Goal: Task Accomplishment & Management: Manage account settings

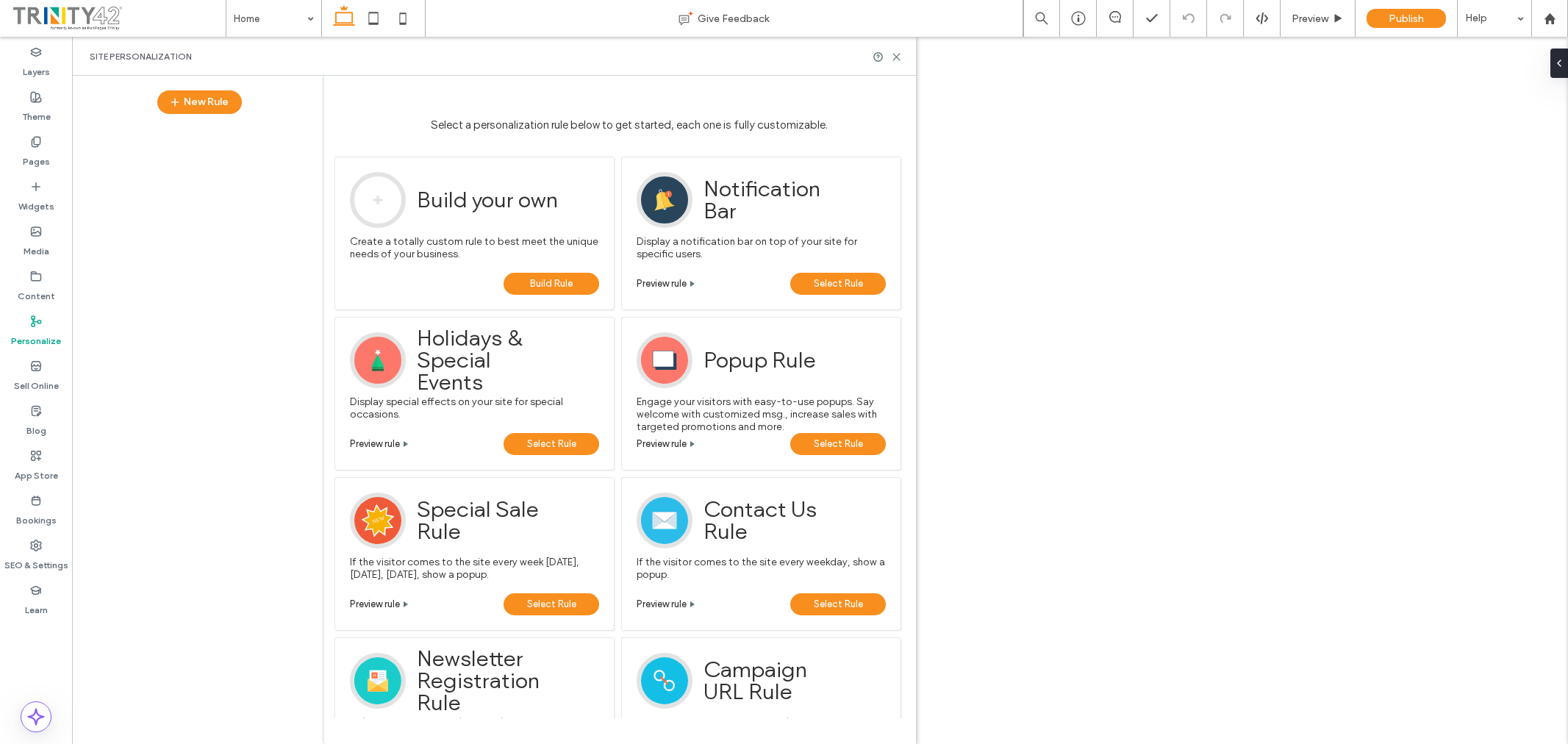
click at [33, 386] on label "Sell Online" at bounding box center [36, 382] width 45 height 21
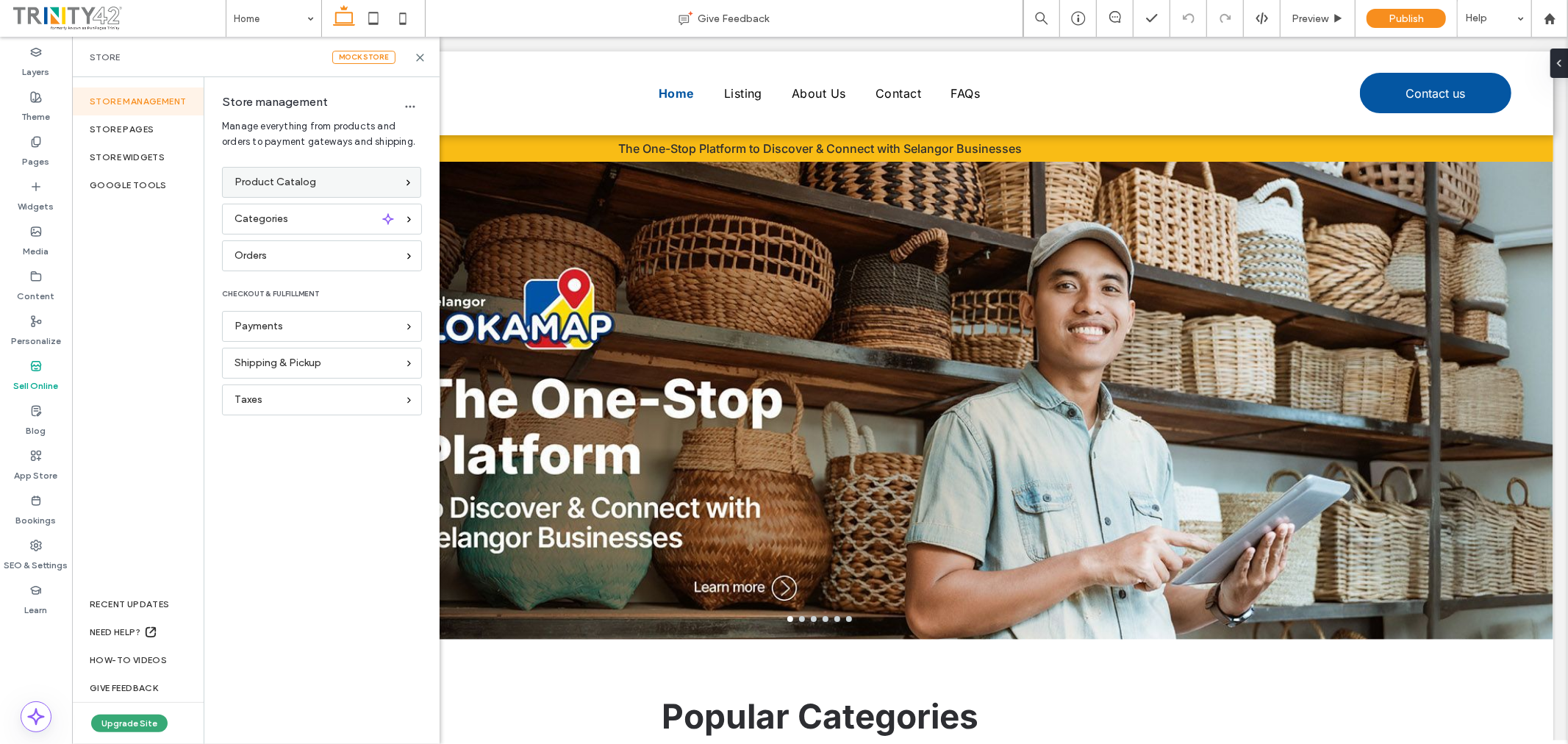
click at [288, 182] on span "Product Catalog" at bounding box center [274, 183] width 81 height 16
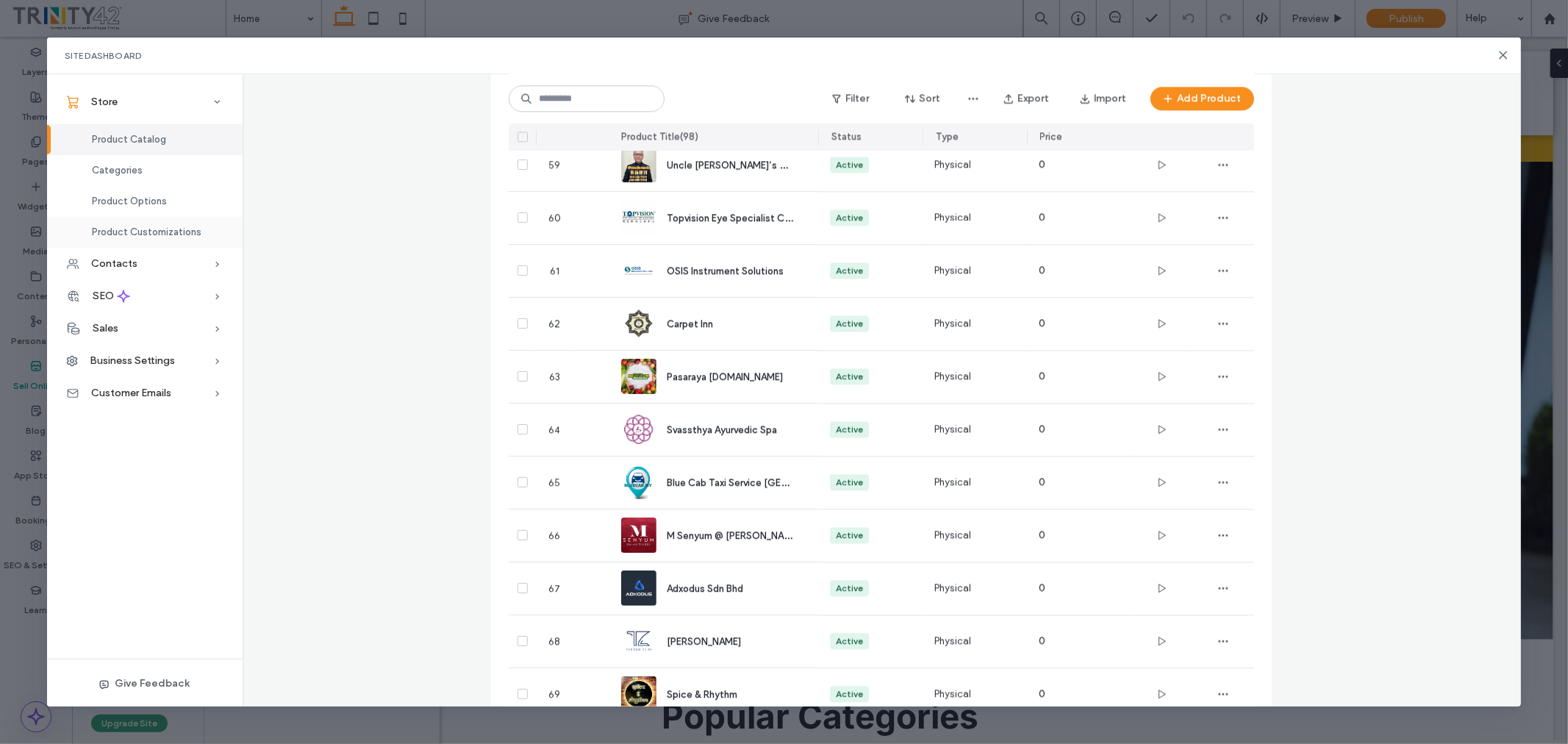
scroll to position [3187, 0]
click at [135, 197] on span "Product Options" at bounding box center [129, 201] width 75 height 11
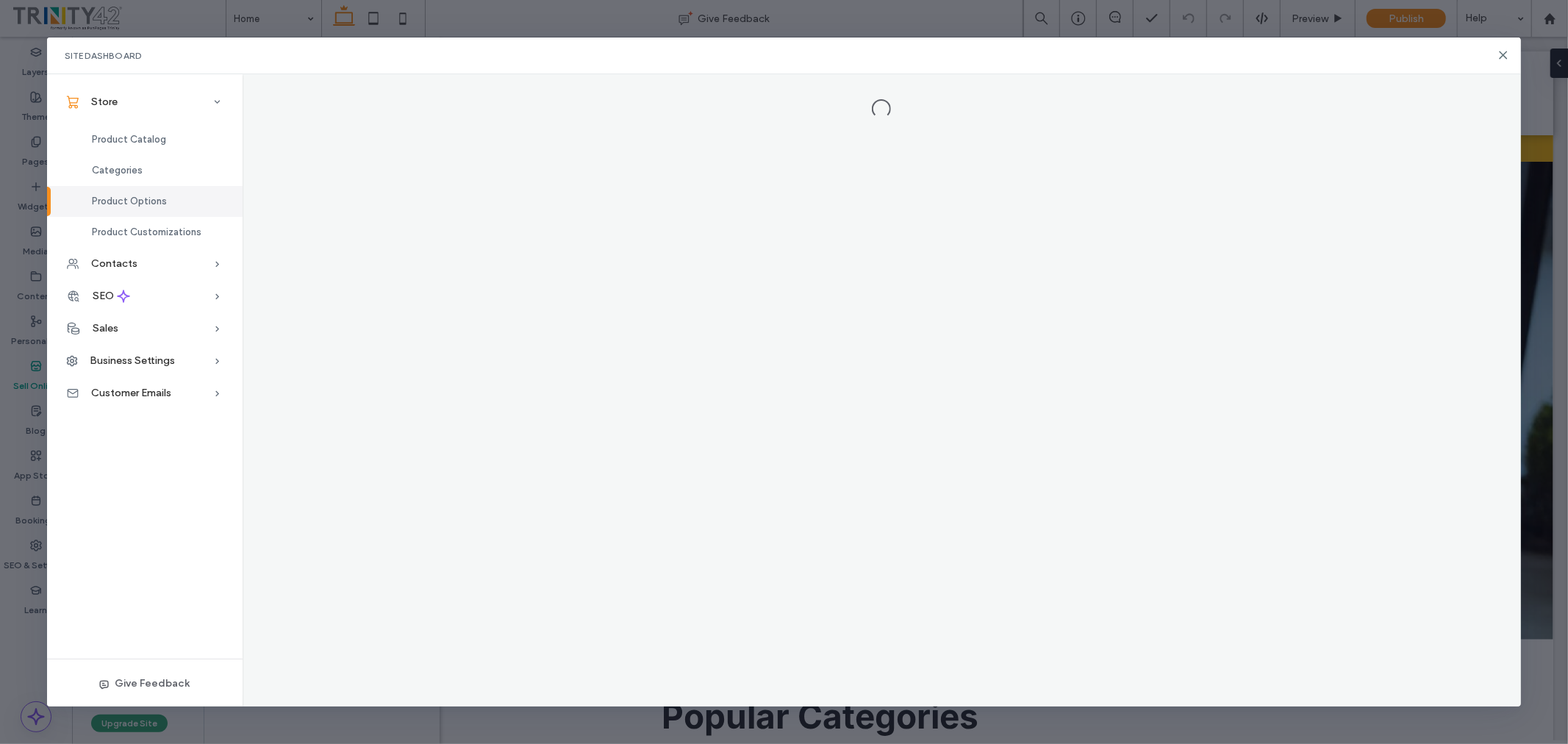
scroll to position [0, 0]
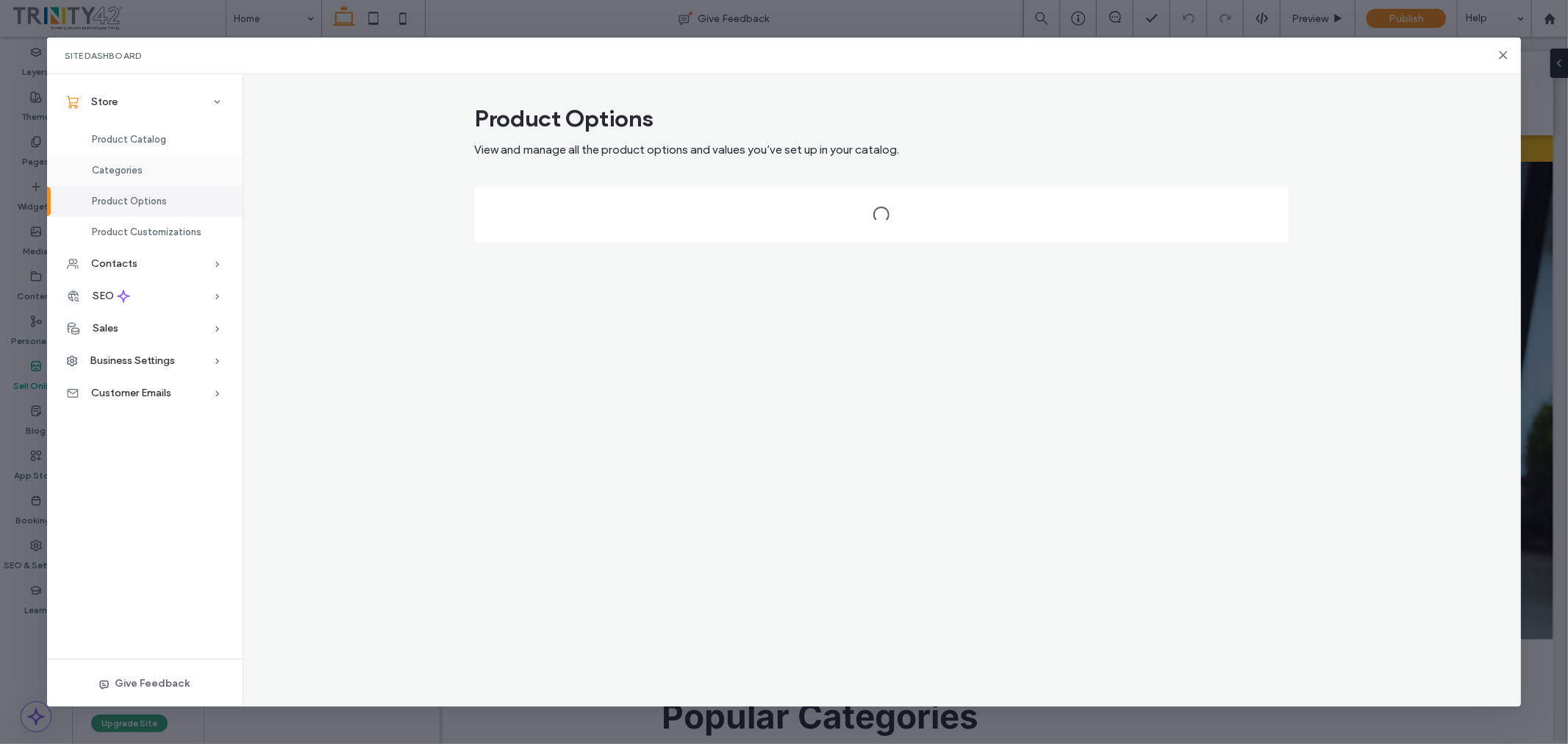
click at [143, 169] on div "Categories" at bounding box center [145, 171] width 196 height 31
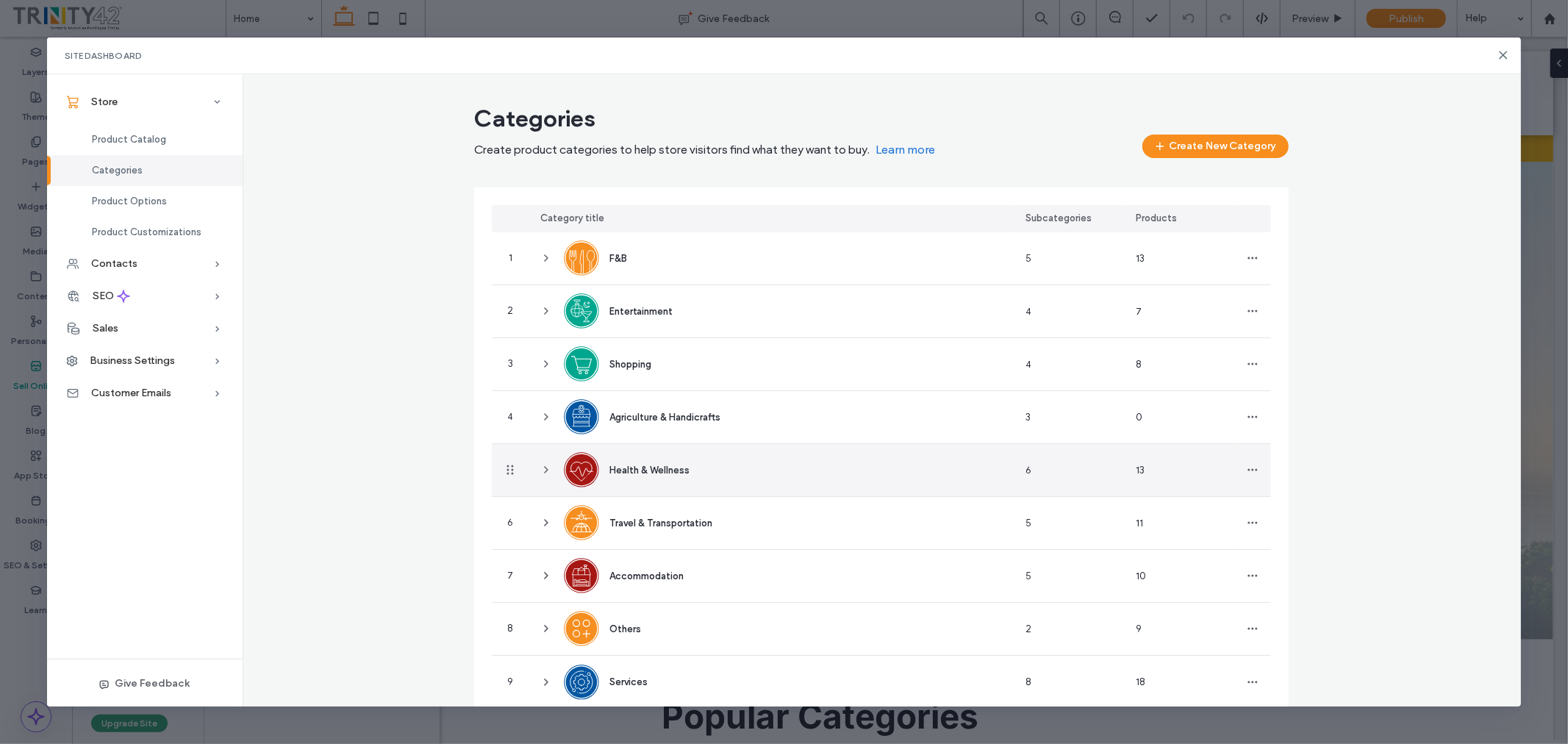
click at [542, 464] on icon at bounding box center [546, 470] width 12 height 12
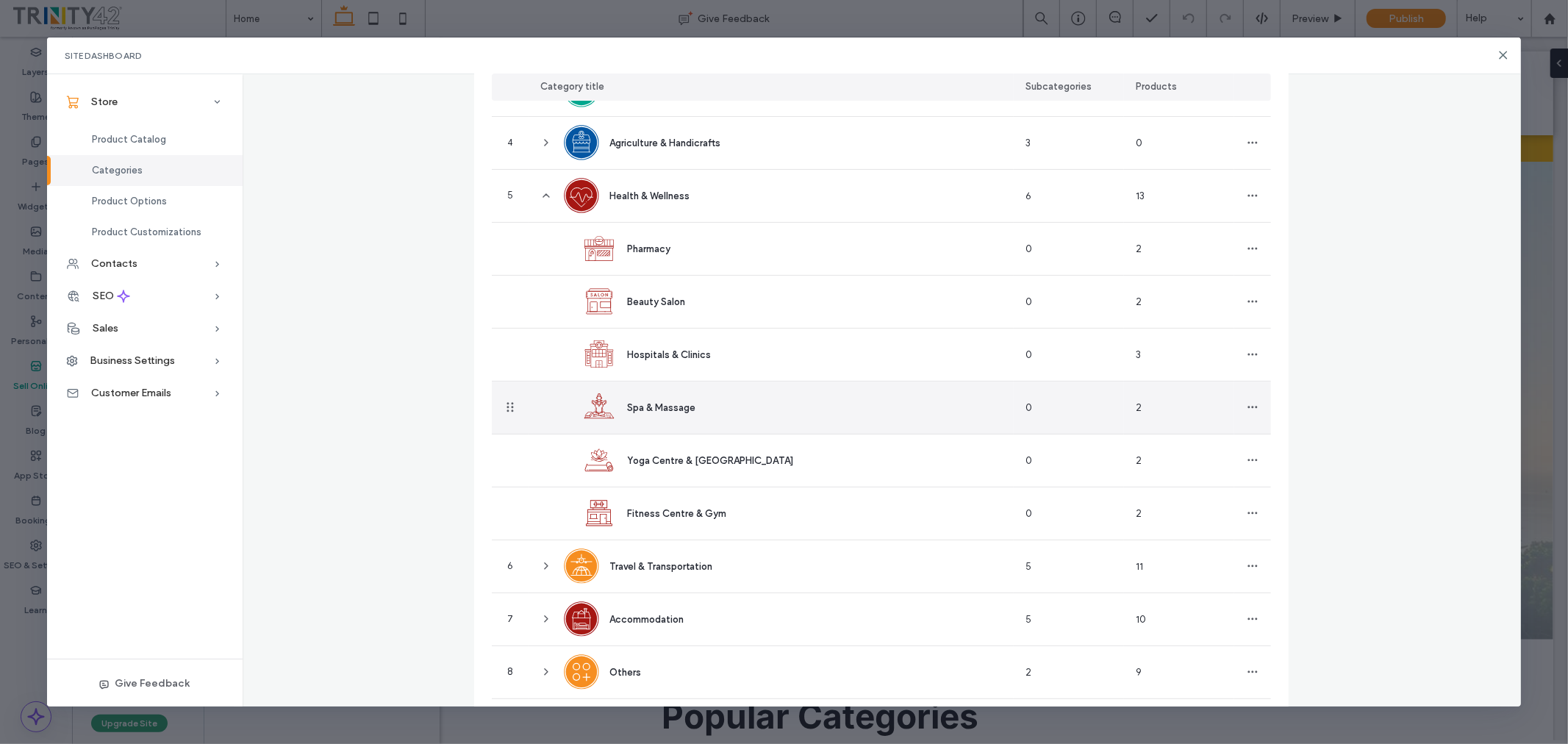
scroll to position [354, 0]
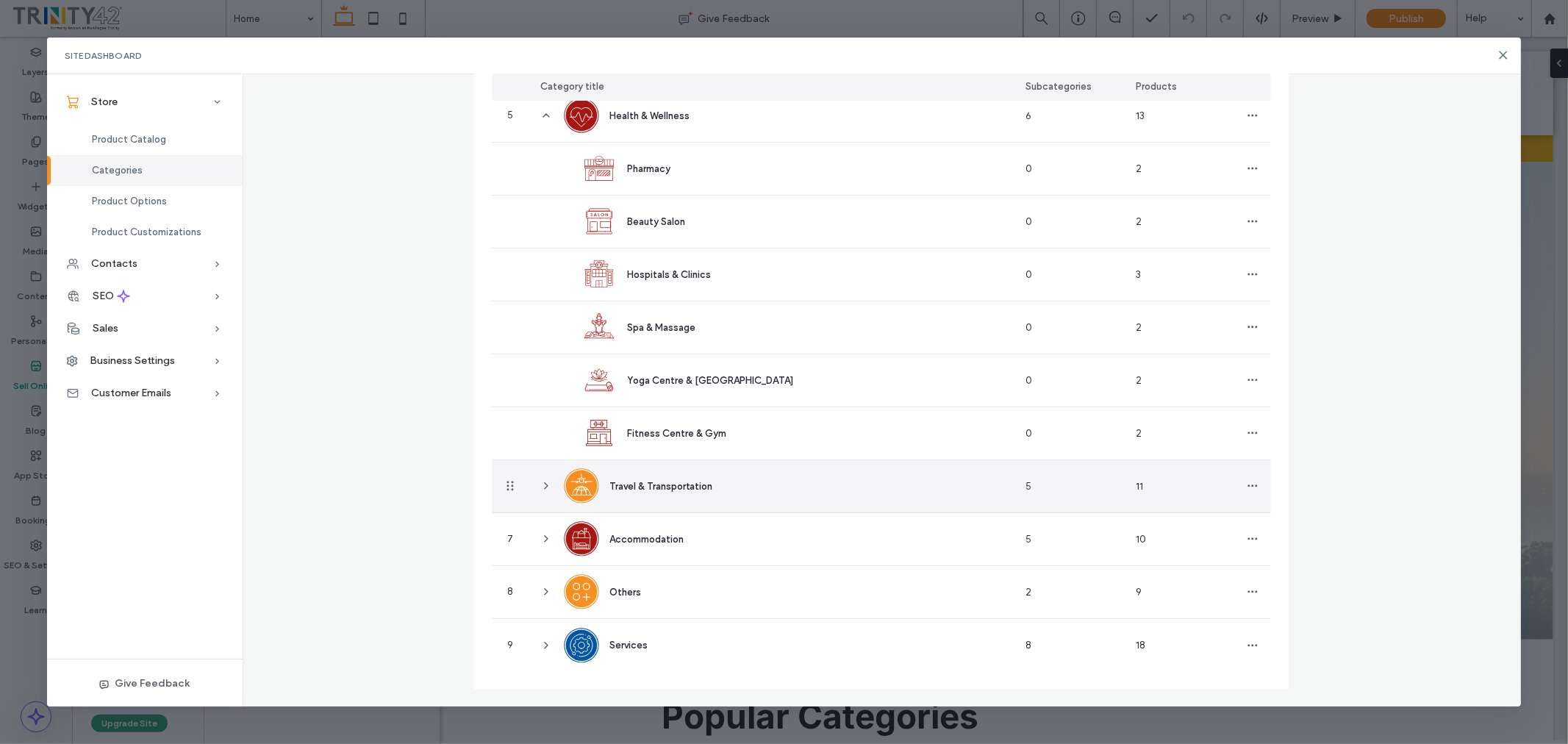
click at [542, 483] on icon at bounding box center [546, 486] width 12 height 12
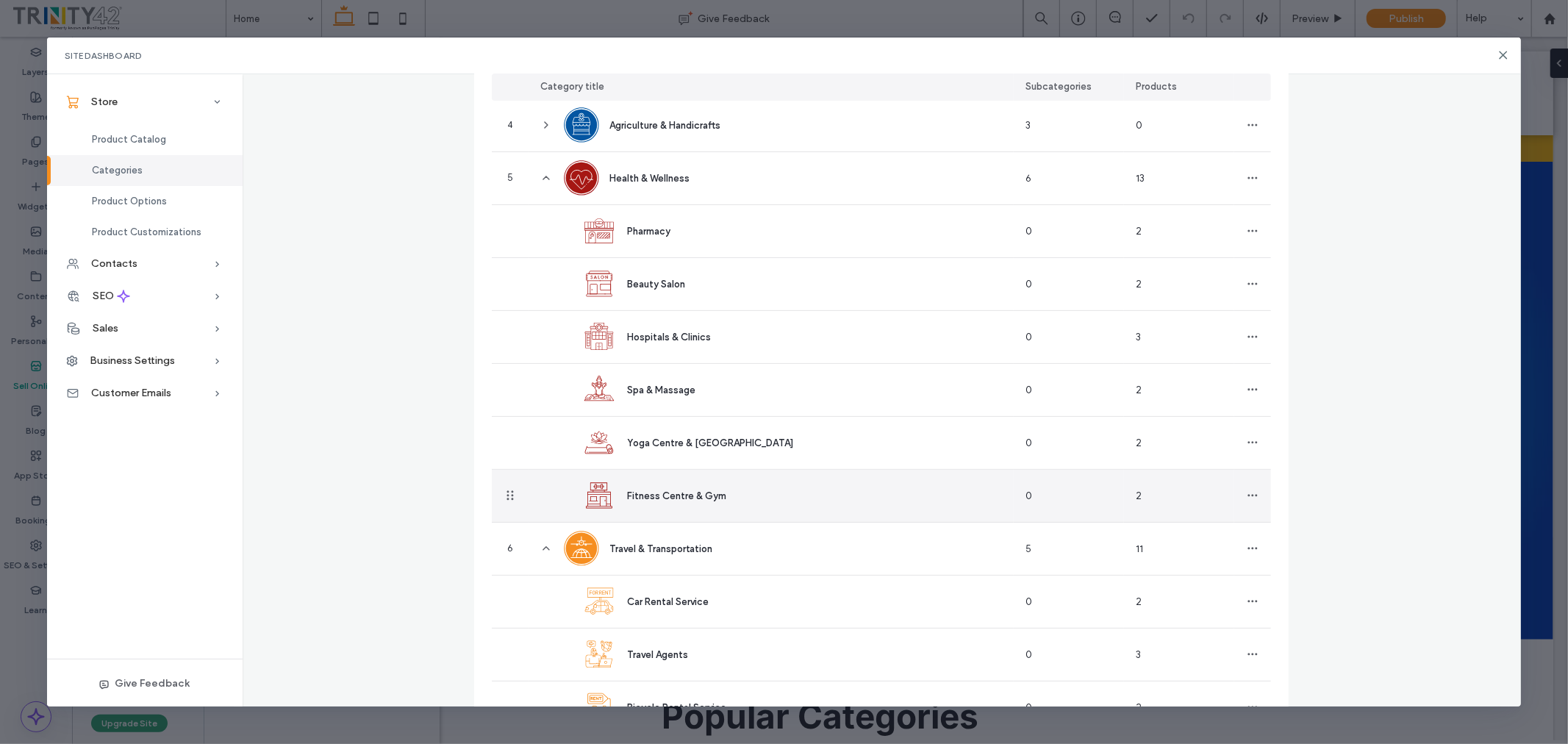
scroll to position [0, 0]
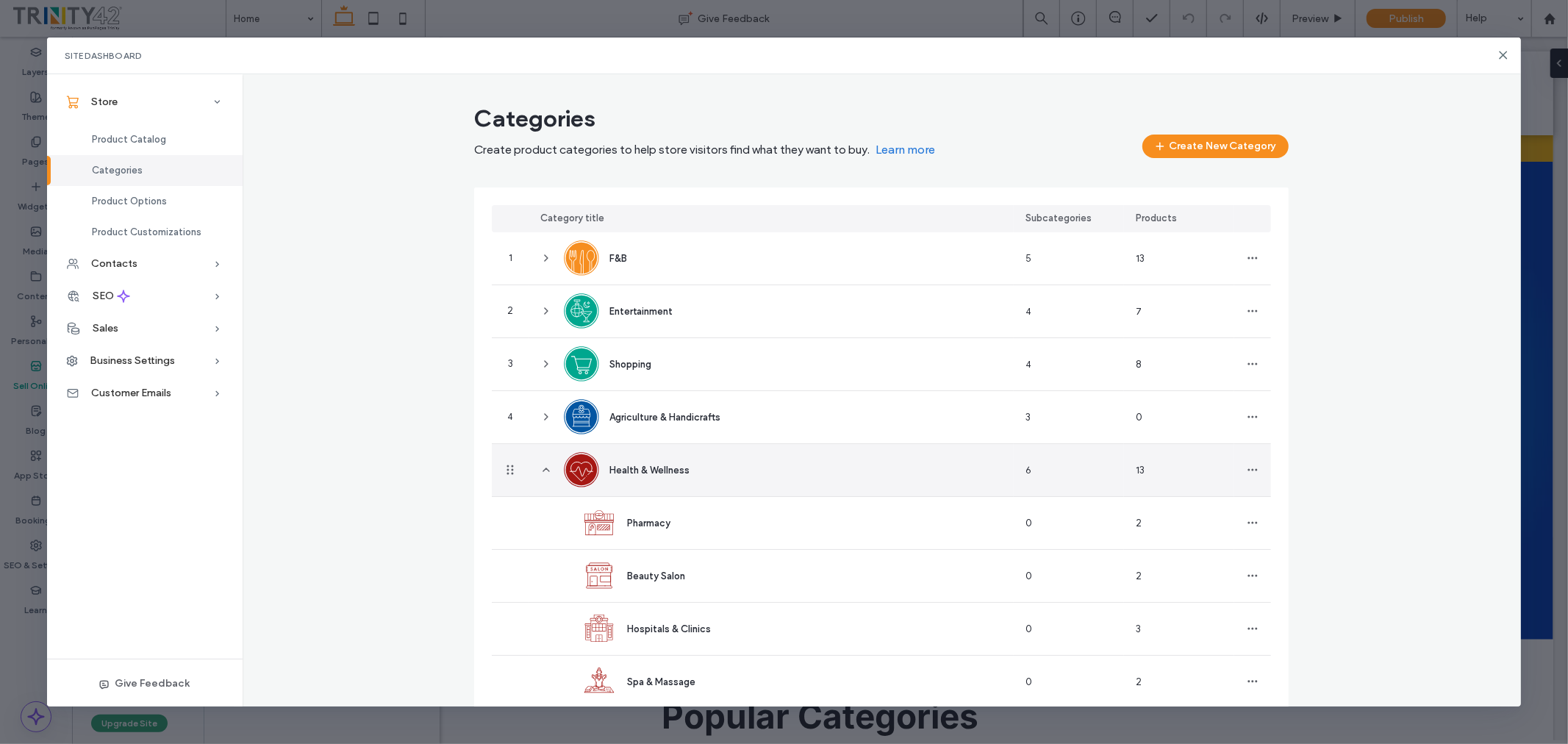
click at [725, 474] on div "Health & Wellness" at bounding box center [771, 470] width 486 height 53
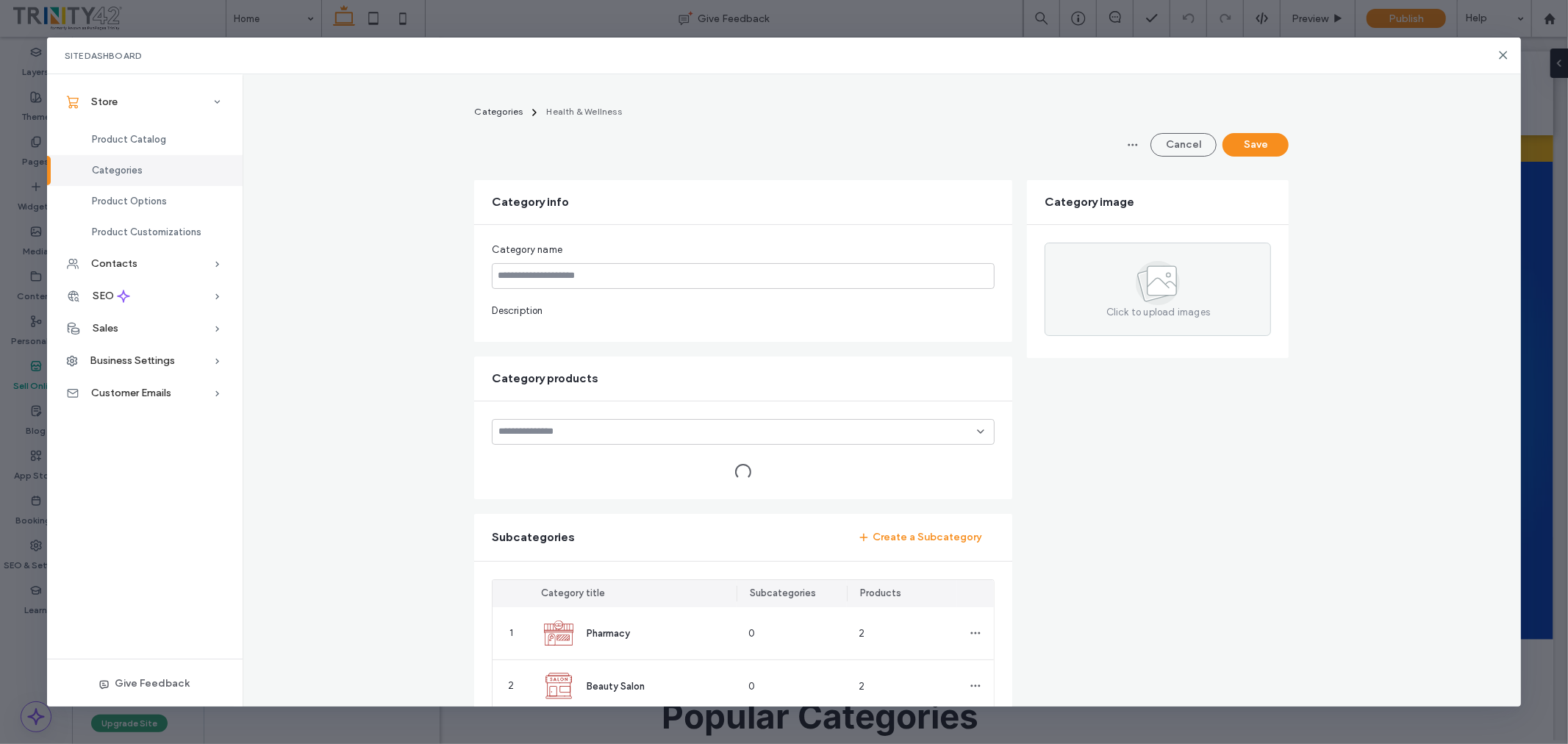
type input "**********"
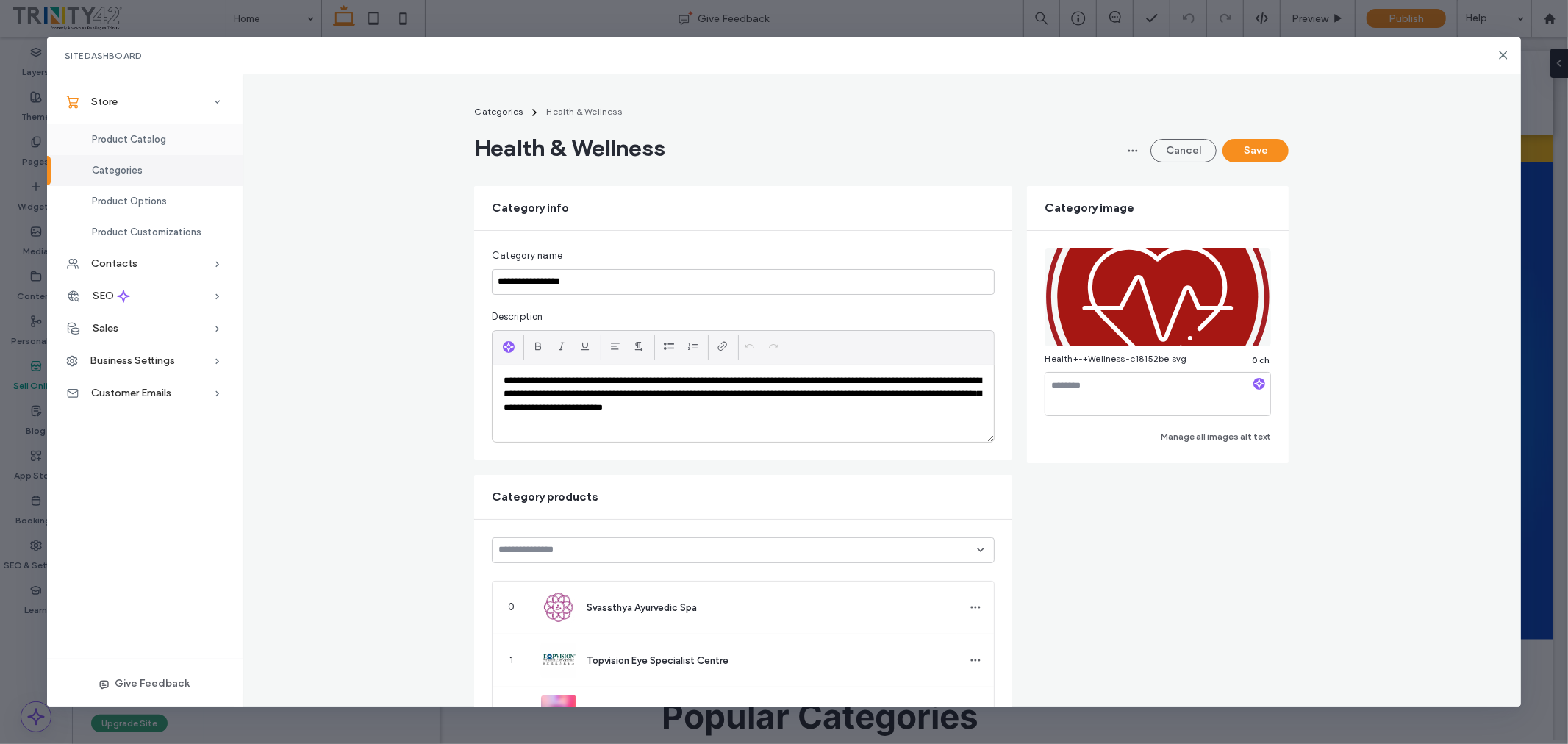
click at [136, 141] on span "Product Catalog" at bounding box center [129, 139] width 74 height 11
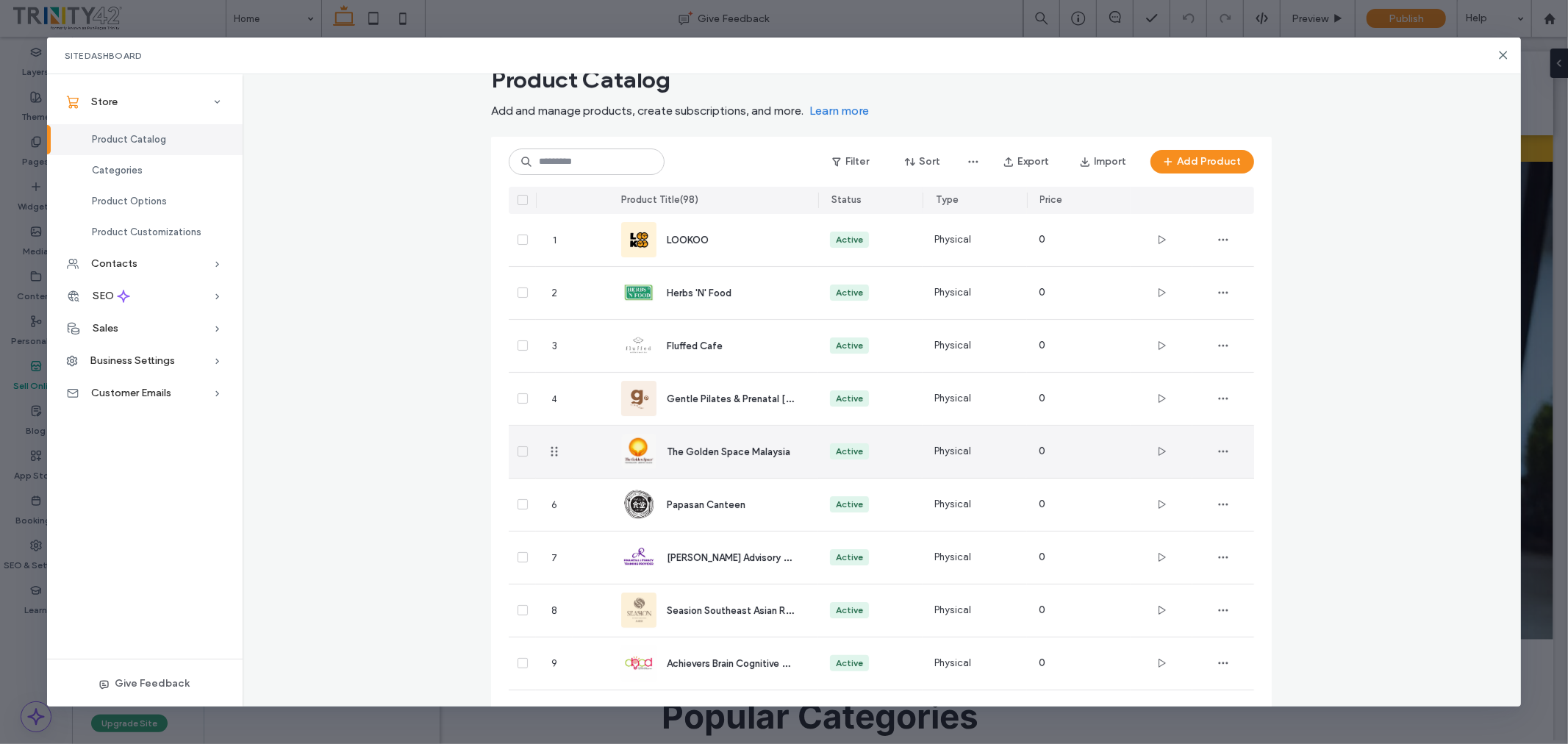
scroll to position [164, 0]
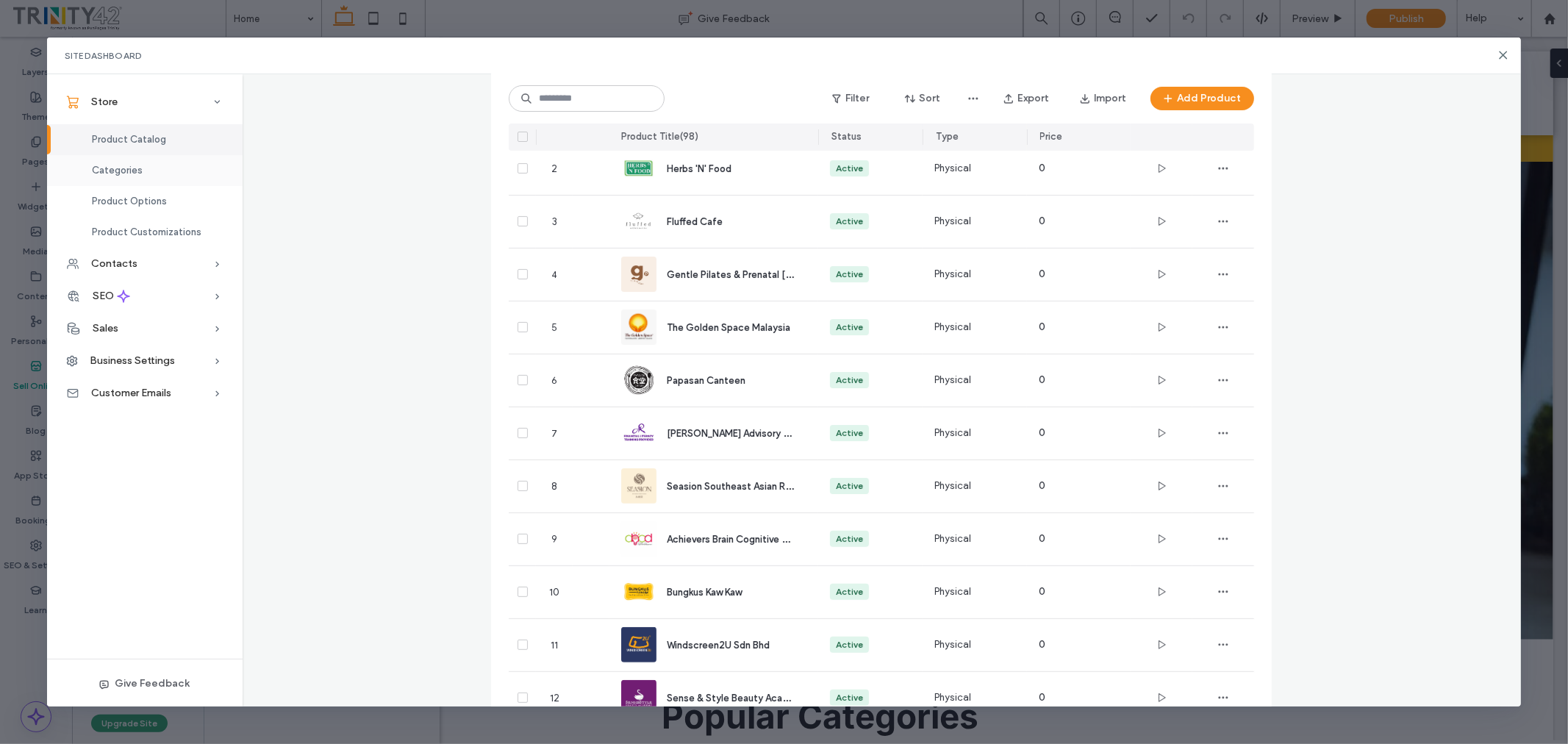
drag, startPoint x: 145, startPoint y: 168, endPoint x: 171, endPoint y: 167, distance: 26.0
click at [145, 167] on div "Categories" at bounding box center [145, 171] width 196 height 31
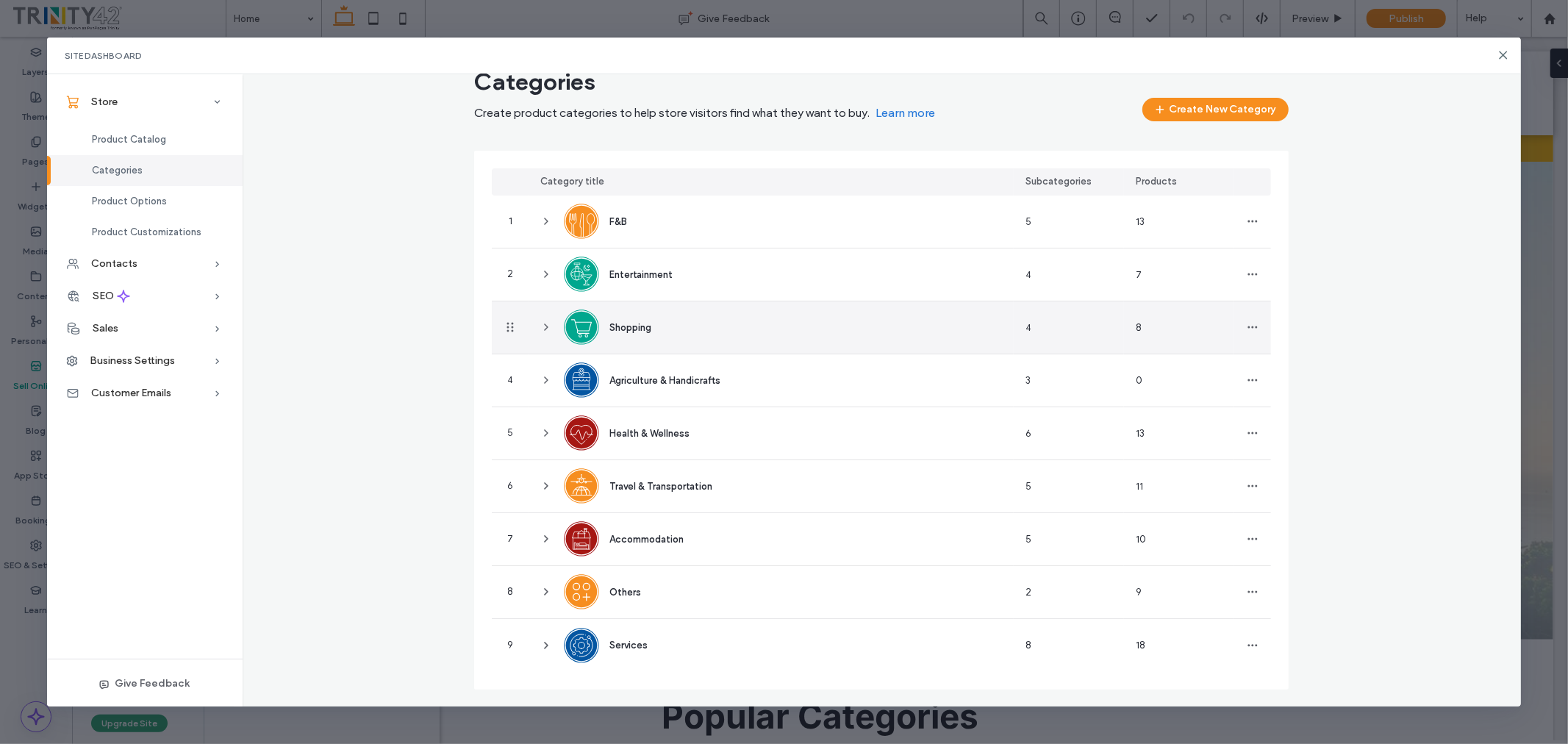
scroll to position [0, 0]
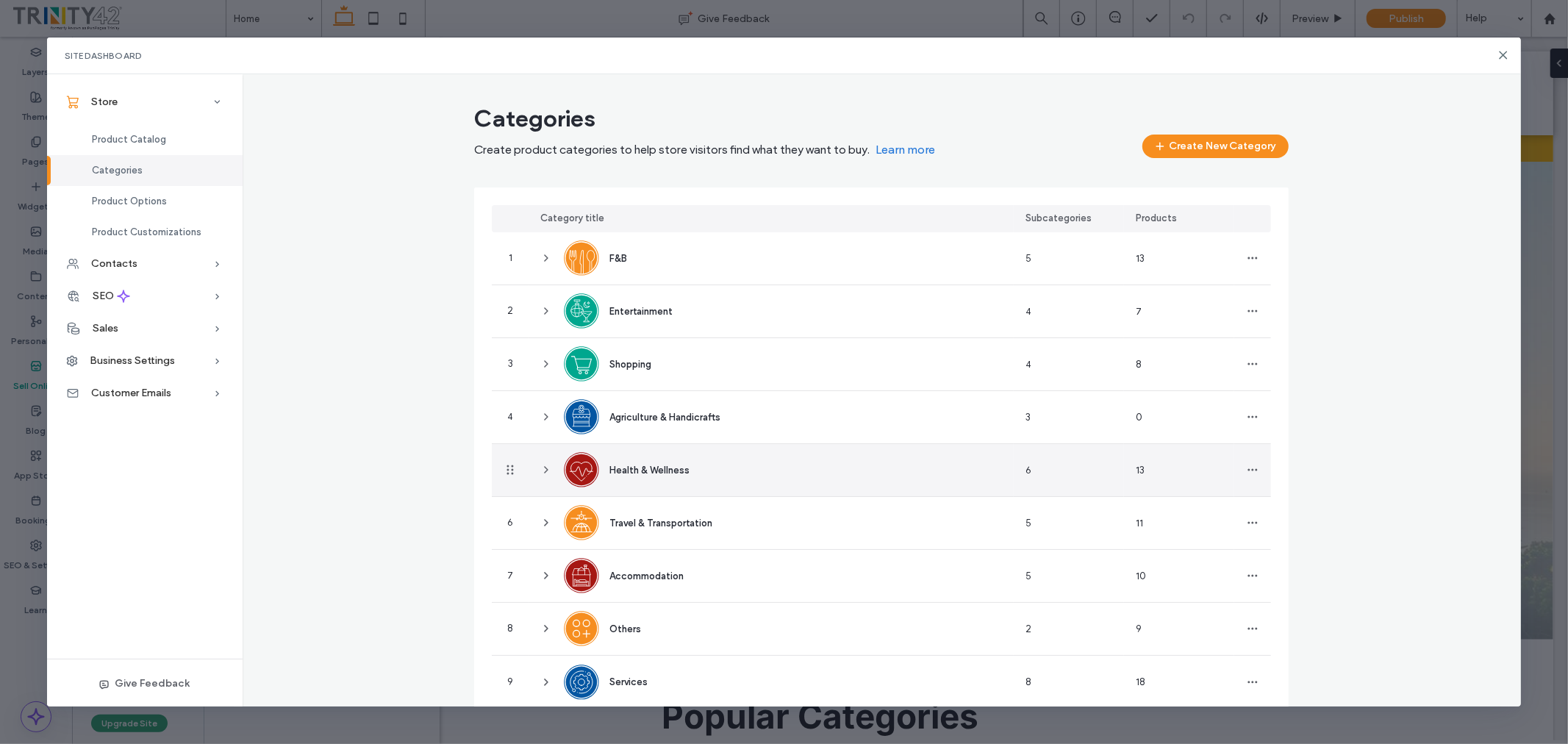
click at [542, 465] on icon at bounding box center [546, 470] width 12 height 12
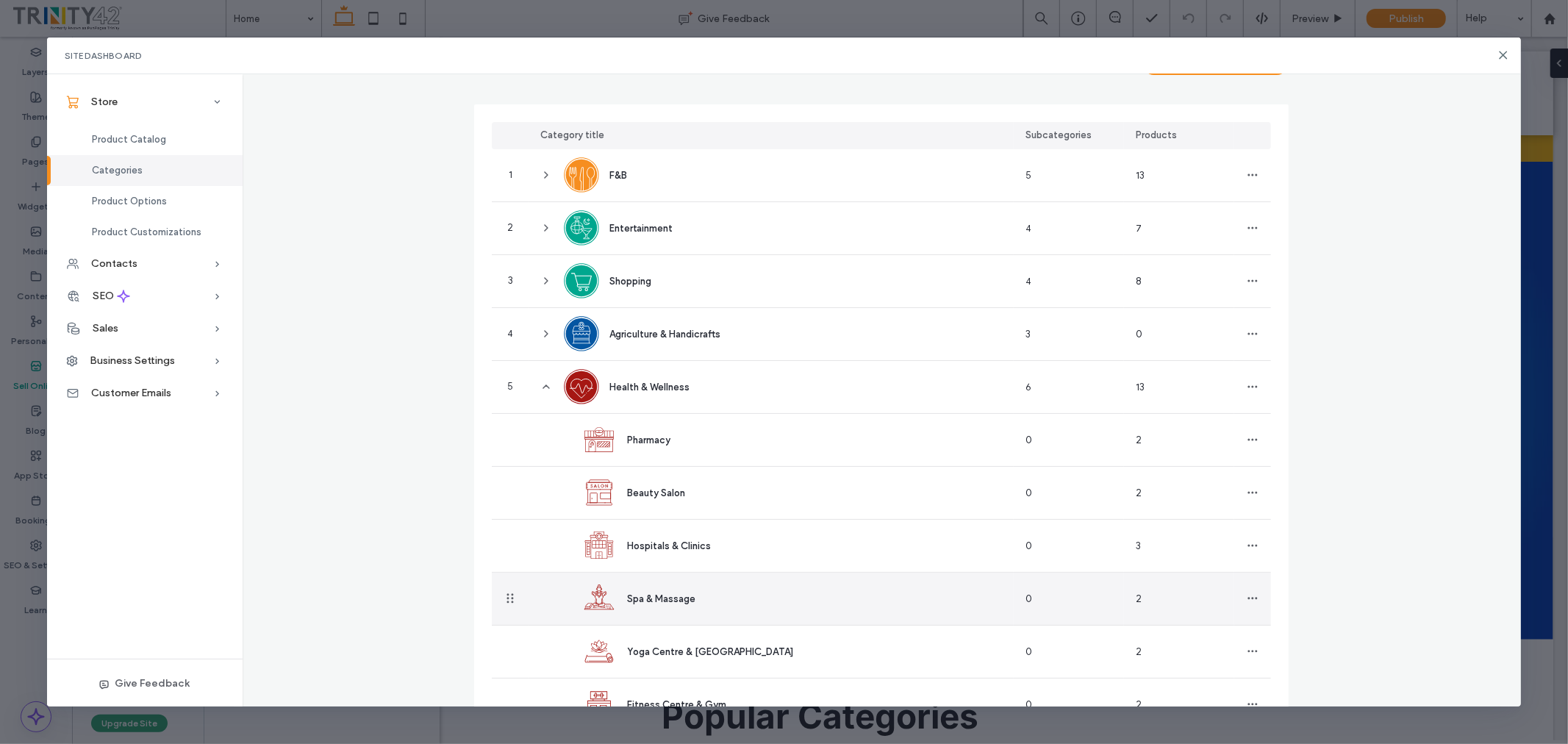
scroll to position [81, 0]
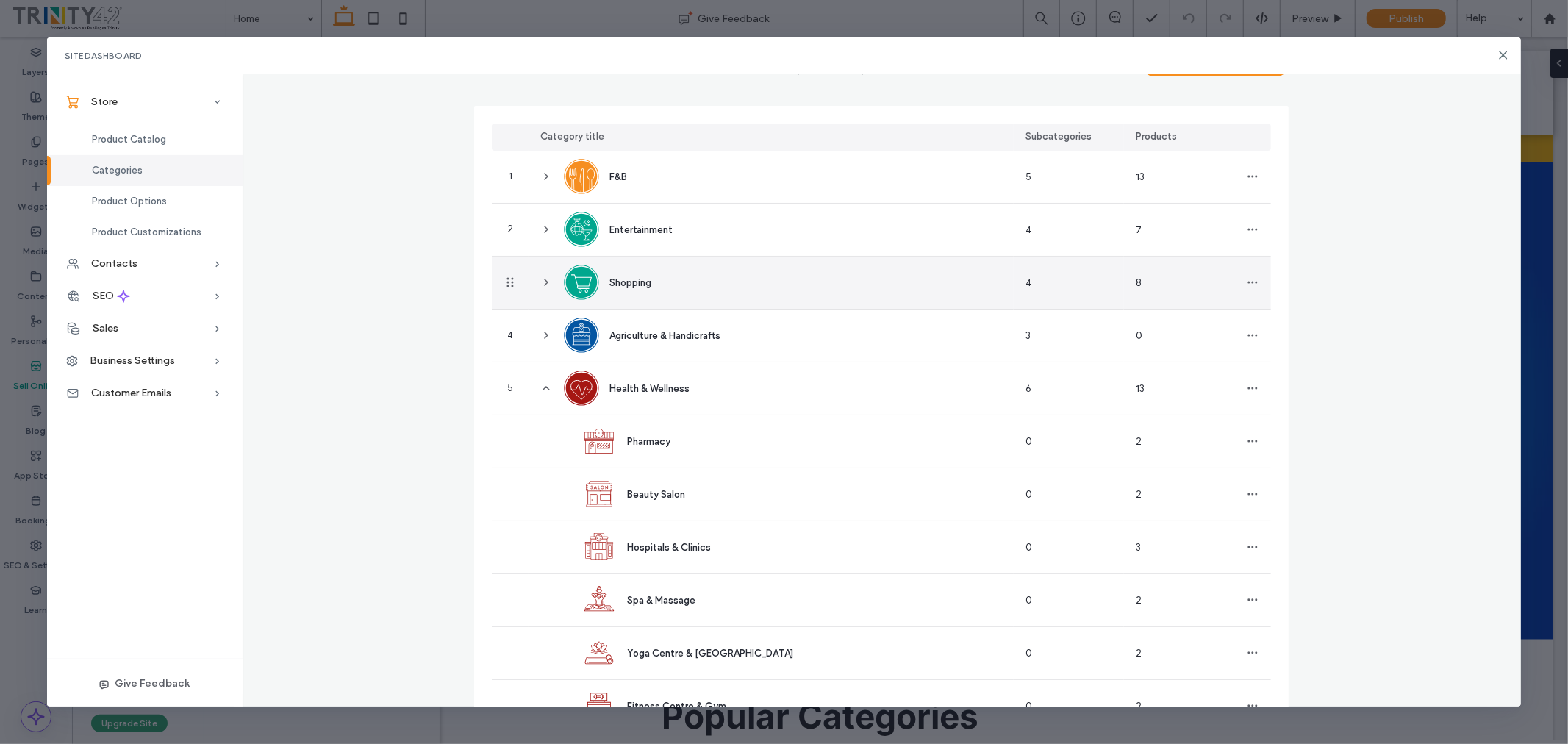
click at [545, 283] on use at bounding box center [546, 282] width 3 height 6
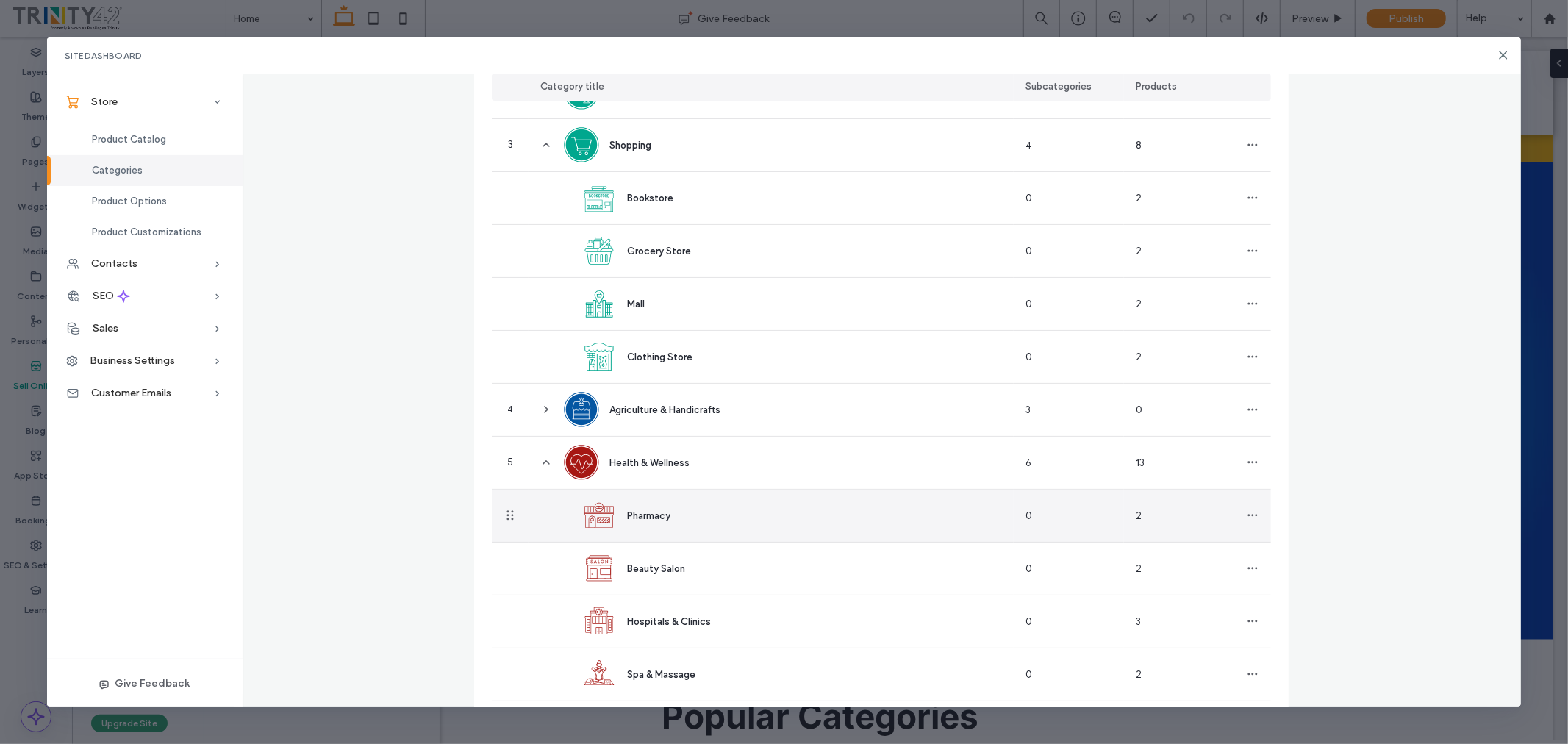
scroll to position [490, 0]
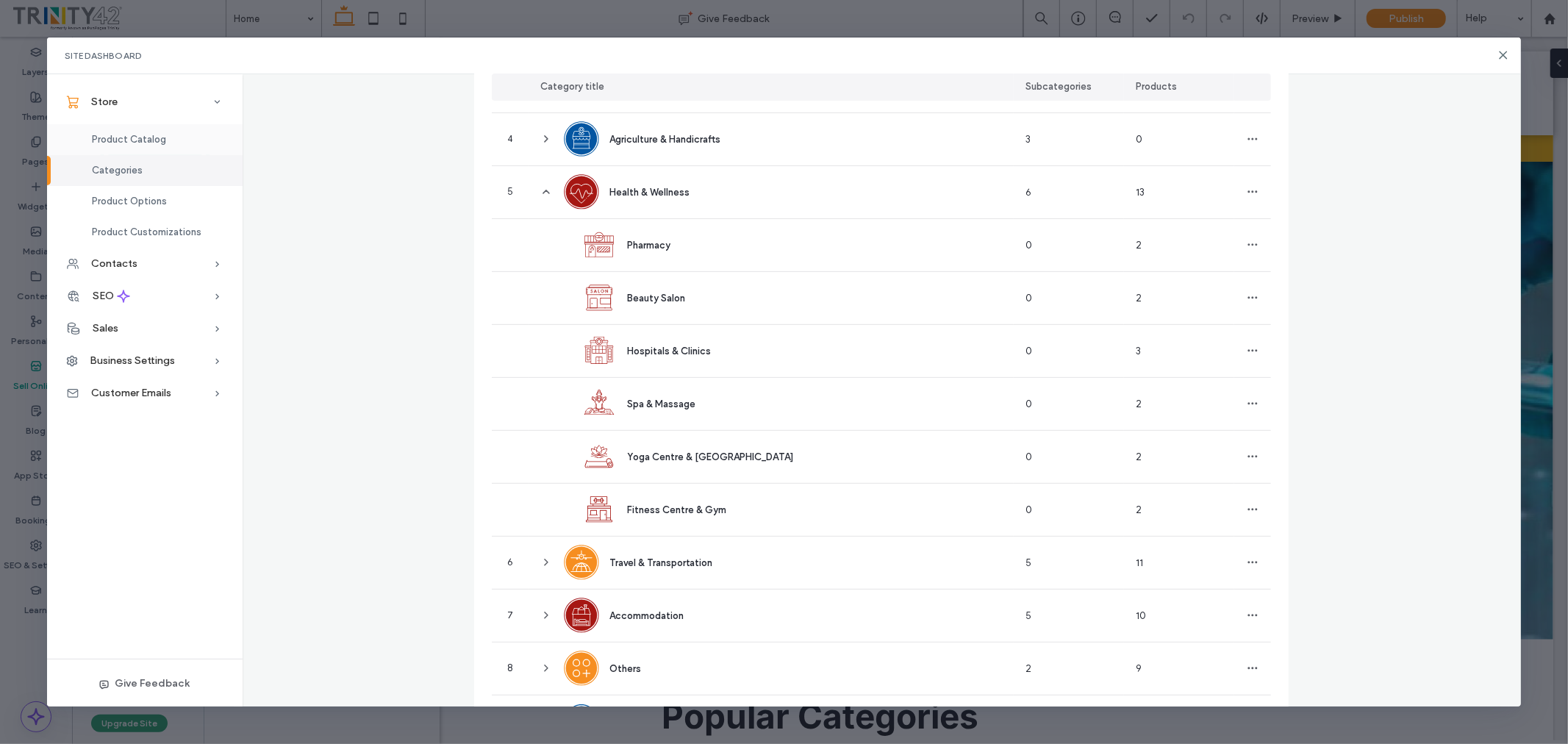
click at [127, 136] on span "Product Catalog" at bounding box center [129, 139] width 74 height 11
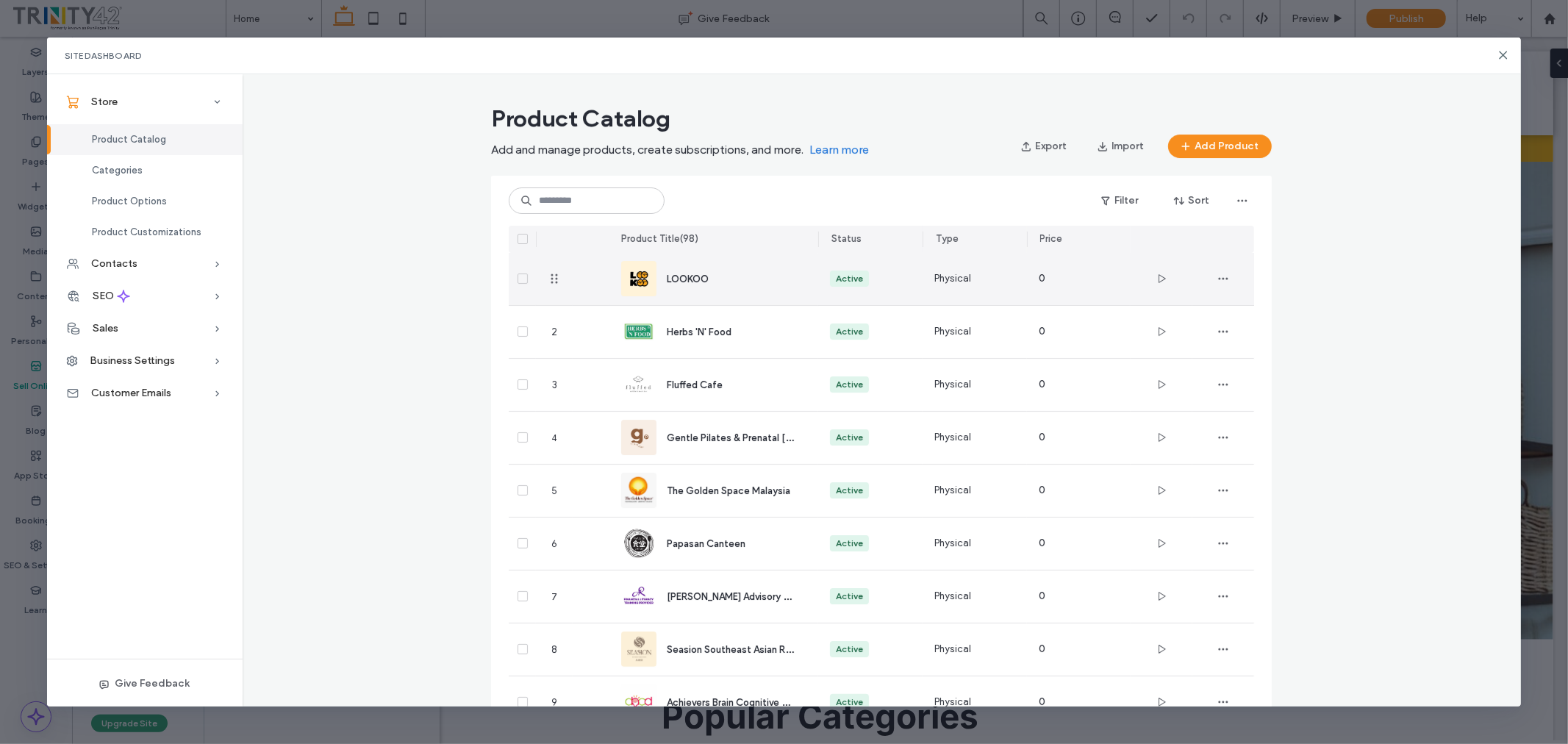
click at [736, 287] on div "LOOKOO" at bounding box center [713, 280] width 185 height 53
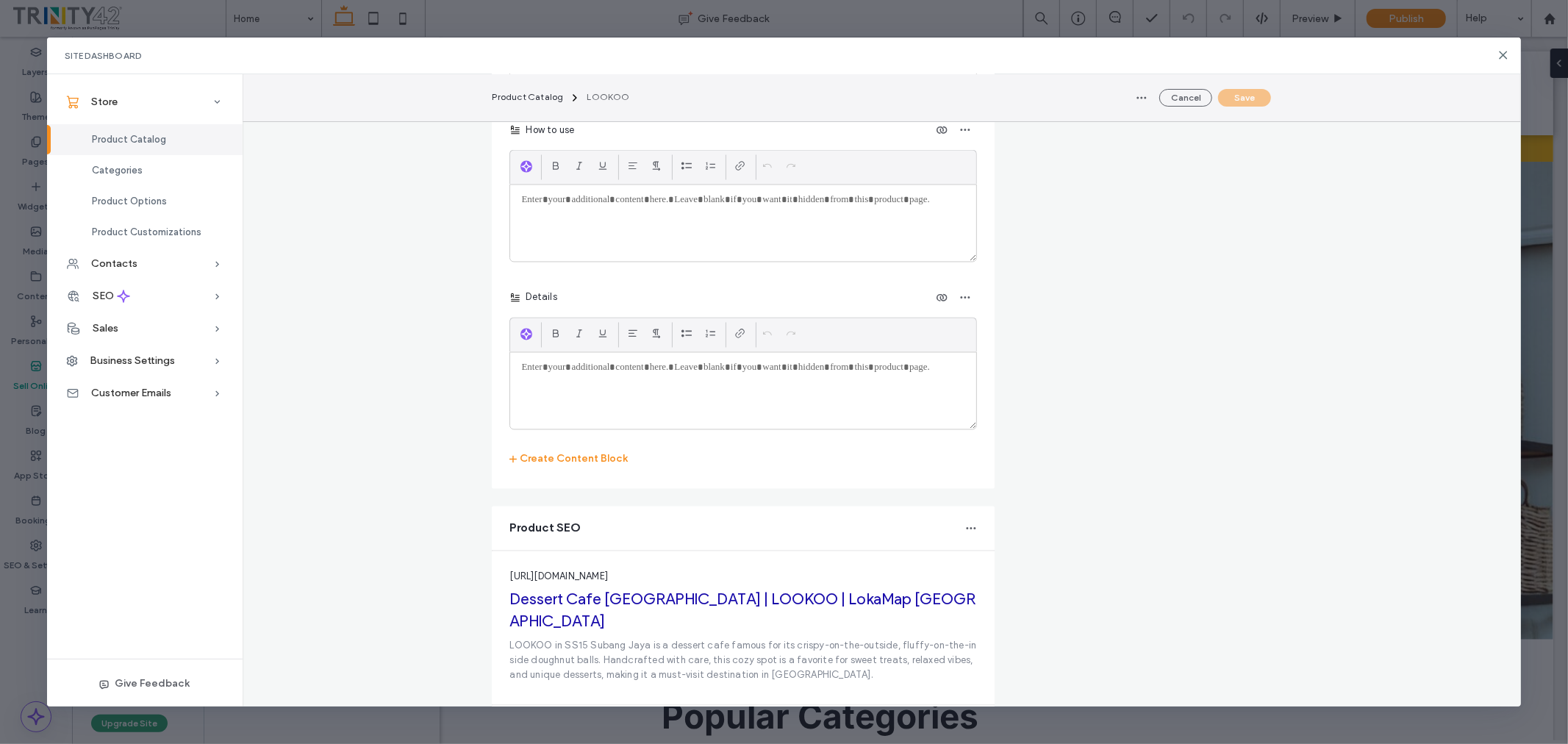
scroll to position [2286, 0]
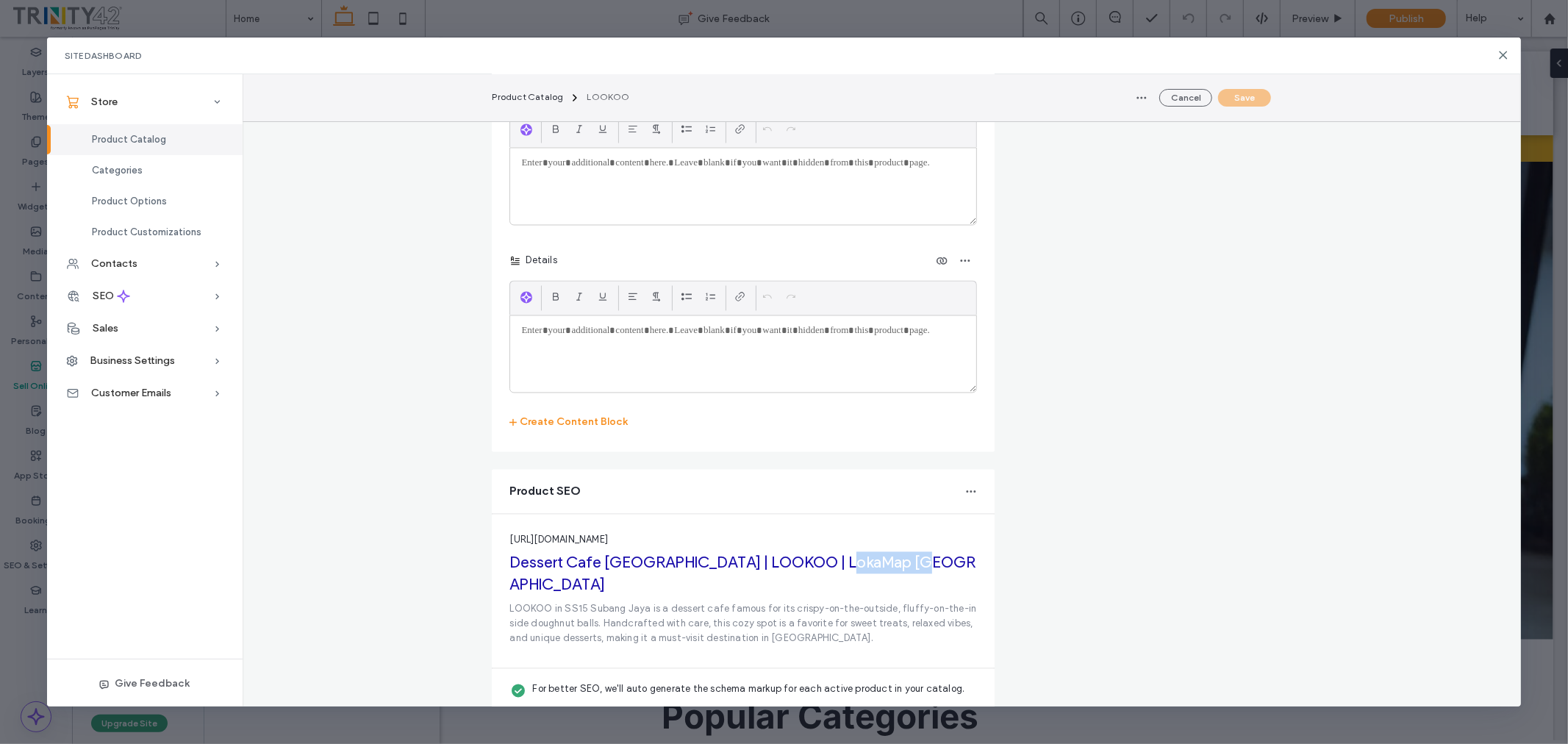
drag, startPoint x: 920, startPoint y: 568, endPoint x: 847, endPoint y: 568, distance: 73.0
click at [847, 568] on span "Dessert Cafe Subang Jaya | LOOKOO | LokaMap Selangor" at bounding box center [743, 575] width 468 height 44
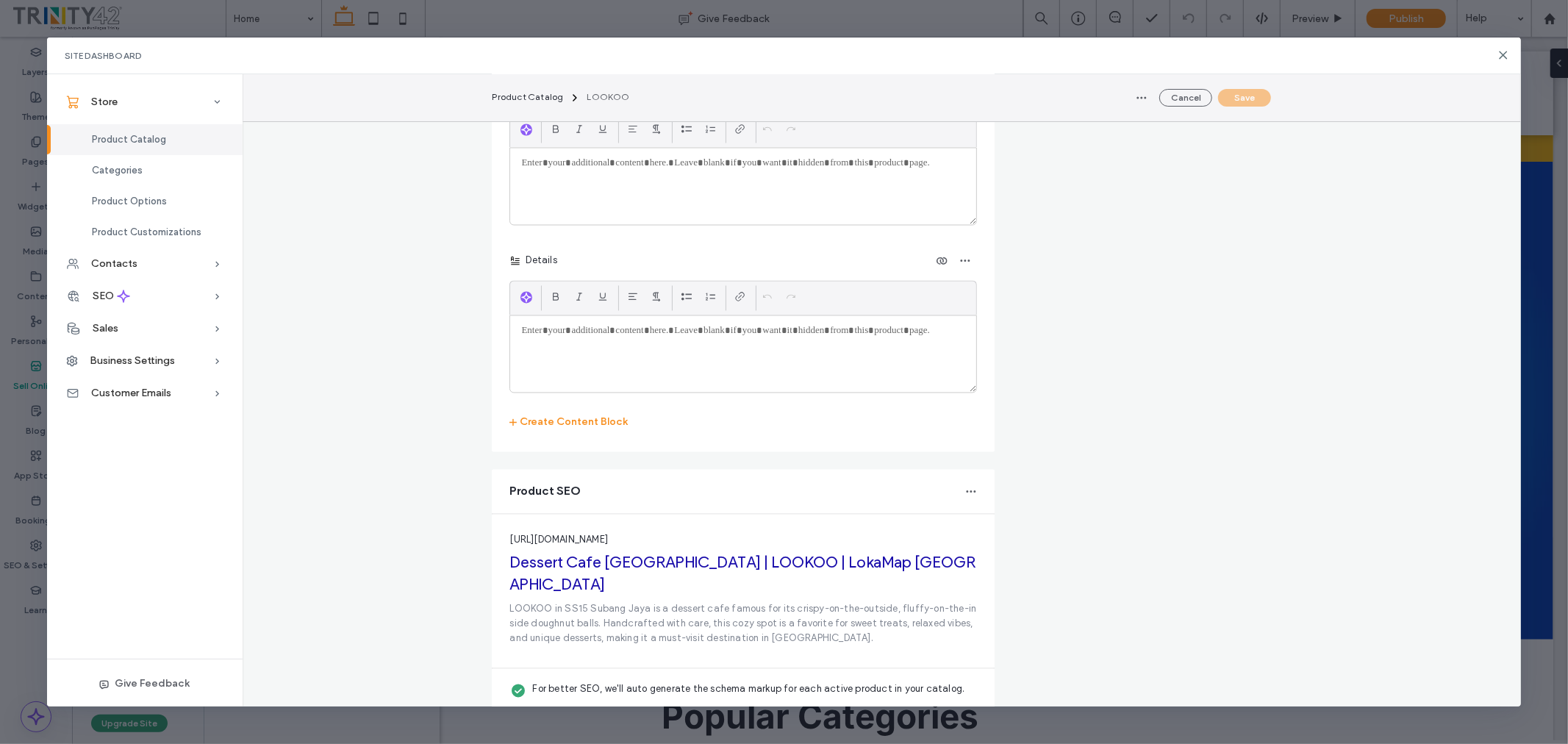
click at [1502, 53] on use at bounding box center [1503, 55] width 7 height 7
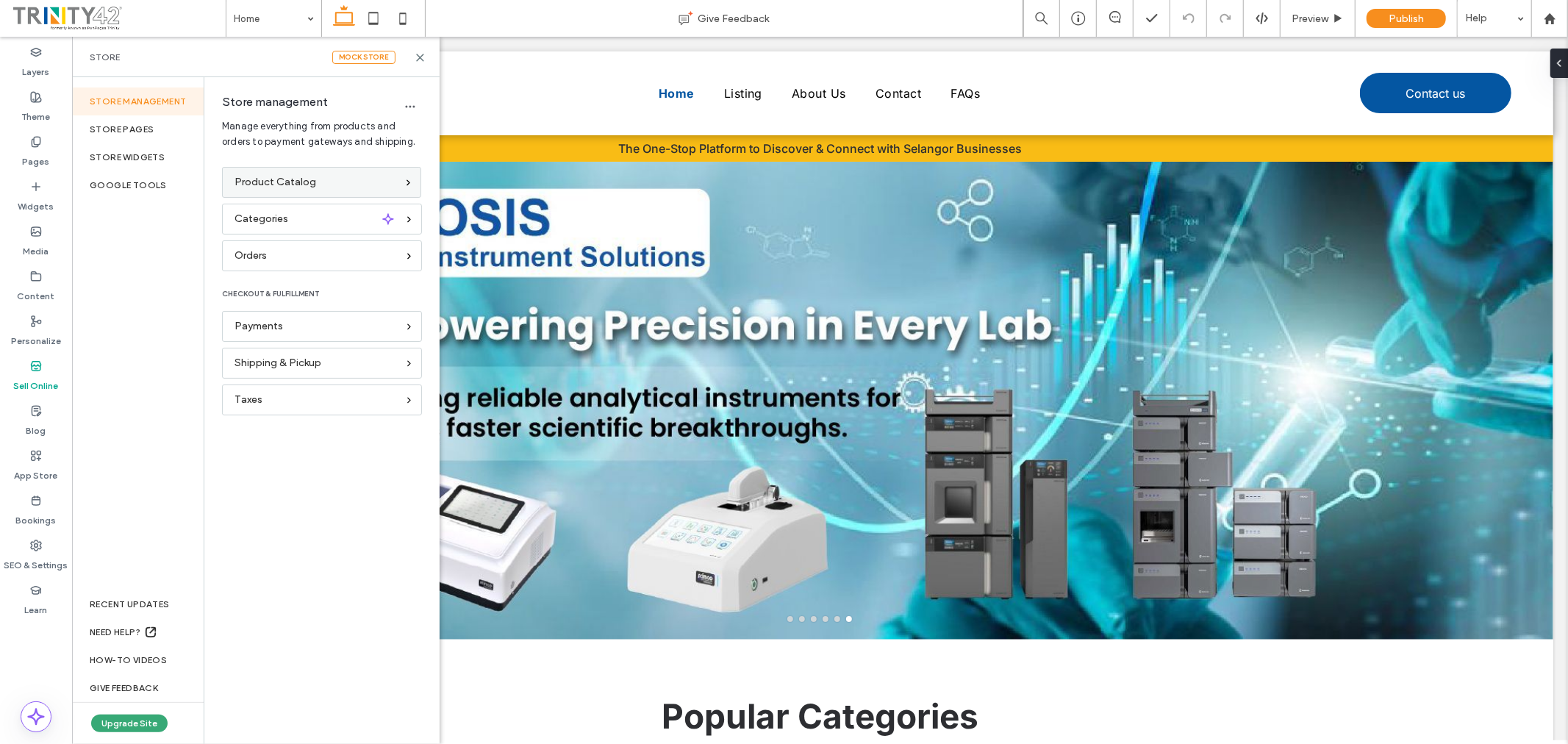
click at [277, 172] on div "Product Catalog" at bounding box center [321, 183] width 199 height 31
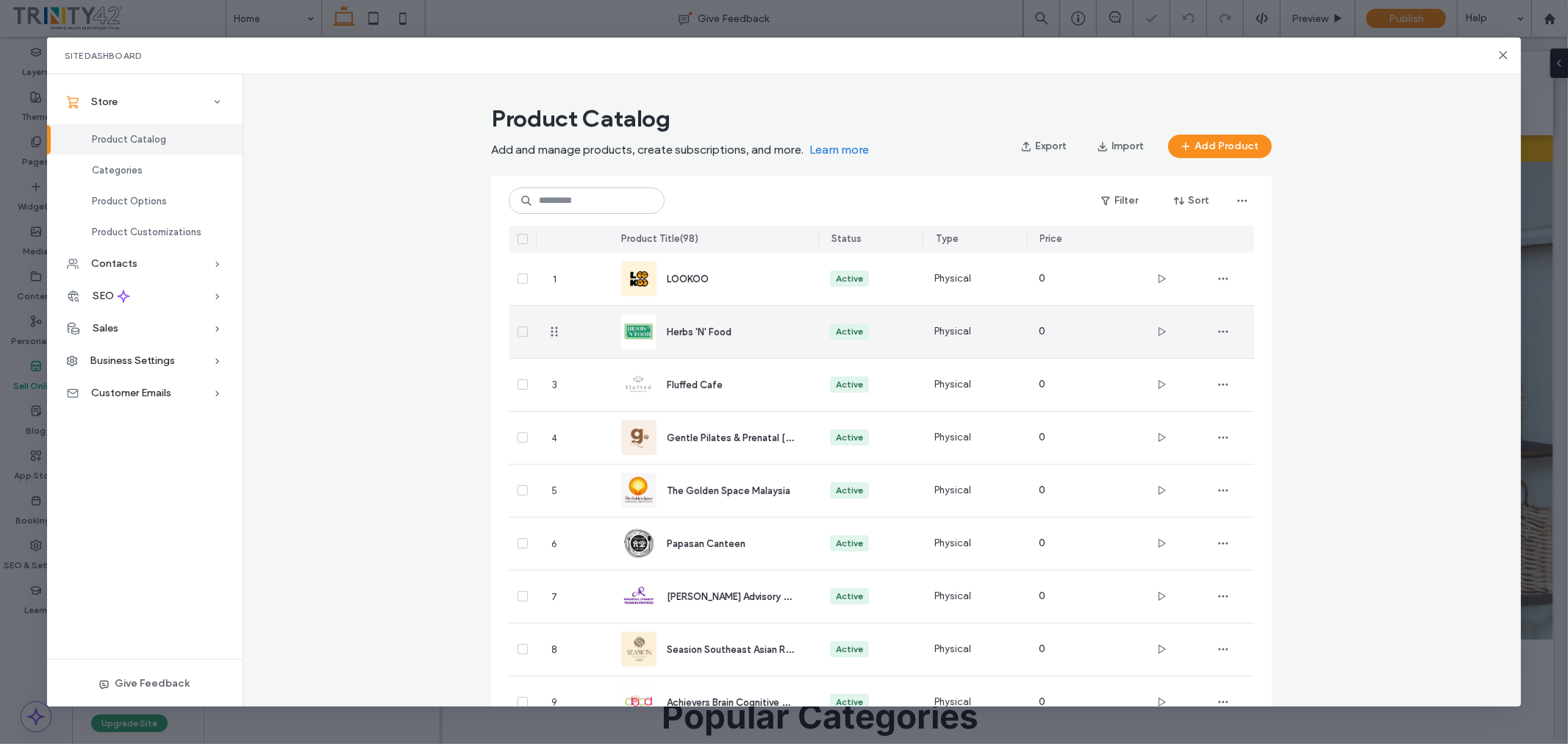
scroll to position [0, 0]
click at [722, 331] on span "Herbs 'N' Food" at bounding box center [699, 331] width 65 height 11
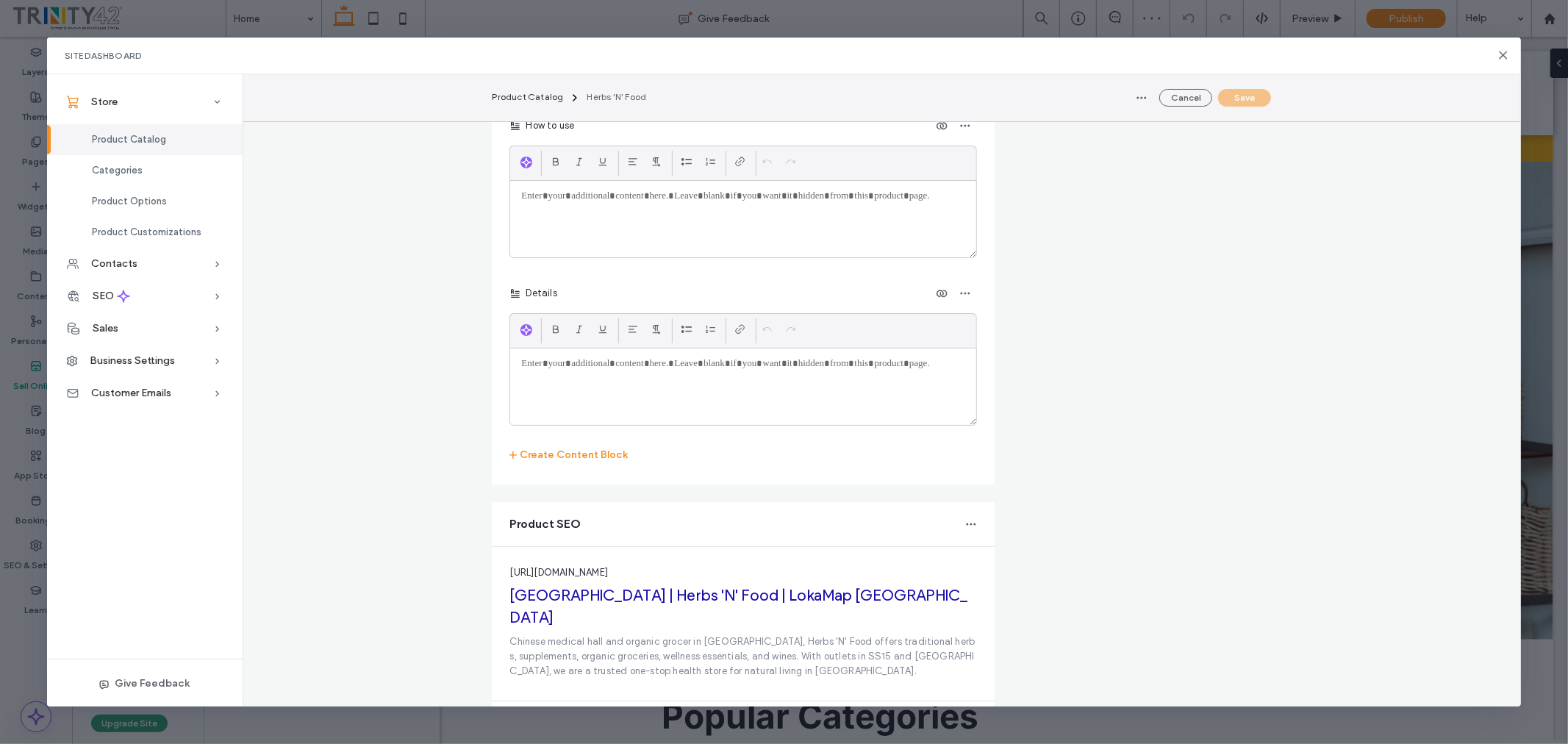
scroll to position [2253, 0]
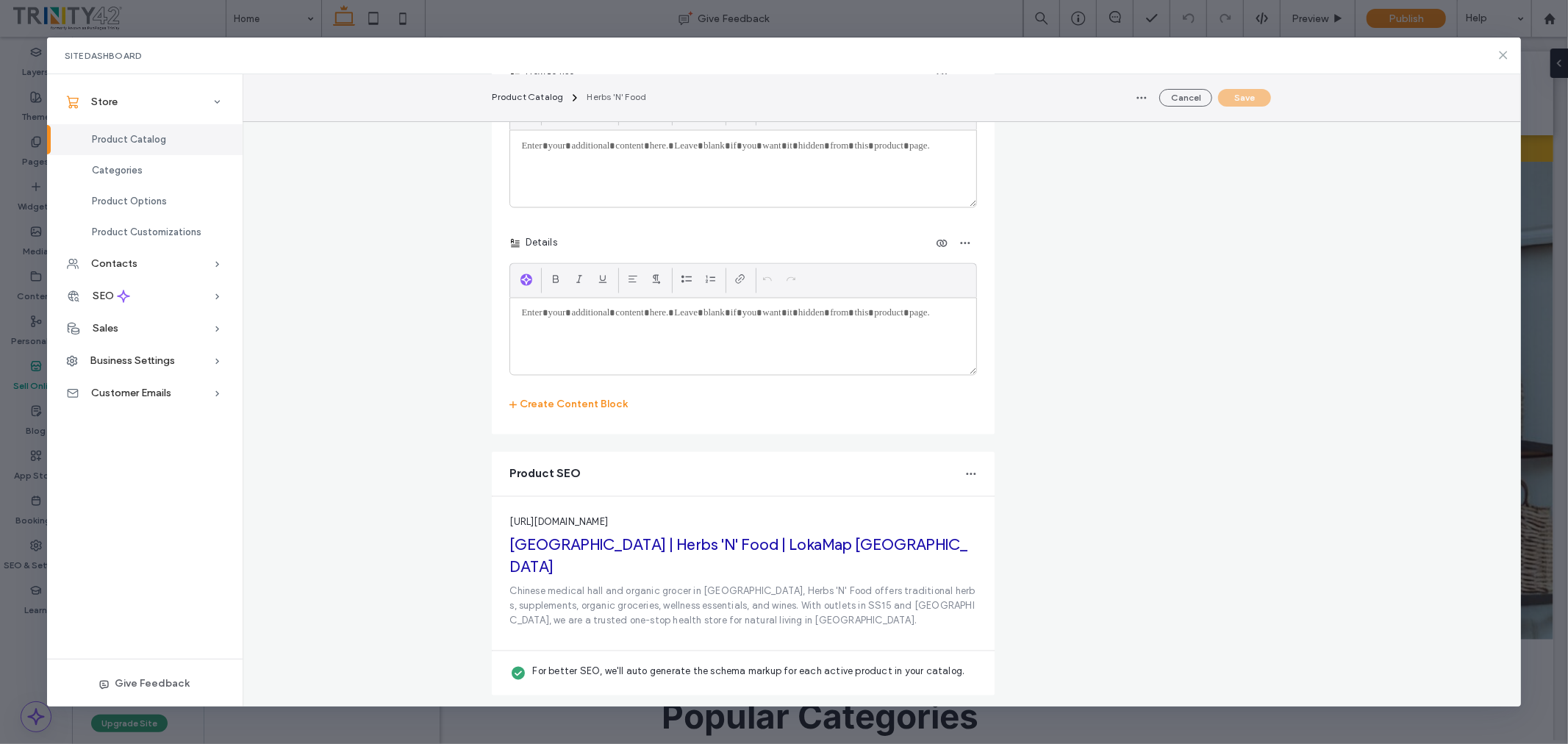
click at [1506, 49] on icon at bounding box center [1504, 55] width 12 height 12
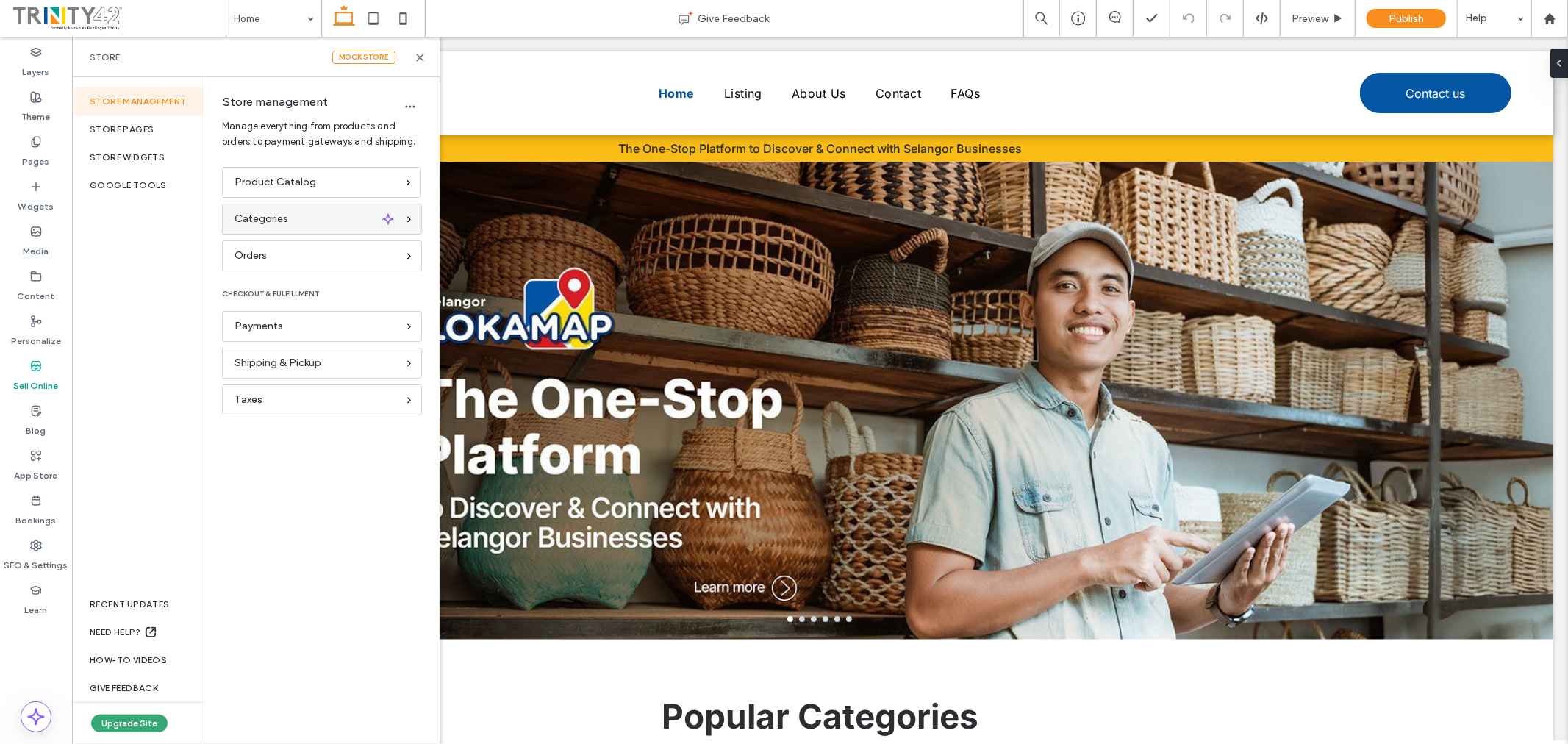
click at [297, 220] on div "Categories" at bounding box center [316, 220] width 163 height 16
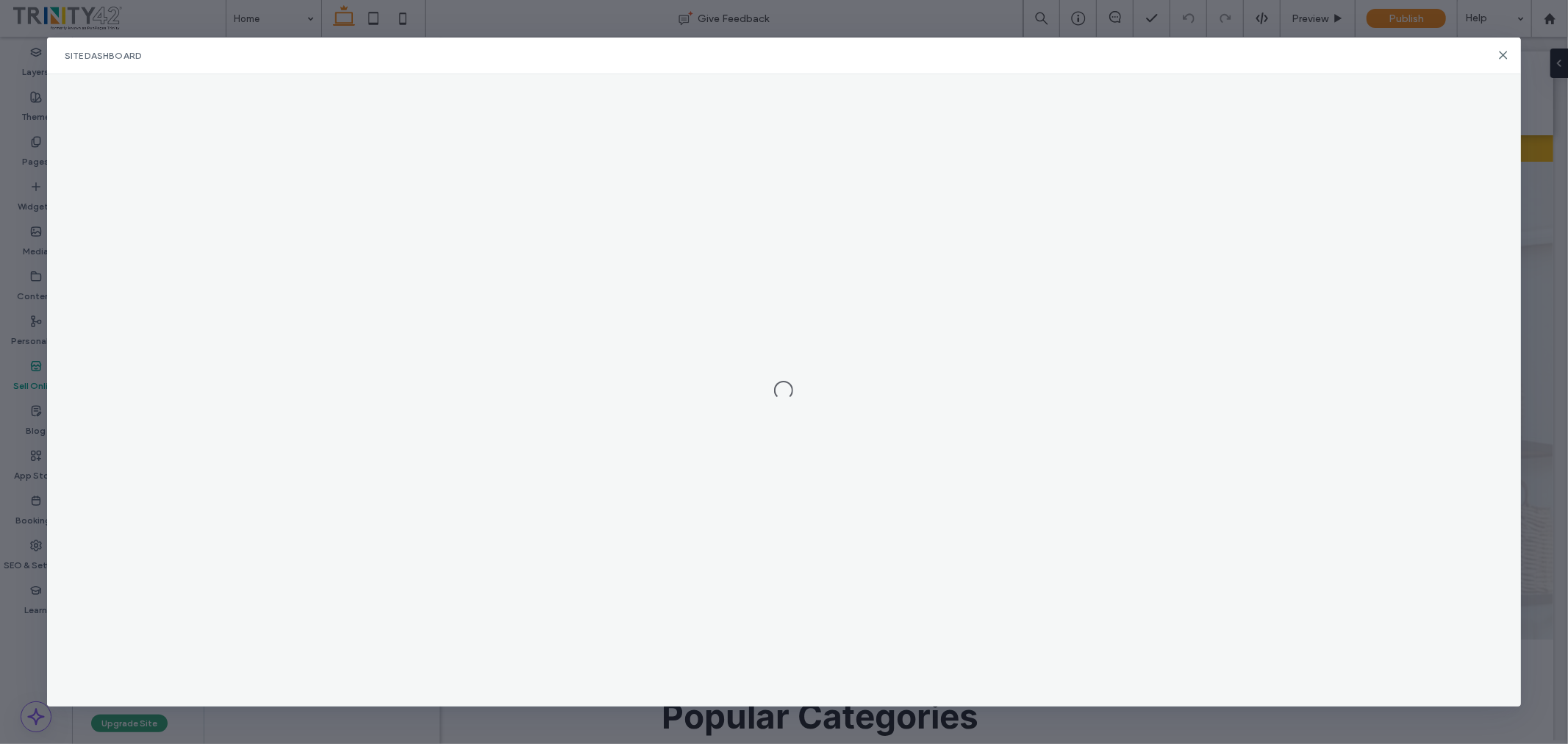
scroll to position [0, 0]
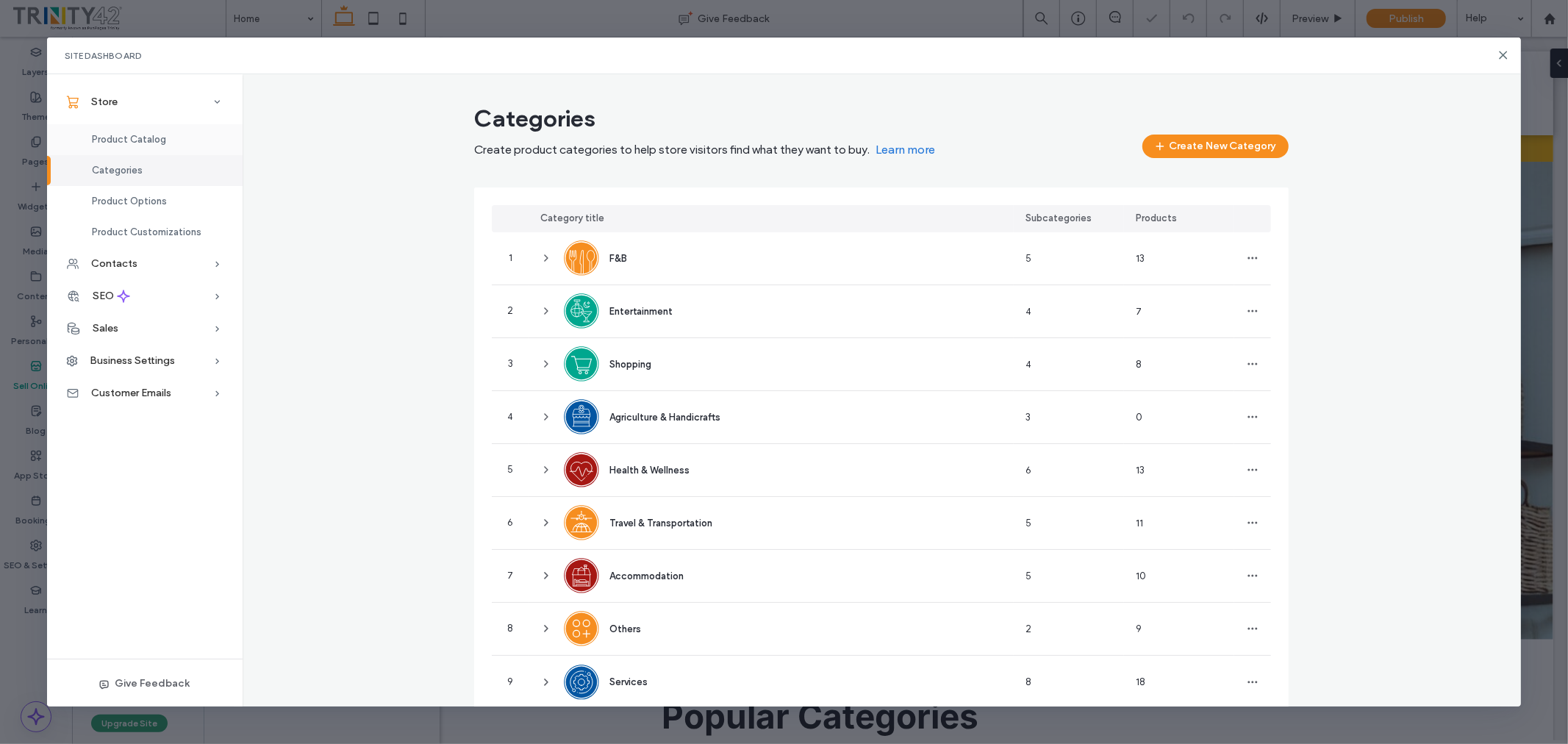
click at [168, 136] on div "Product Catalog" at bounding box center [145, 140] width 196 height 31
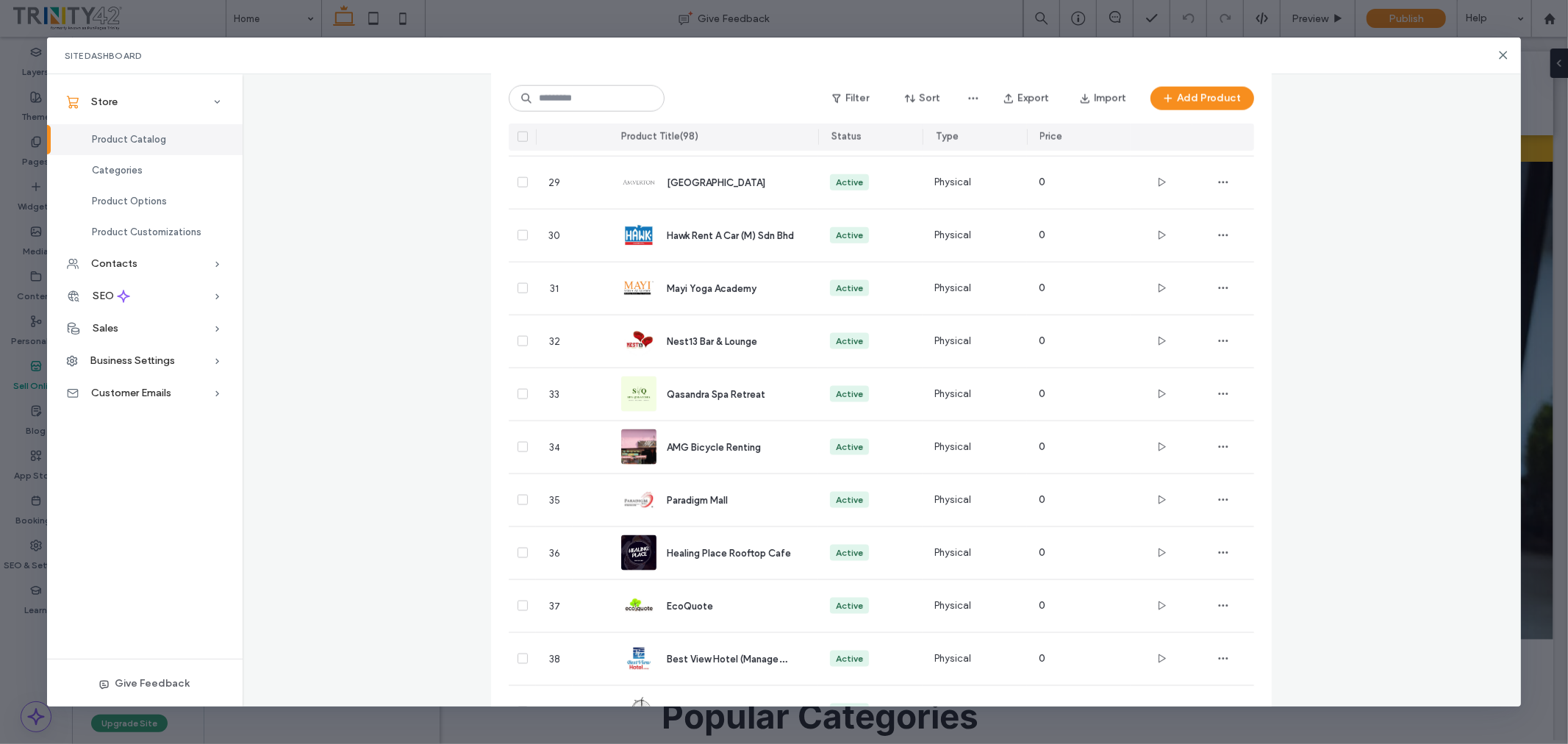
scroll to position [1634, 0]
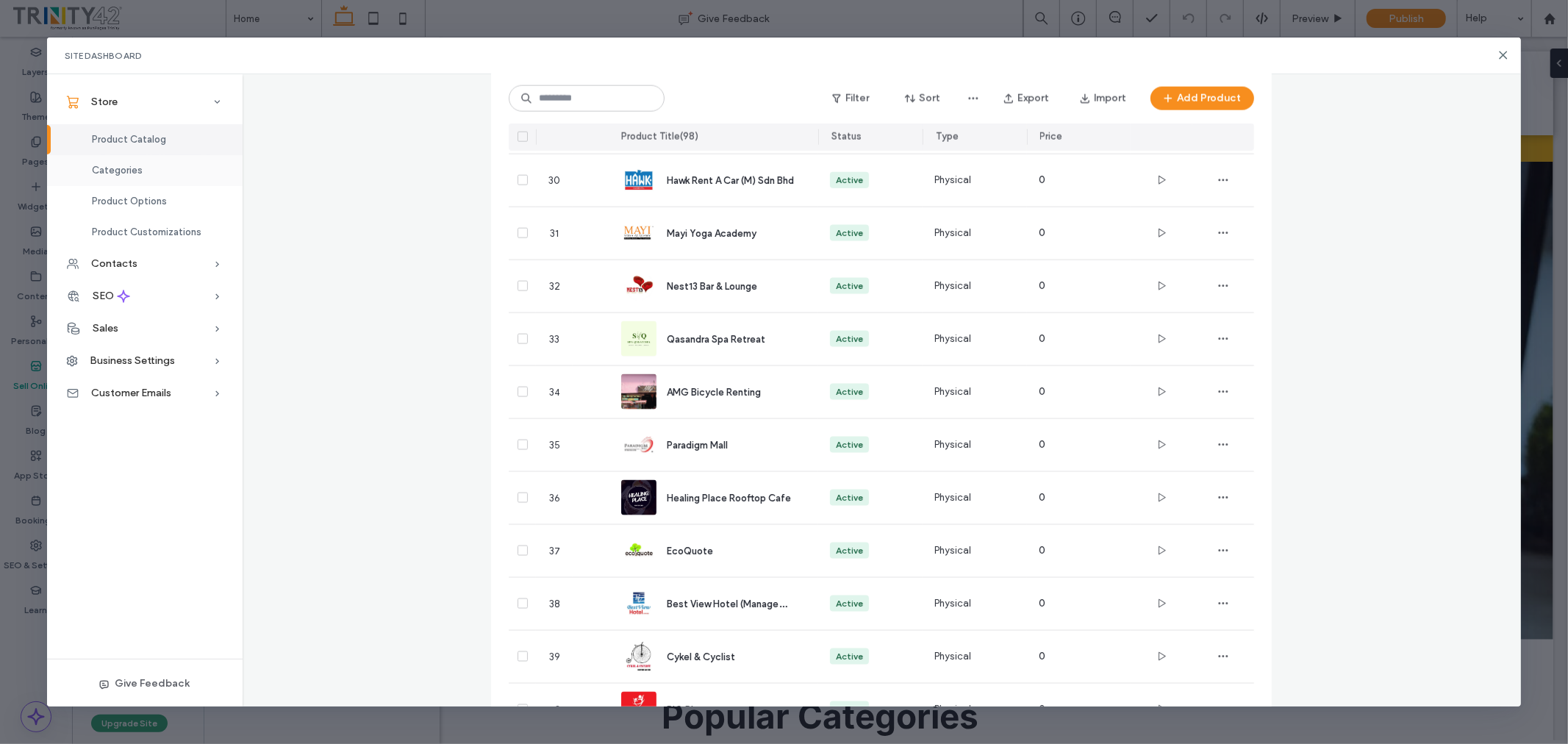
click at [147, 171] on div "Categories" at bounding box center [145, 171] width 196 height 31
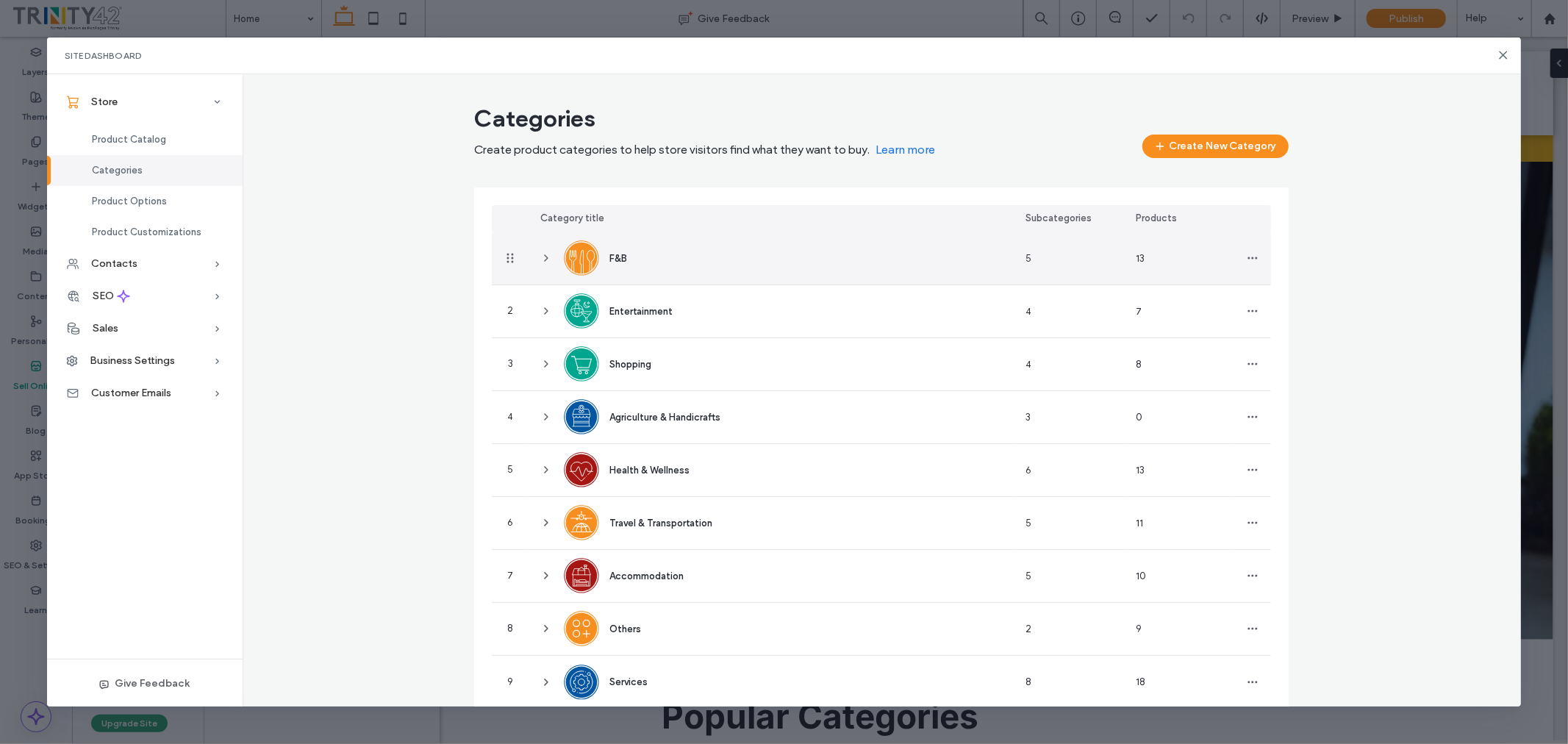
click at [794, 260] on div "F&B" at bounding box center [771, 259] width 486 height 53
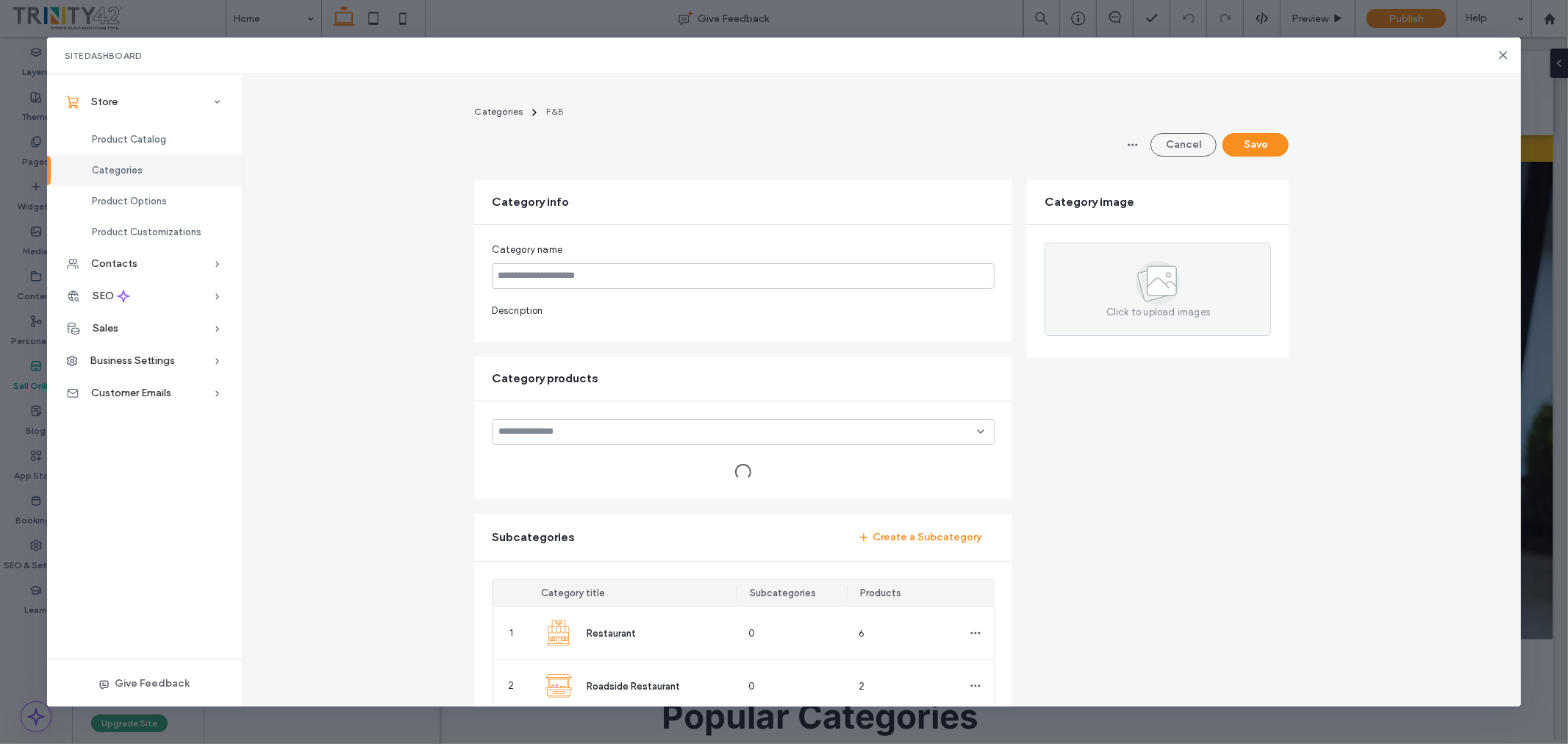
type input "***"
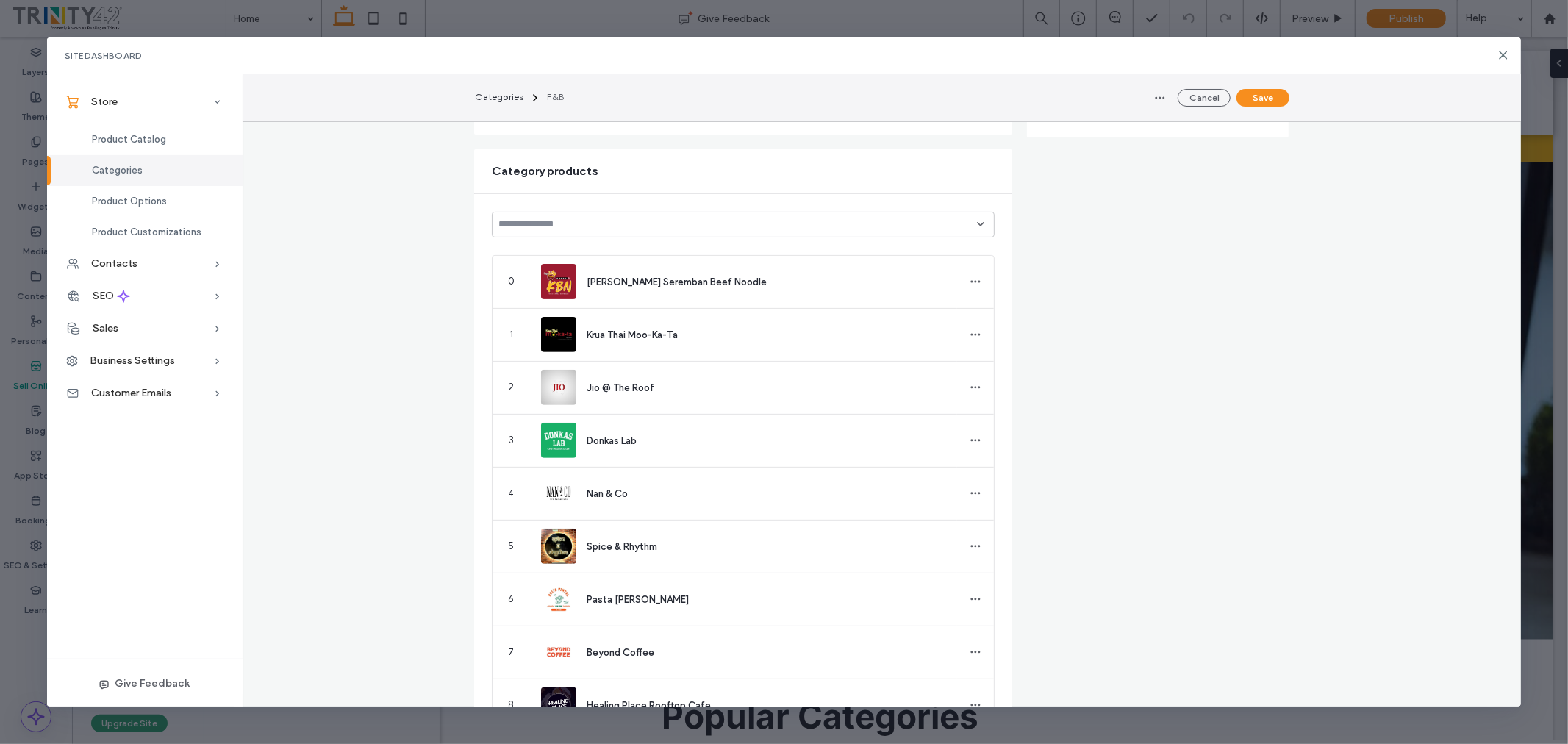
scroll to position [326, 0]
click at [159, 129] on div "Product Catalog" at bounding box center [145, 140] width 196 height 31
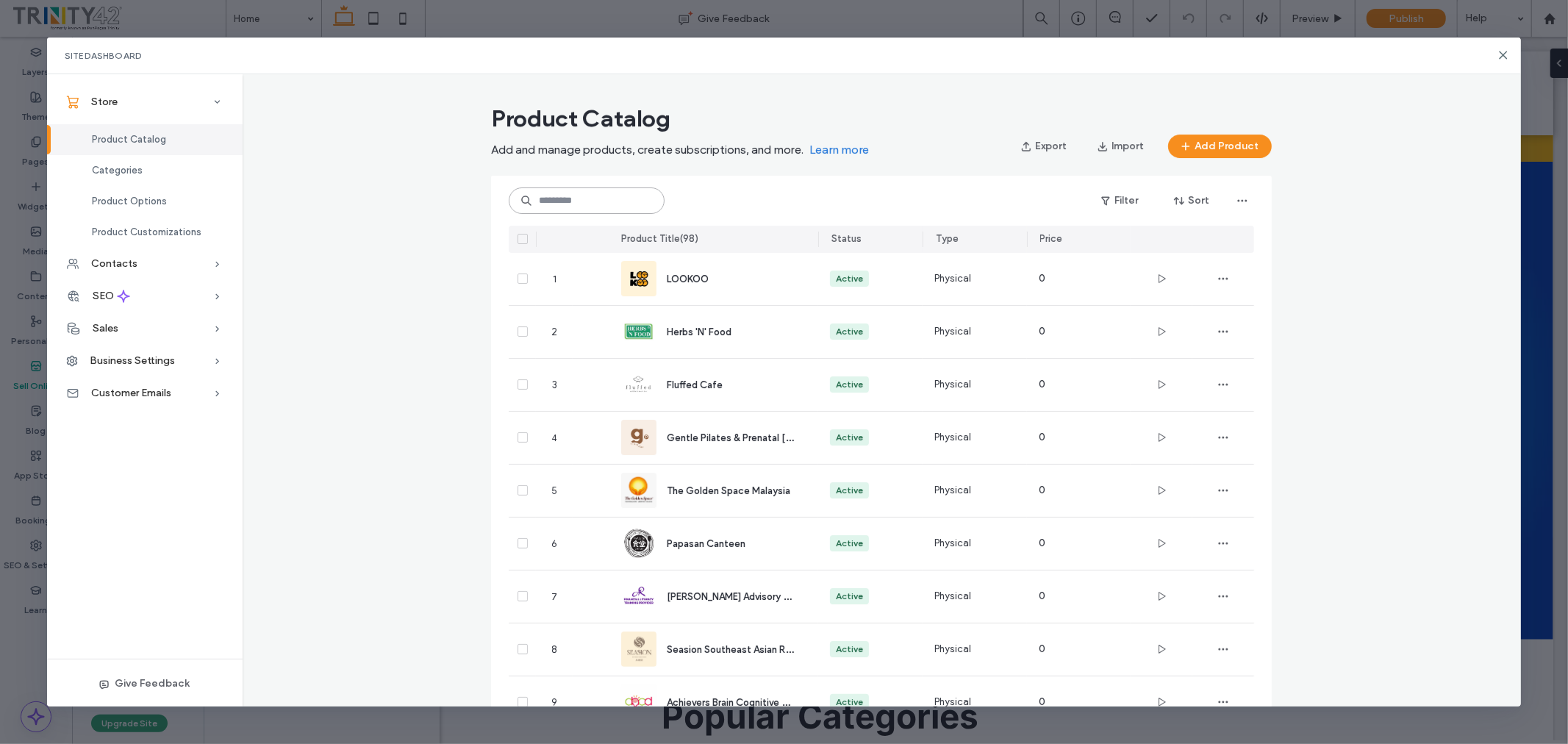
click at [622, 199] on input at bounding box center [587, 201] width 156 height 26
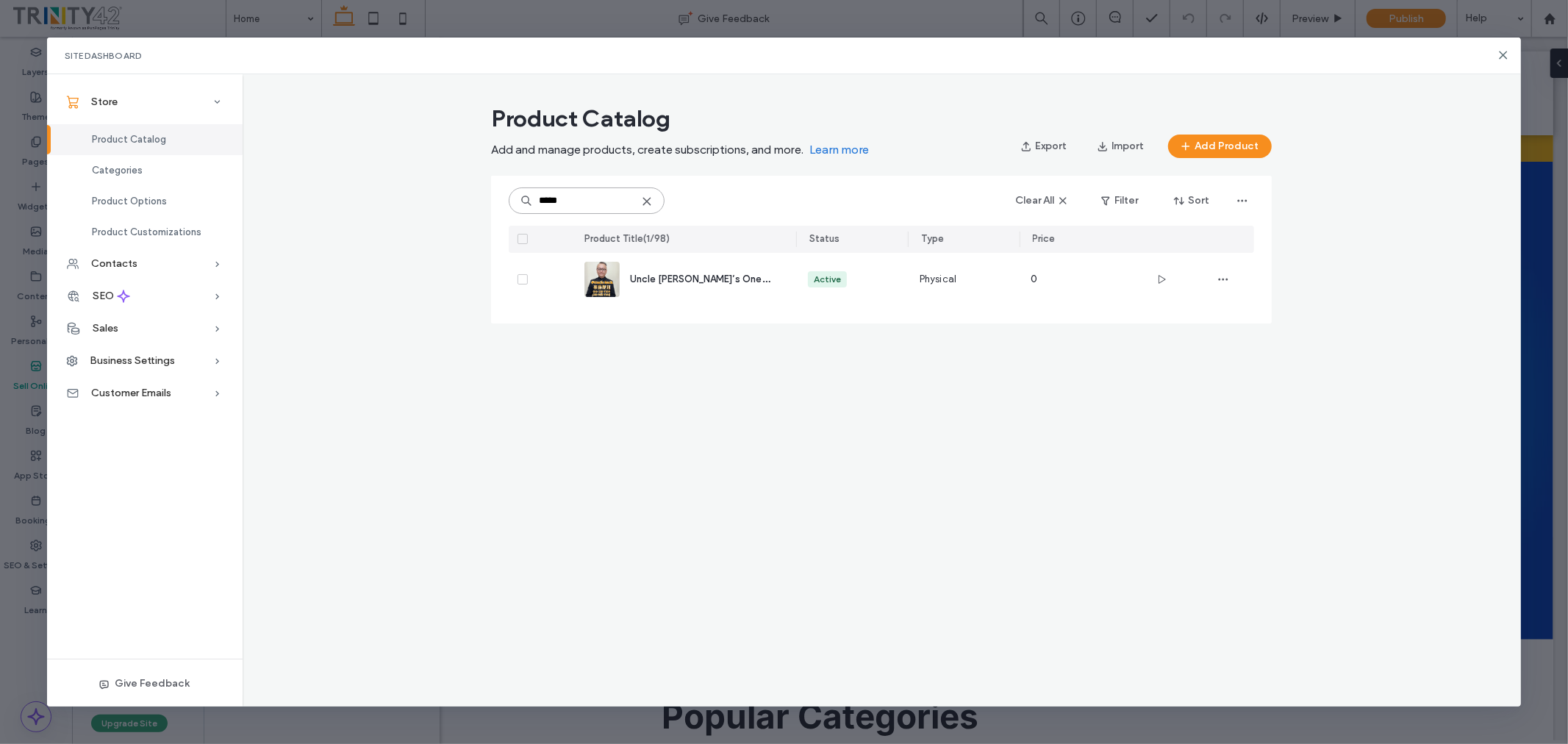
type input "*****"
click at [343, 210] on div "Product Catalog Add and manage products, create subscriptions, and more. Learn …" at bounding box center [882, 220] width 1279 height 243
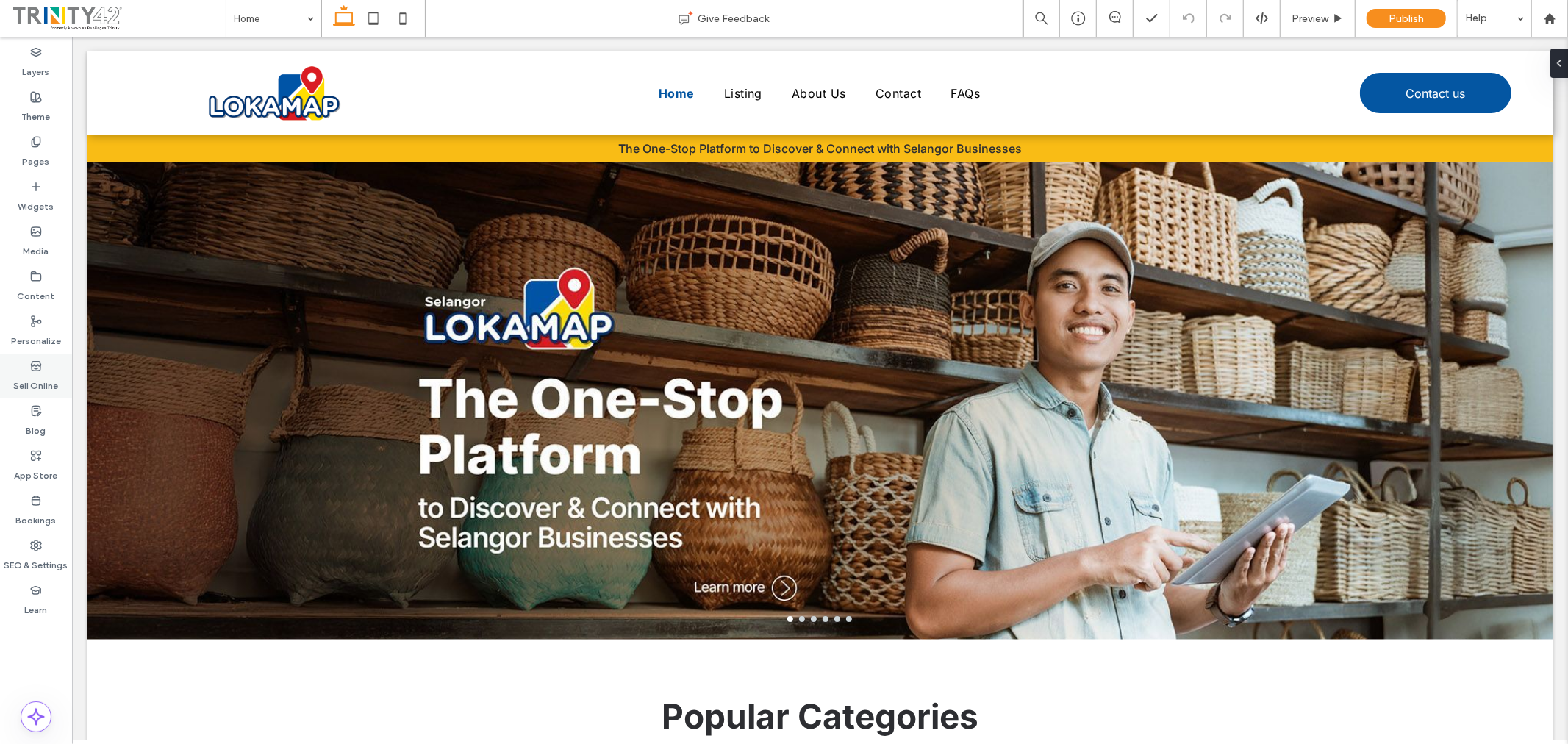
click at [44, 385] on label "Sell Online" at bounding box center [36, 382] width 45 height 21
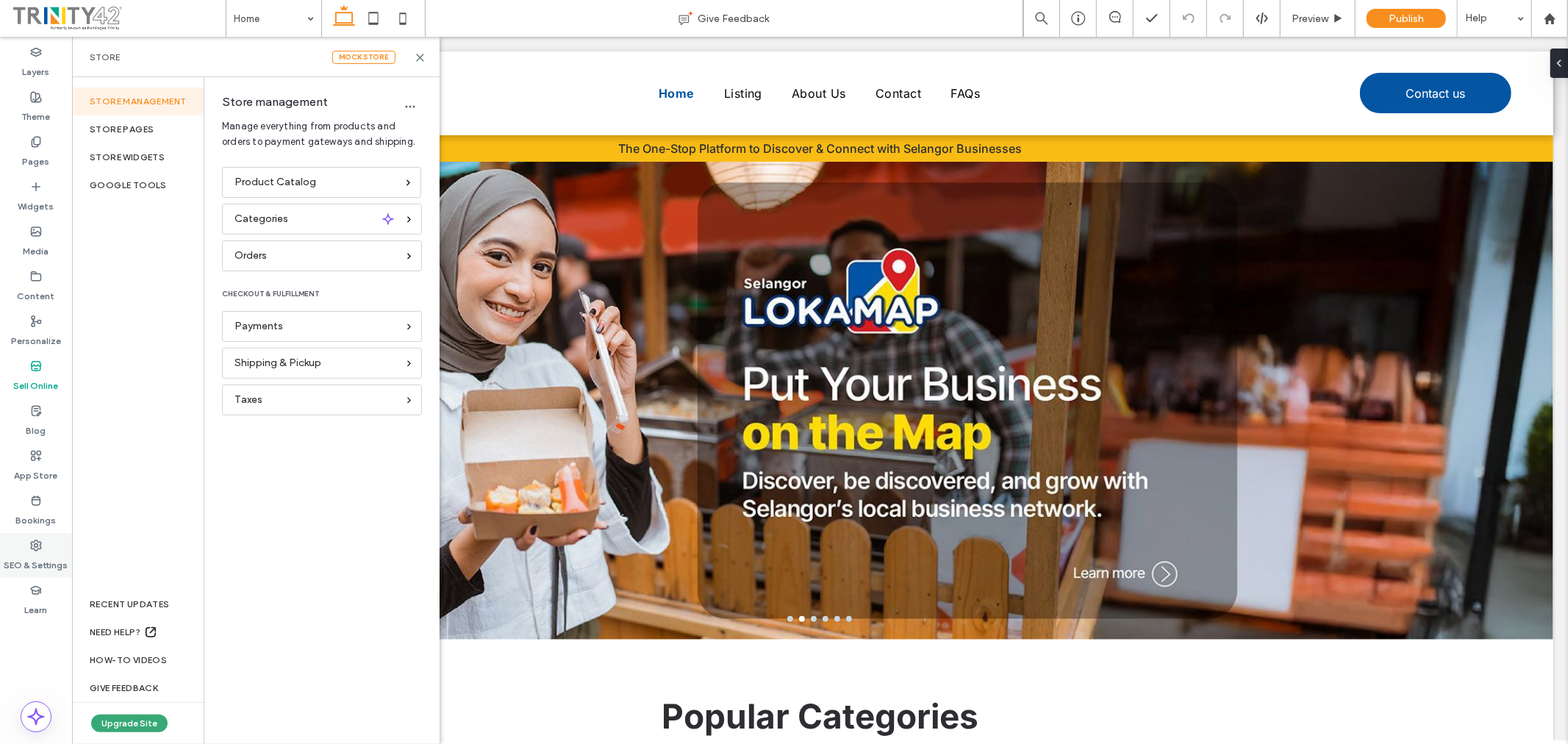
click at [39, 557] on label "SEO & Settings" at bounding box center [36, 561] width 64 height 21
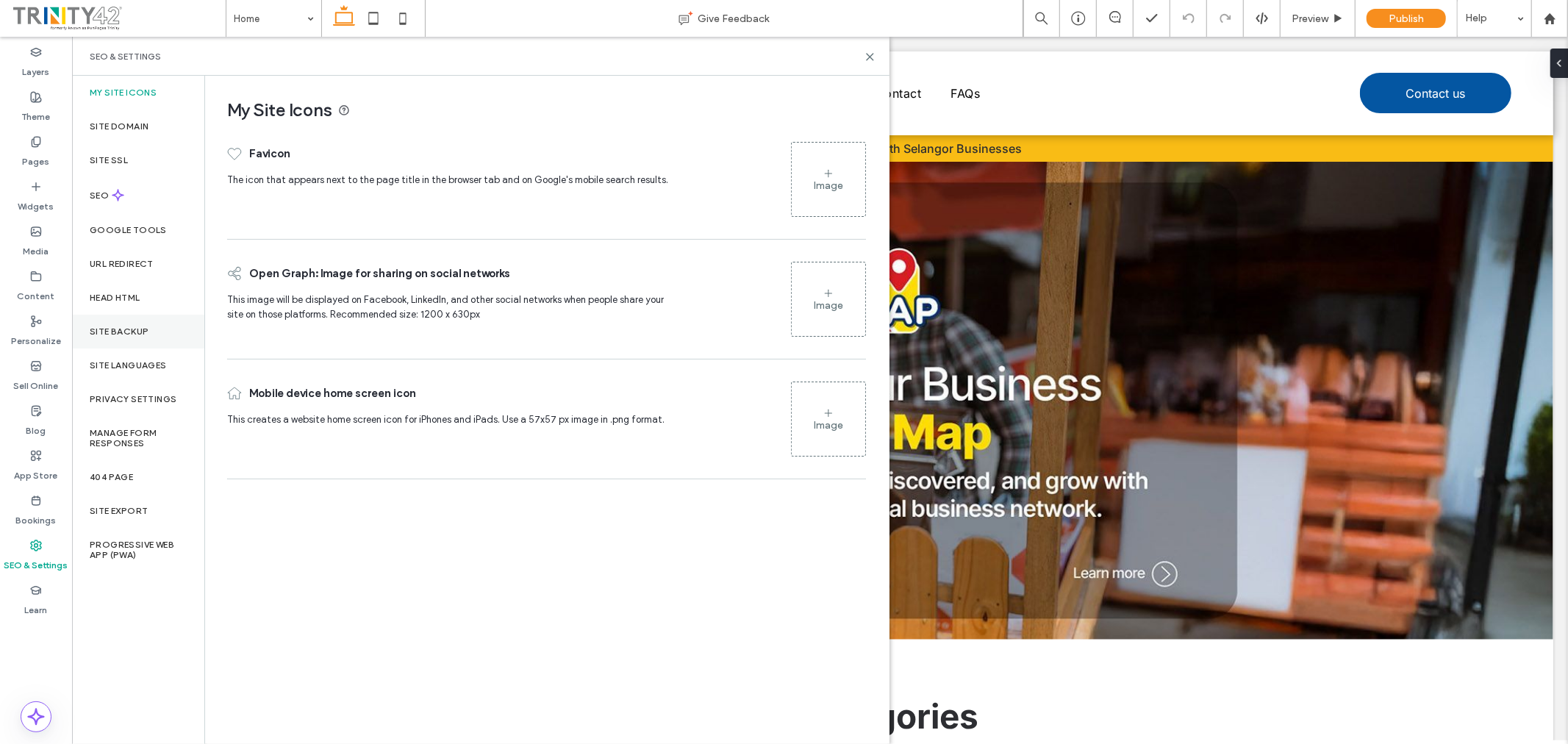
click at [122, 330] on label "Site Backup" at bounding box center [119, 331] width 59 height 11
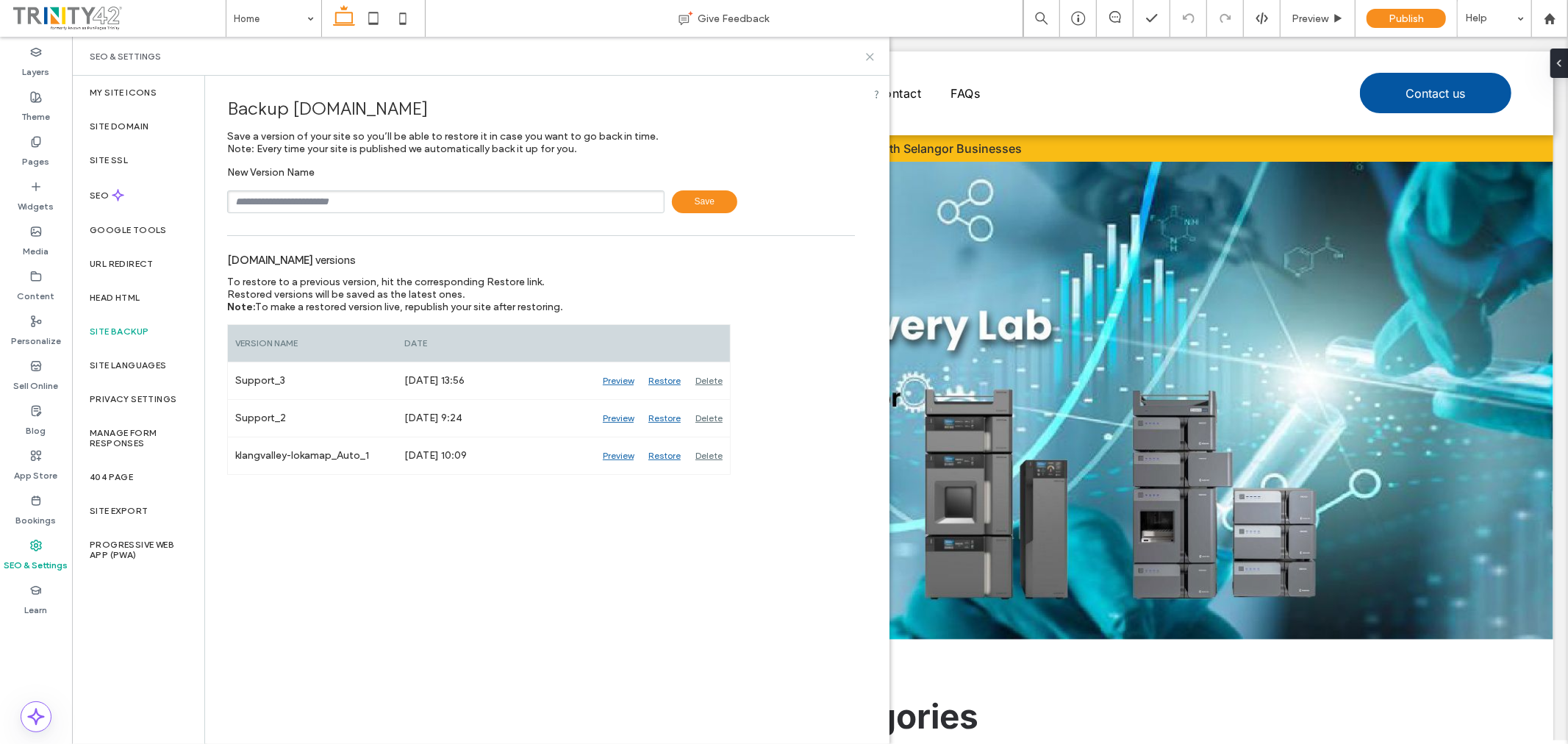
click at [874, 59] on icon at bounding box center [869, 57] width 11 height 11
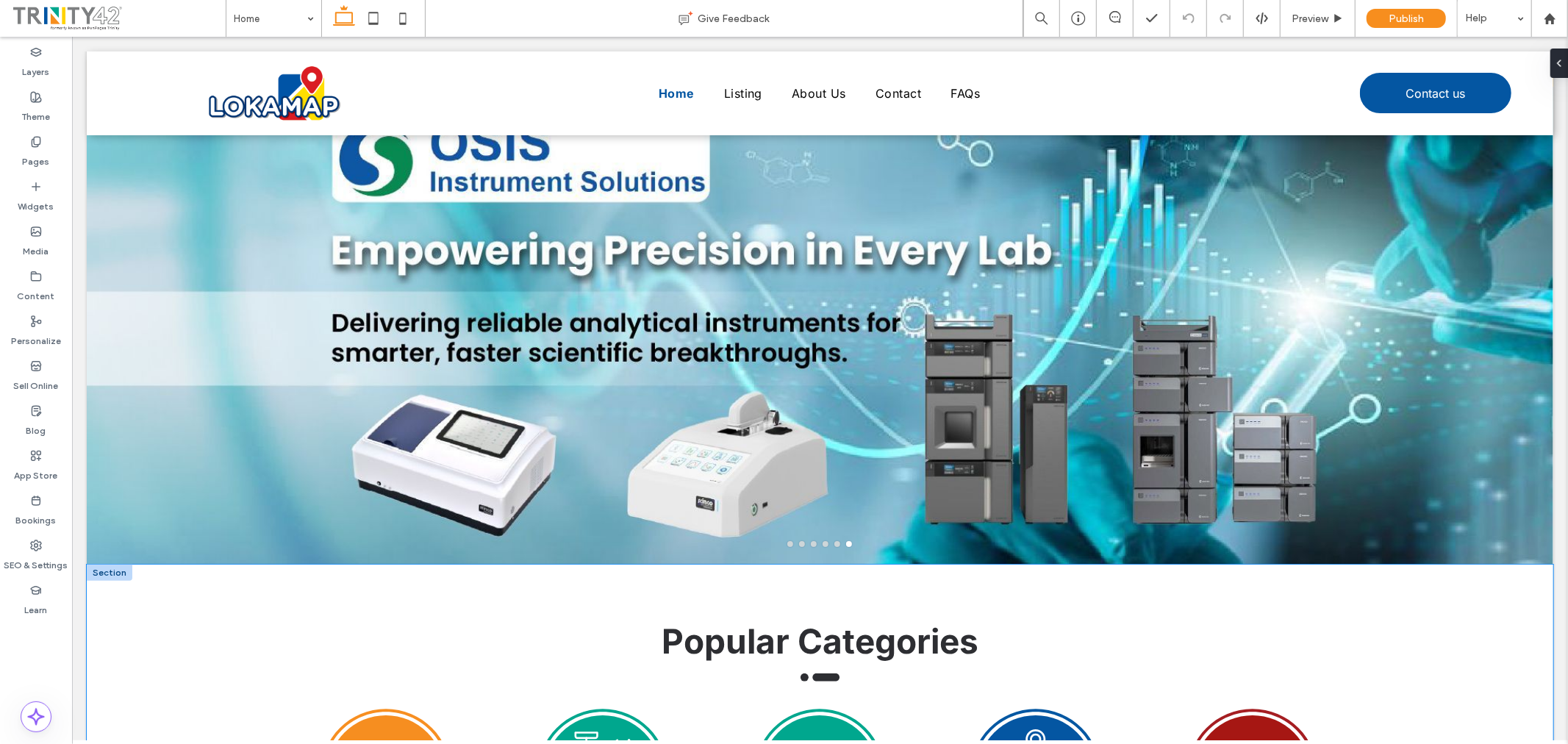
scroll to position [164, 0]
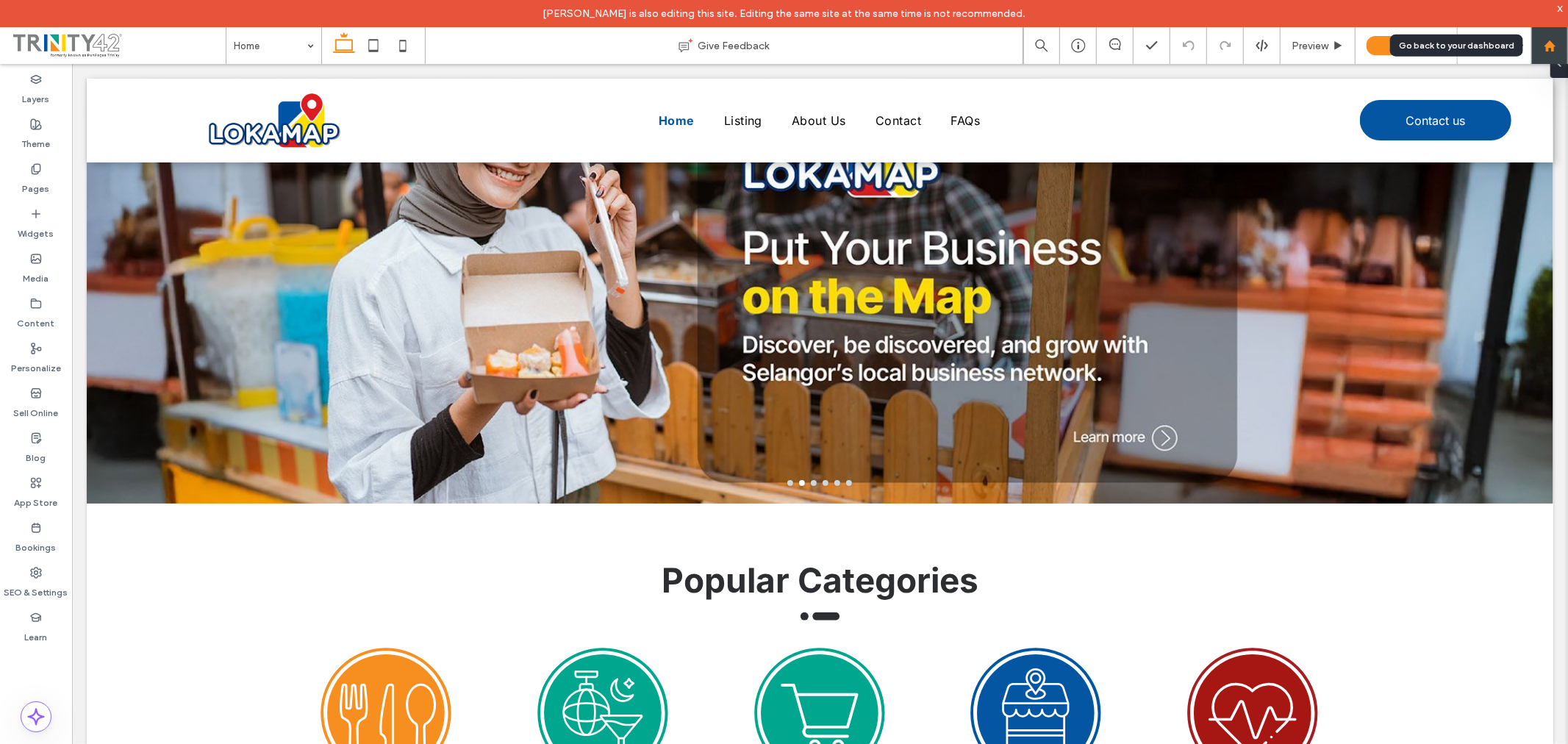
click at [1554, 47] on use at bounding box center [1549, 44] width 11 height 11
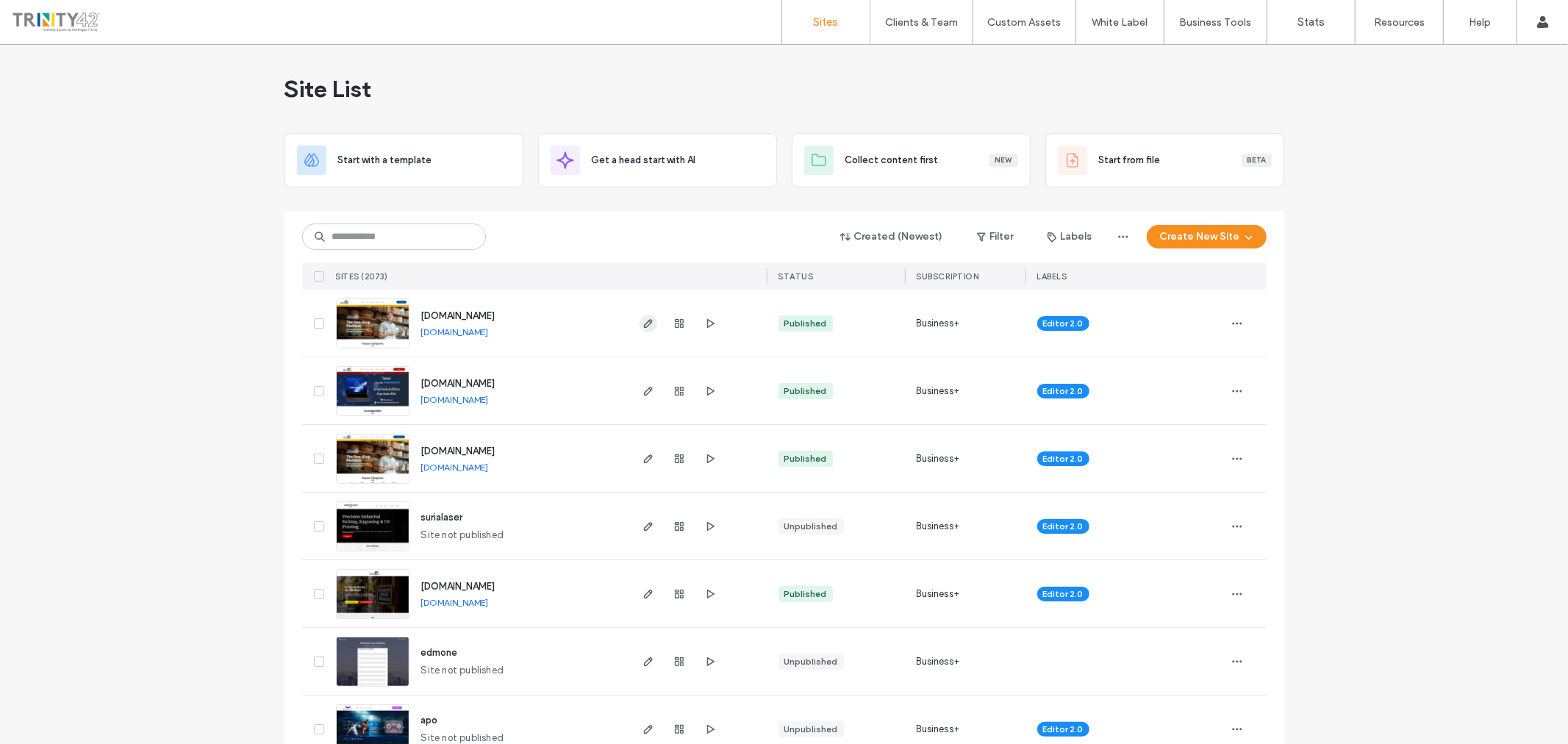
click at [643, 318] on icon "button" at bounding box center [648, 324] width 12 height 12
click at [643, 325] on icon "button" at bounding box center [648, 324] width 12 height 12
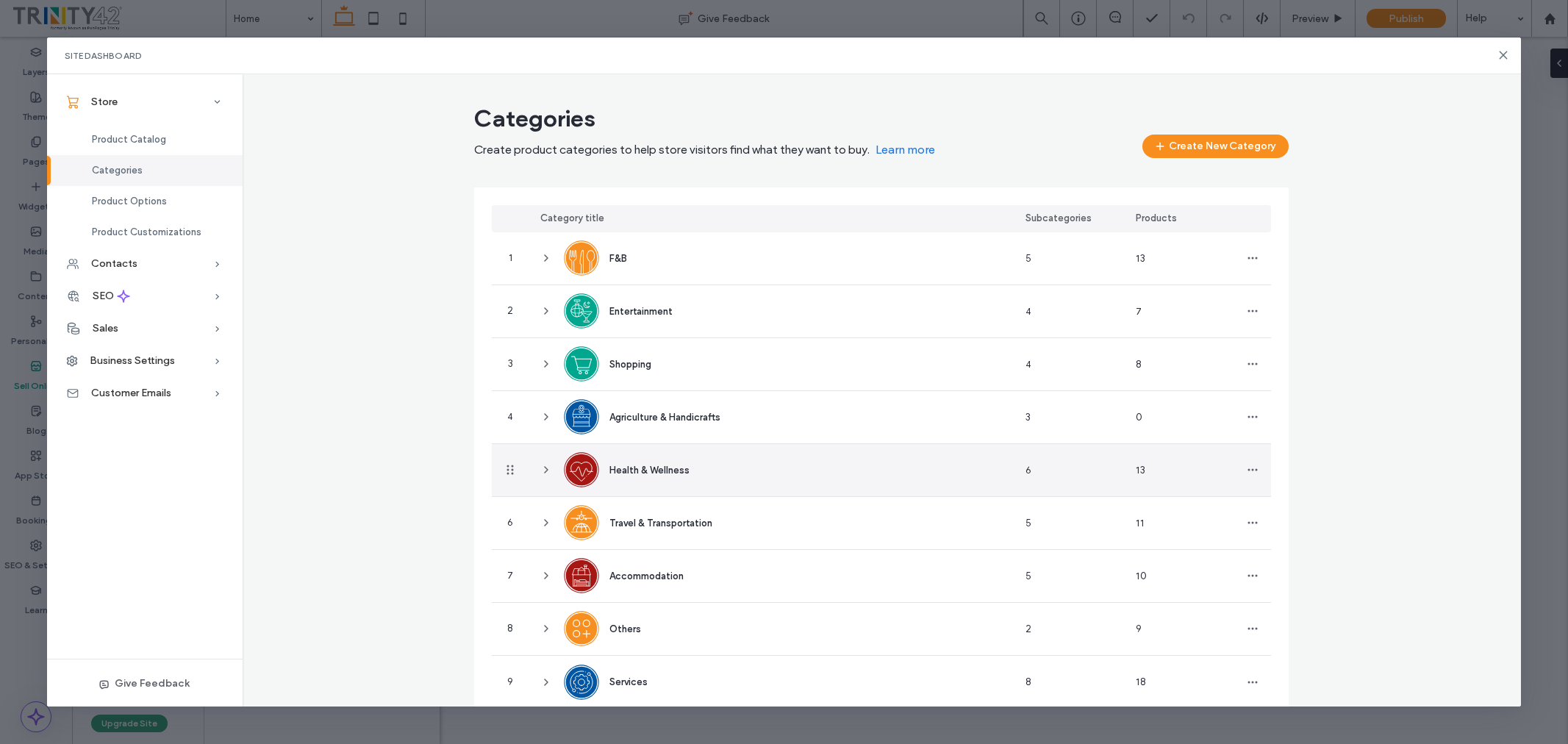
click at [541, 473] on icon at bounding box center [546, 470] width 12 height 12
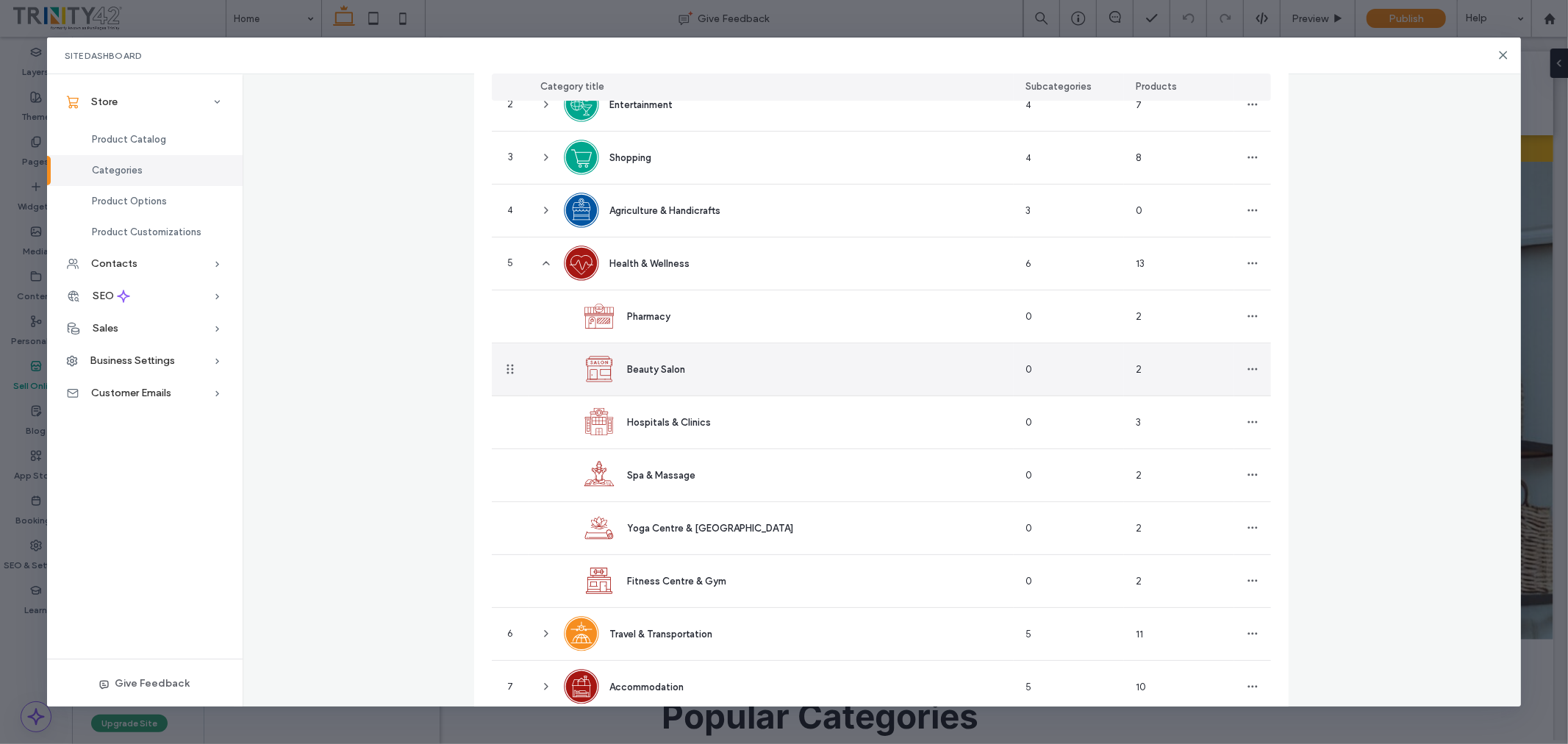
scroll to position [245, 0]
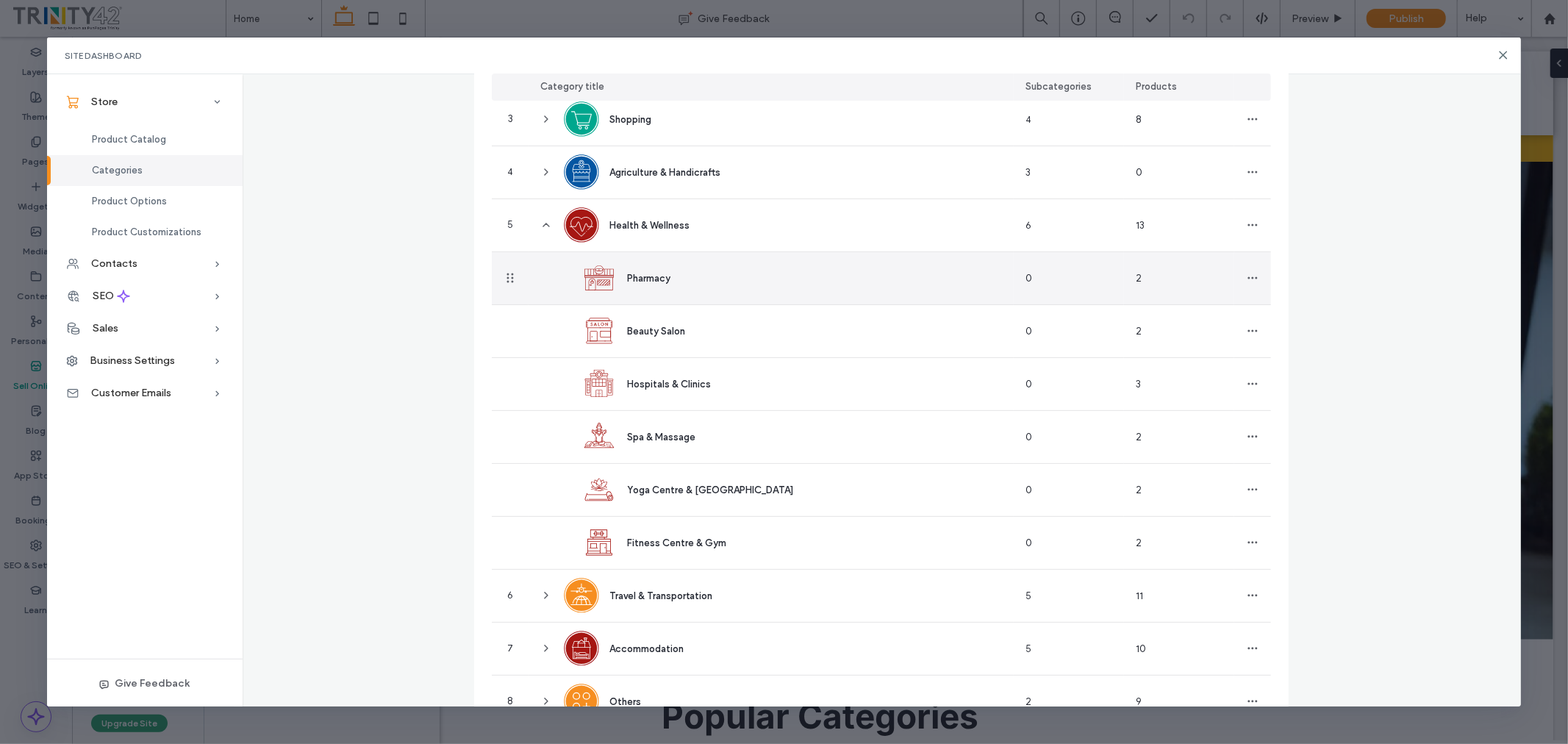
click at [713, 273] on div "Pharmacy" at bounding box center [789, 279] width 486 height 53
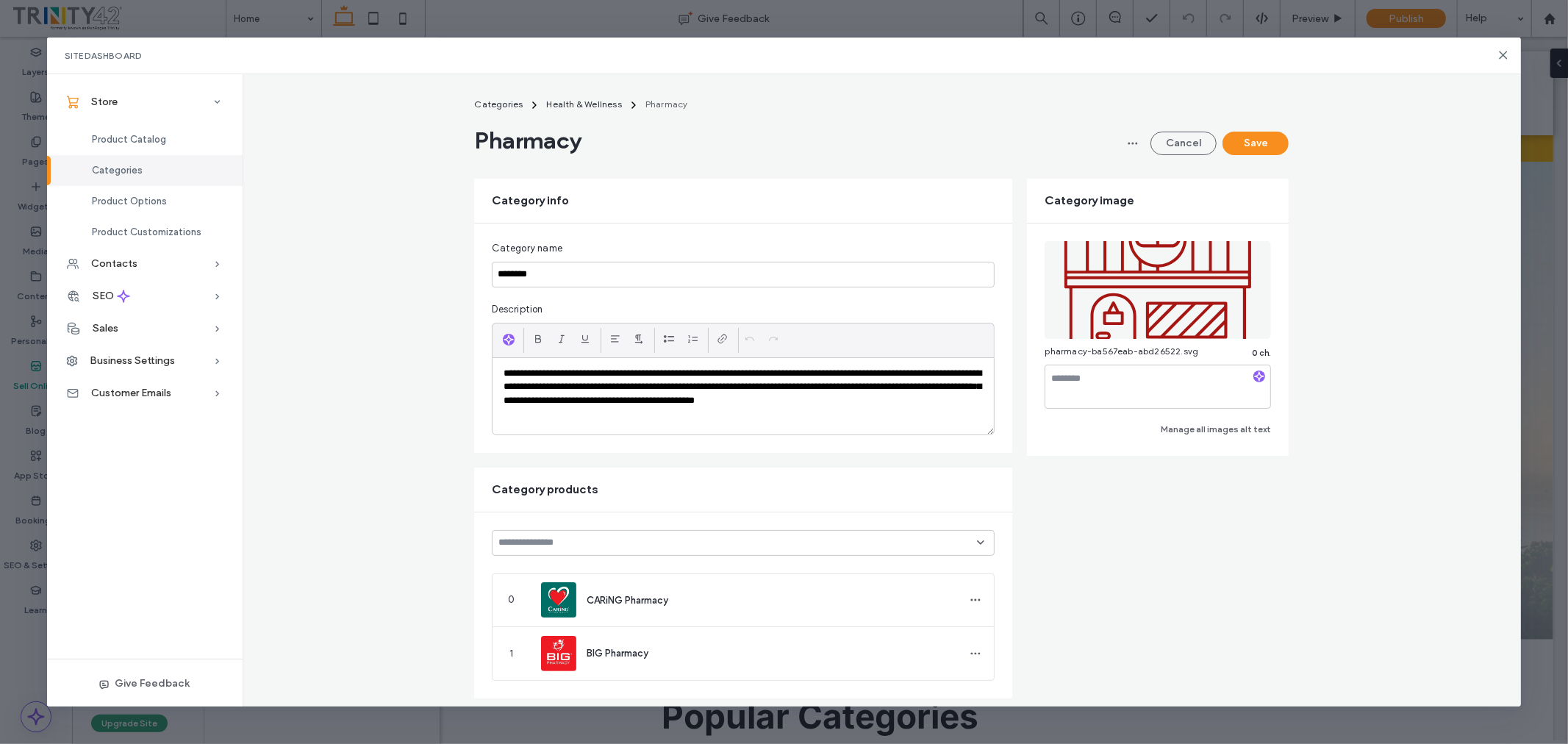
scroll to position [0, 0]
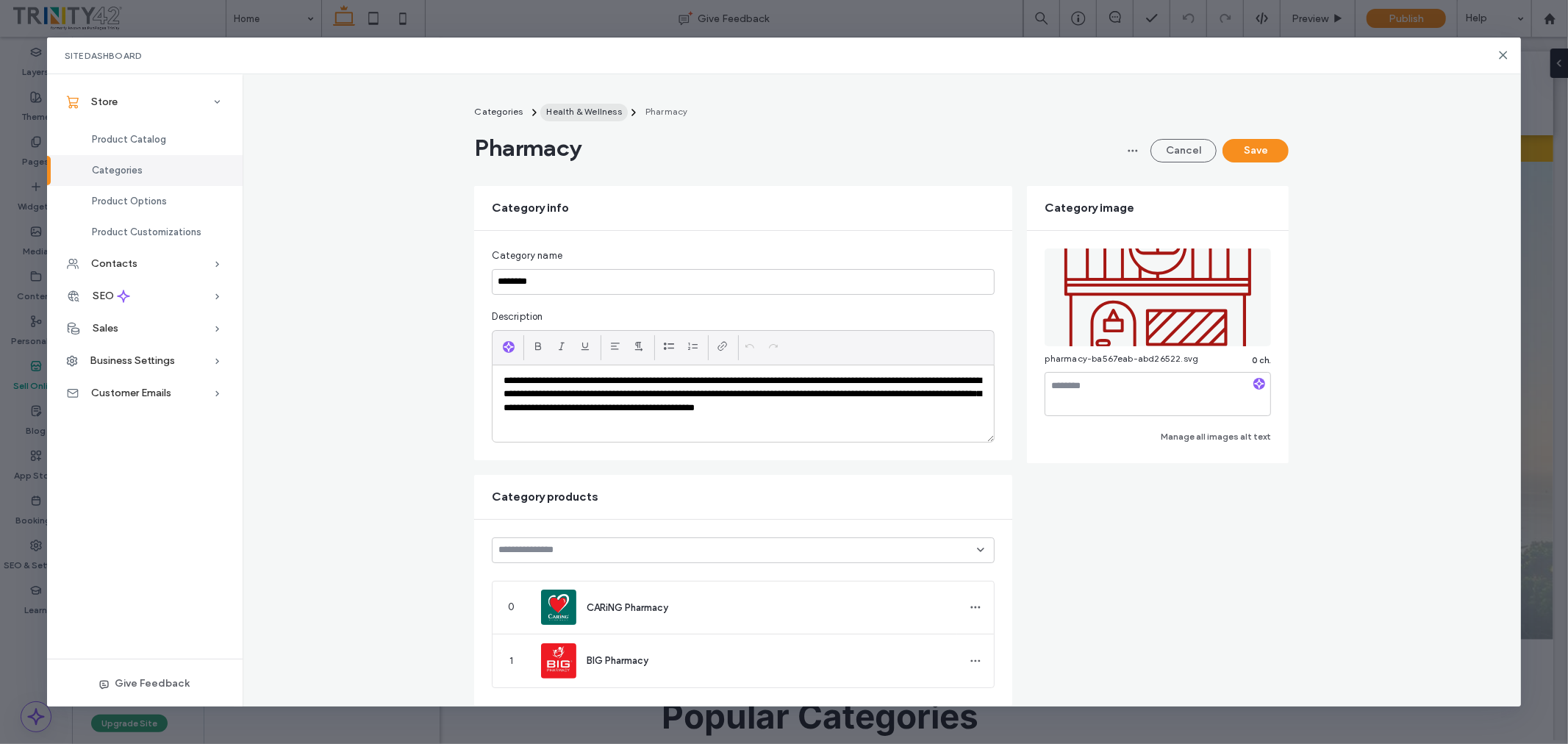
click at [583, 107] on span "Health & Wellness" at bounding box center [583, 111] width 75 height 11
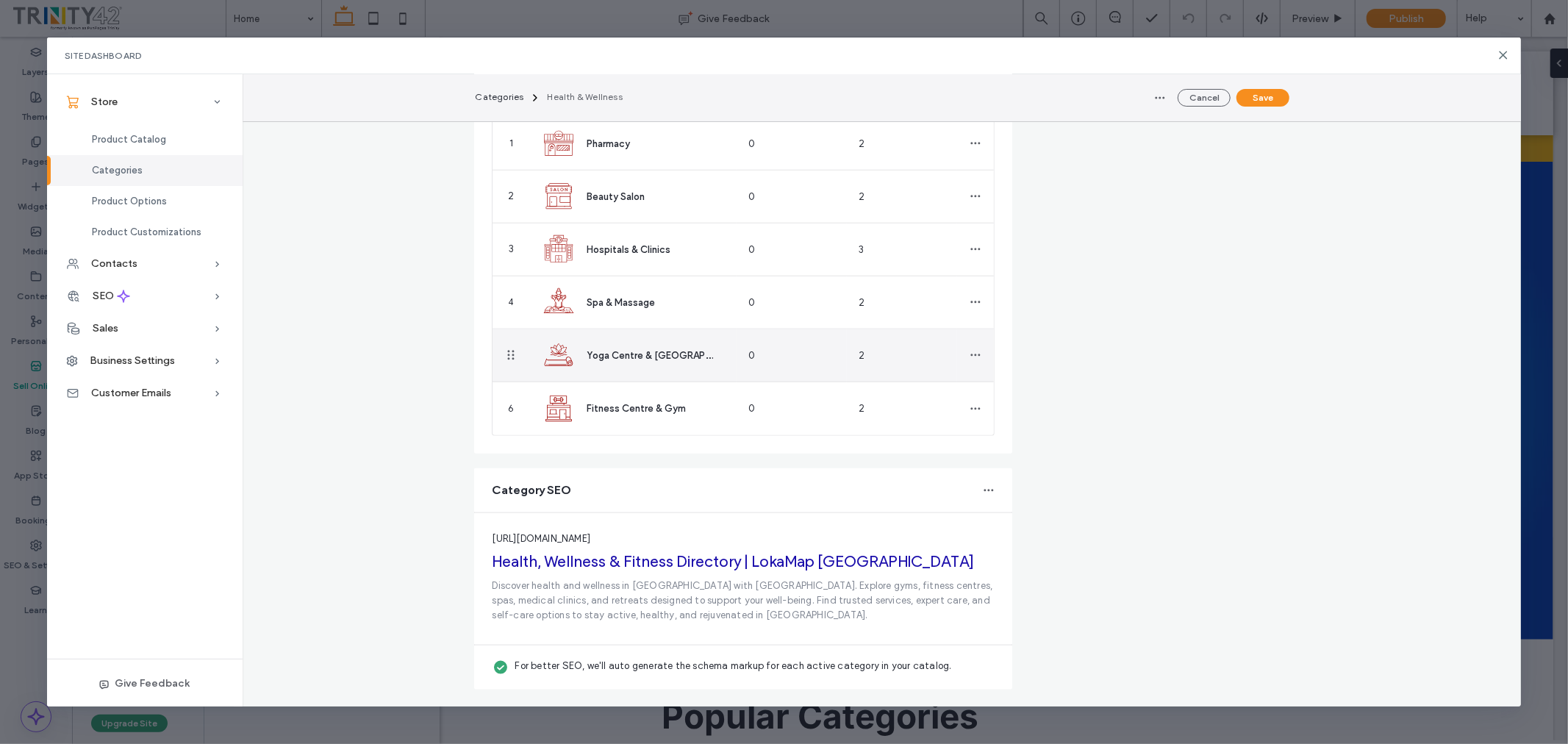
click at [679, 360] on span "Yoga Centre & Meditation Centre" at bounding box center [670, 354] width 166 height 14
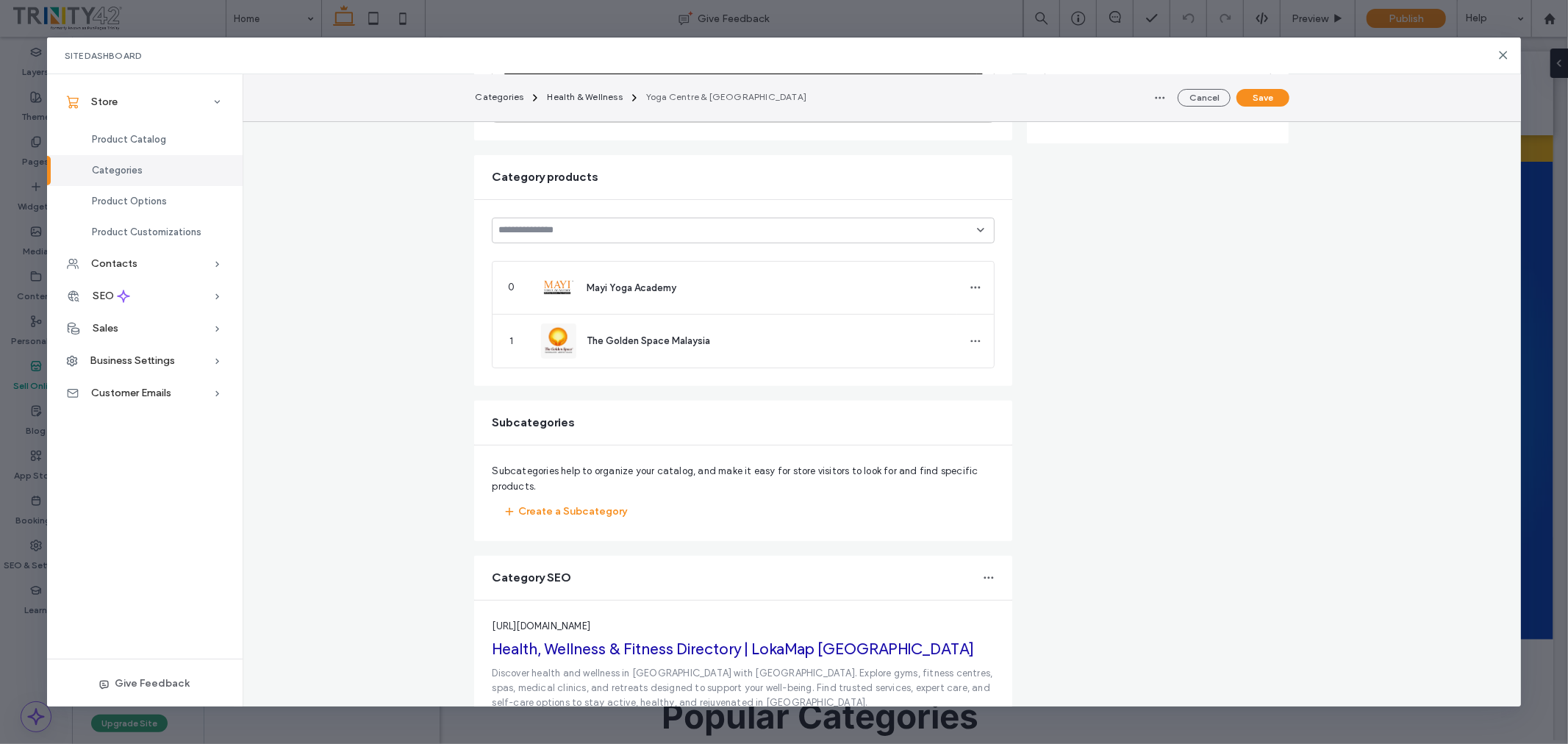
type input "**********"
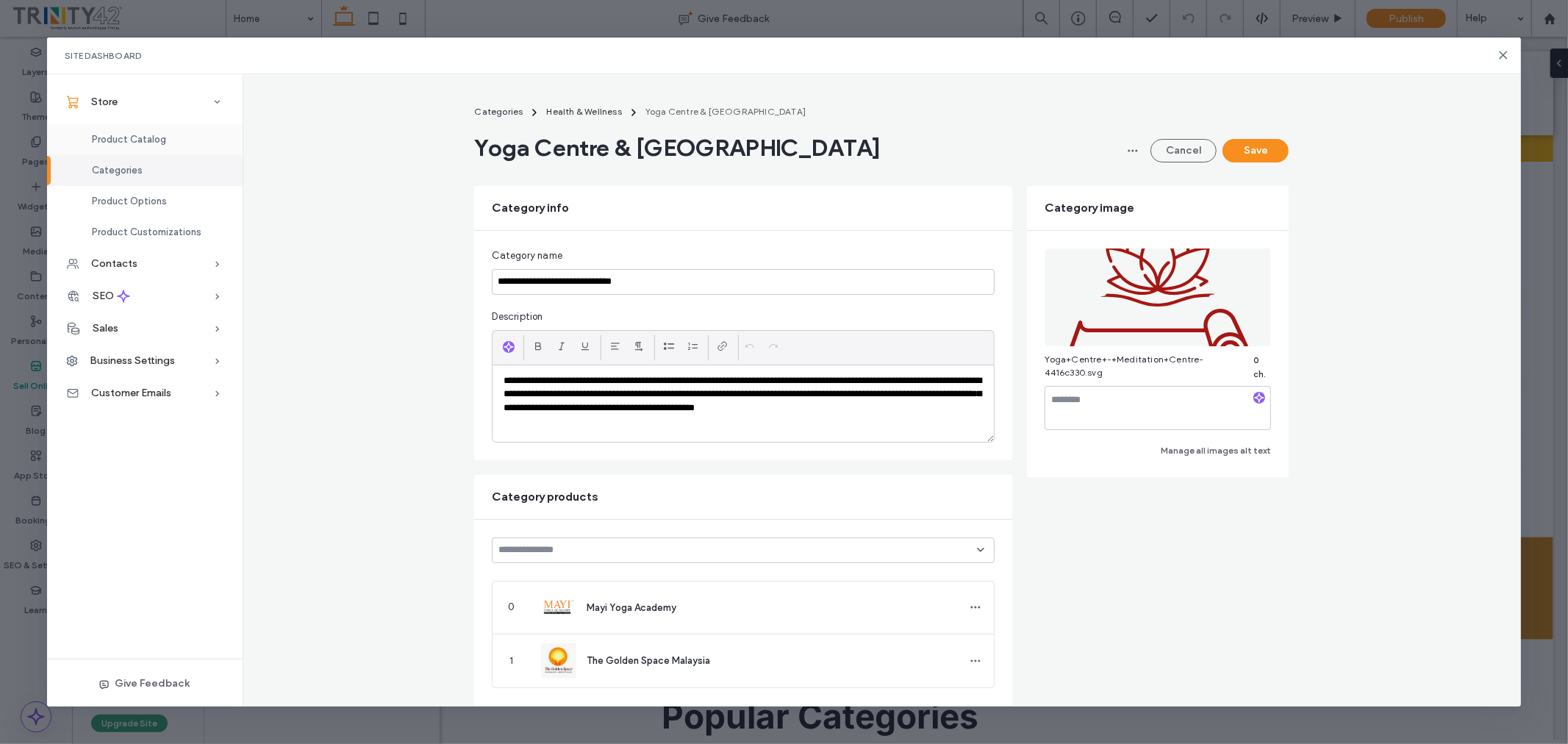
click at [123, 138] on span "Product Catalog" at bounding box center [129, 139] width 74 height 11
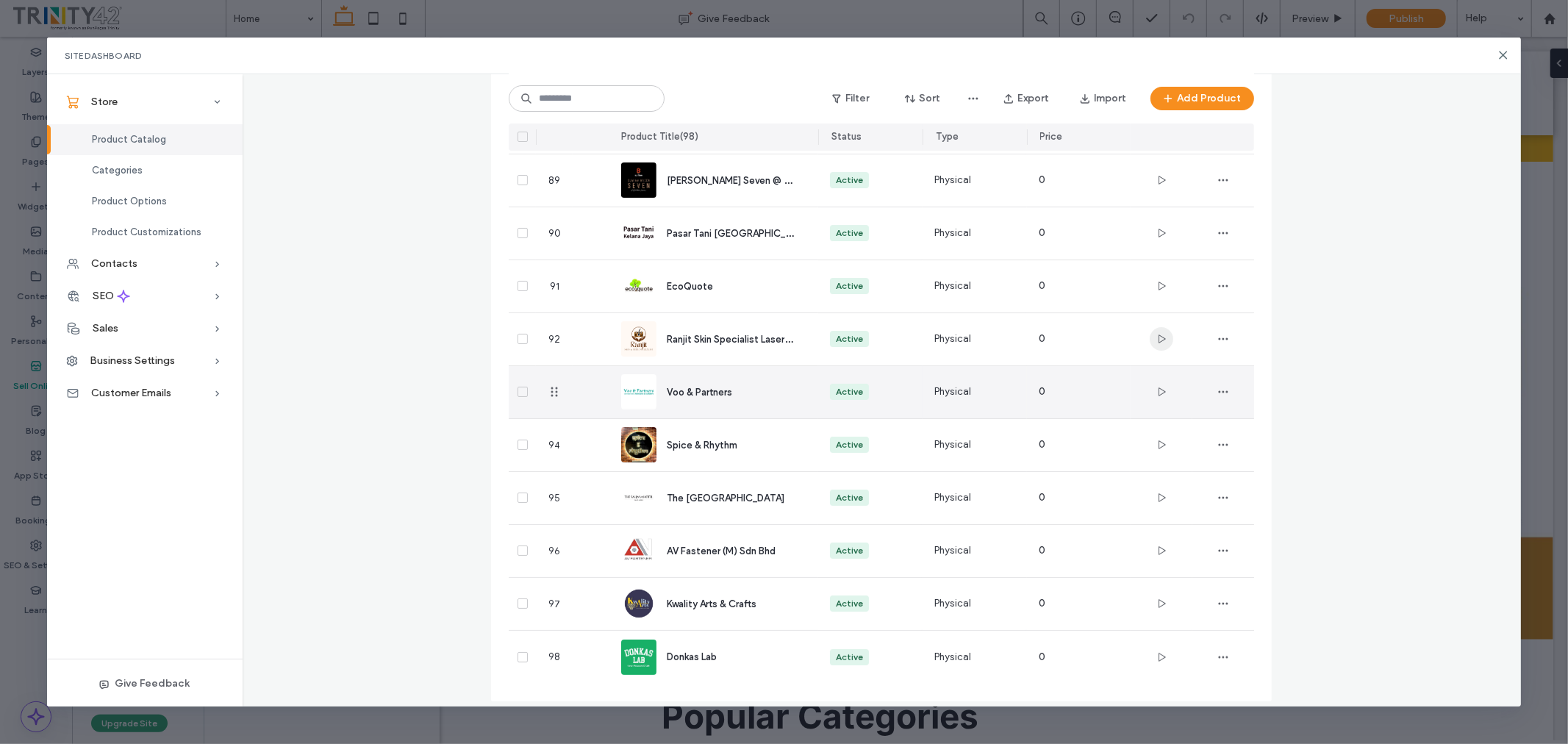
scroll to position [4770, 0]
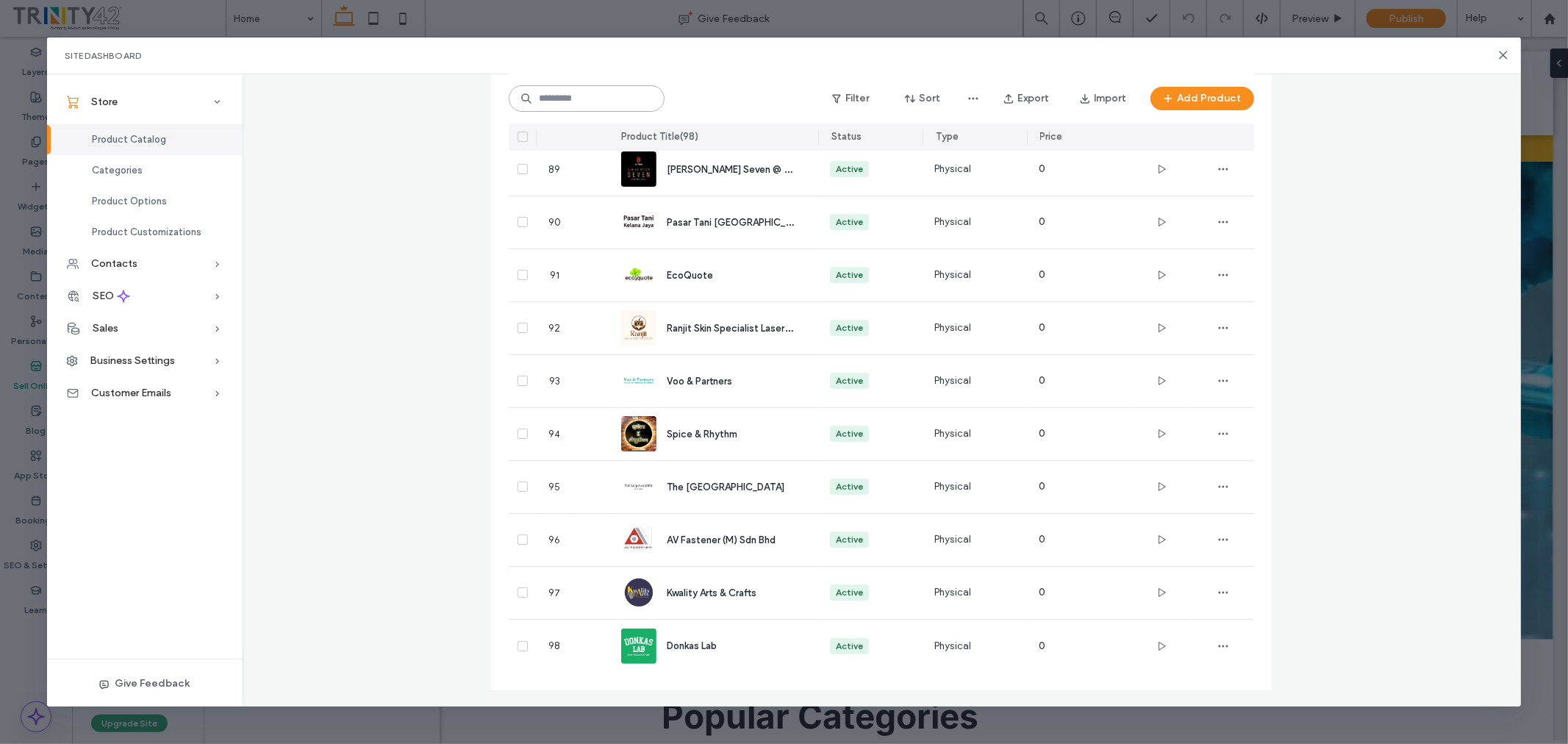
click at [591, 97] on input at bounding box center [587, 99] width 156 height 26
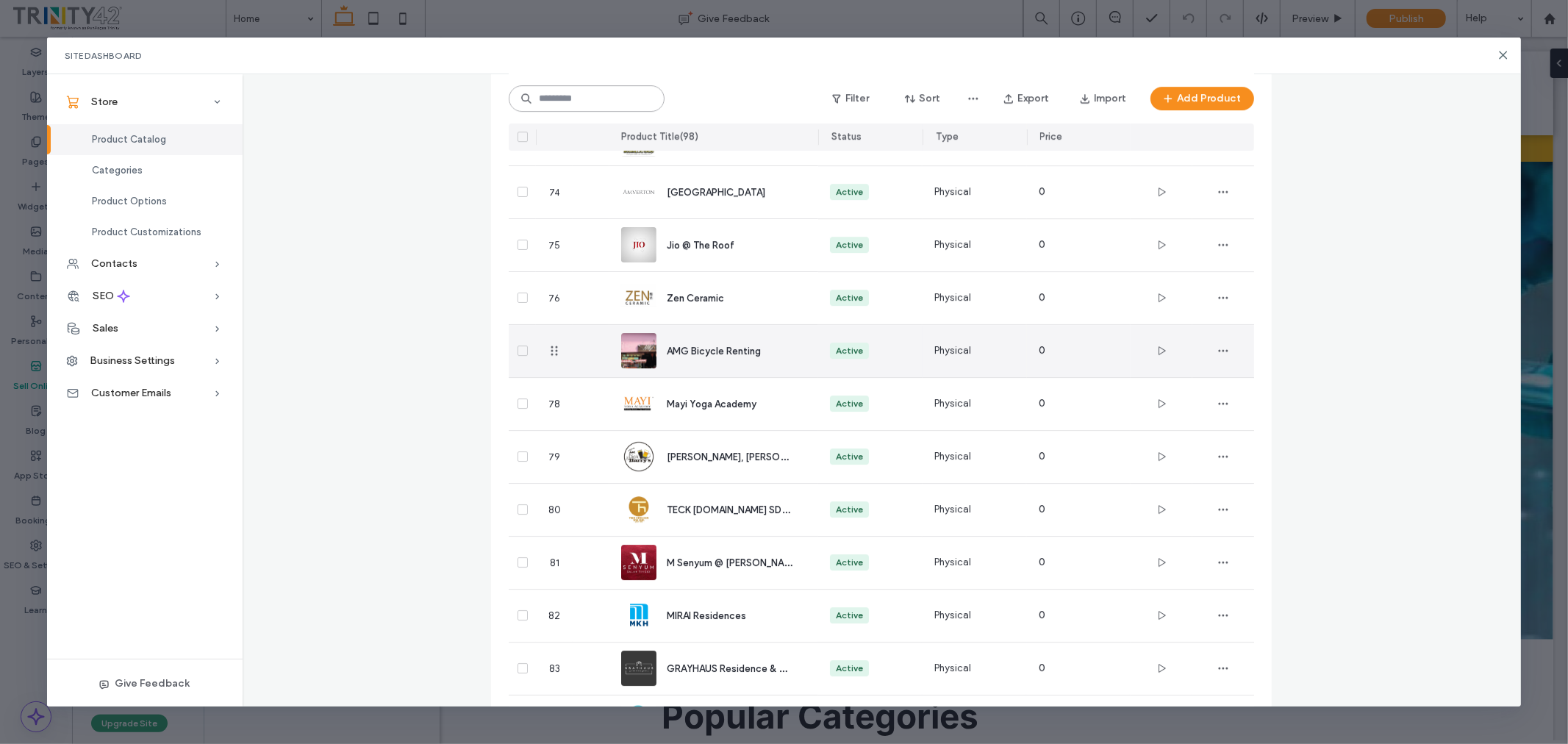
scroll to position [3463, 0]
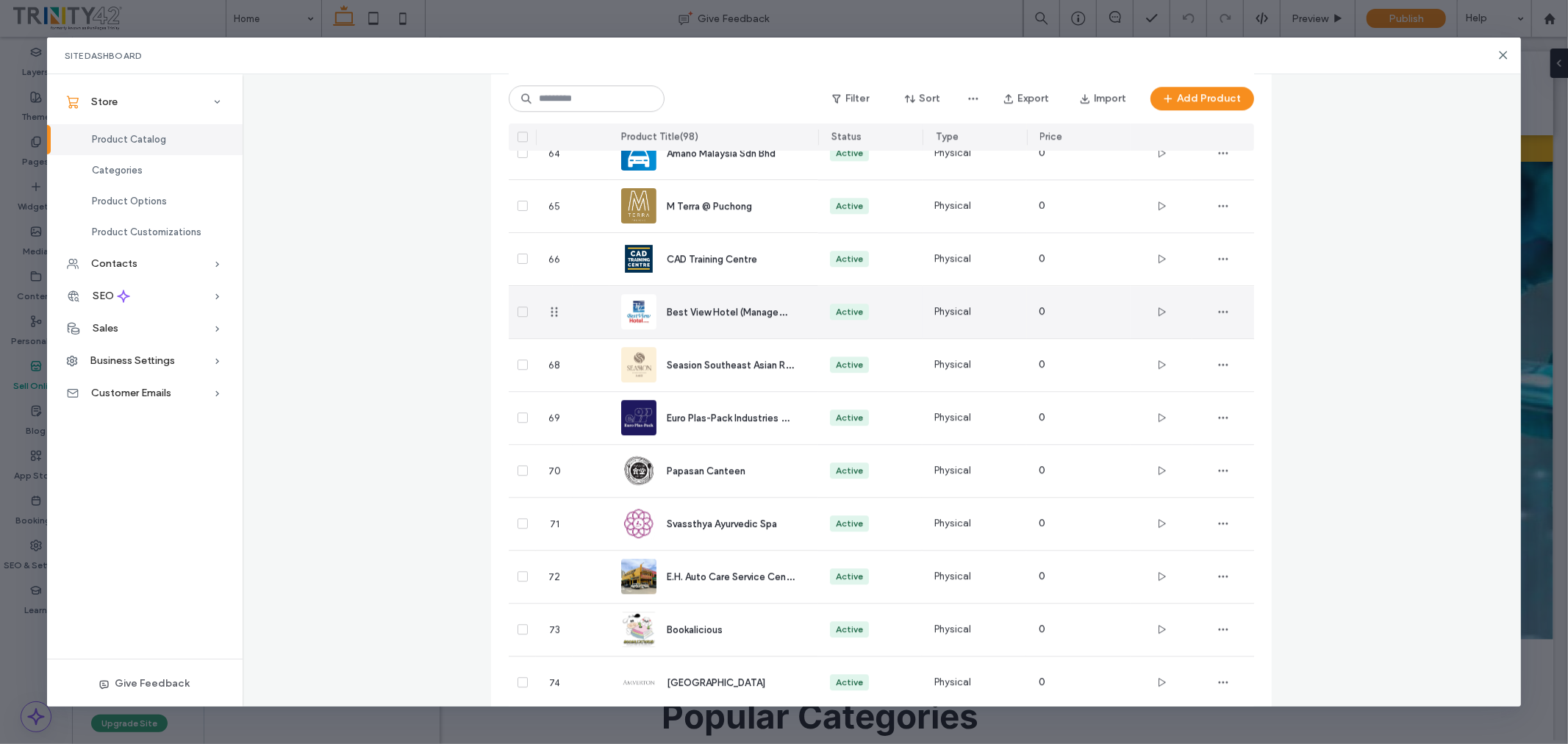
click at [706, 311] on span "Best View Hotel (Management Office @ Klang Sentral)" at bounding box center [808, 311] width 281 height 14
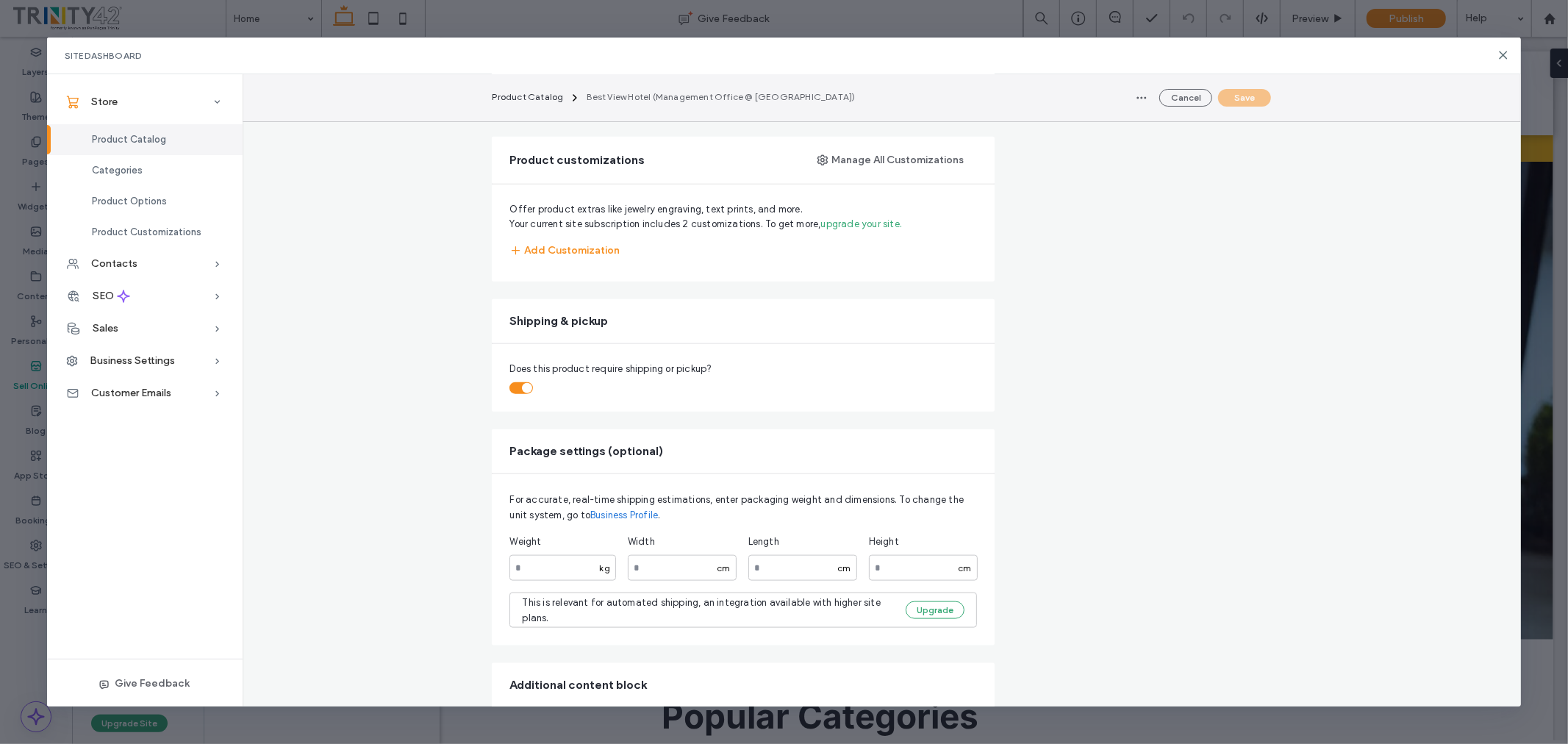
scroll to position [1255, 0]
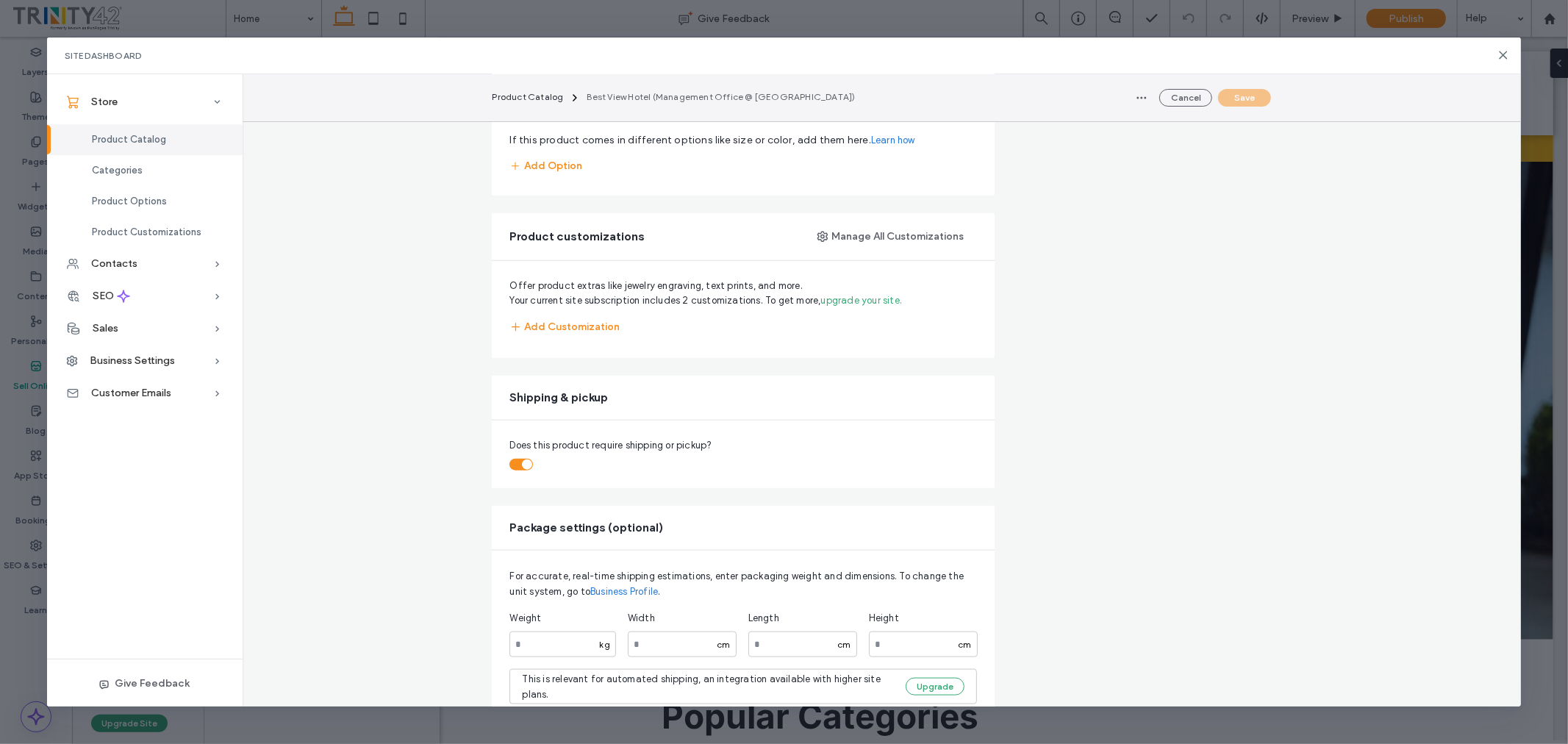
click at [515, 466] on div "toggle" at bounding box center [521, 464] width 24 height 12
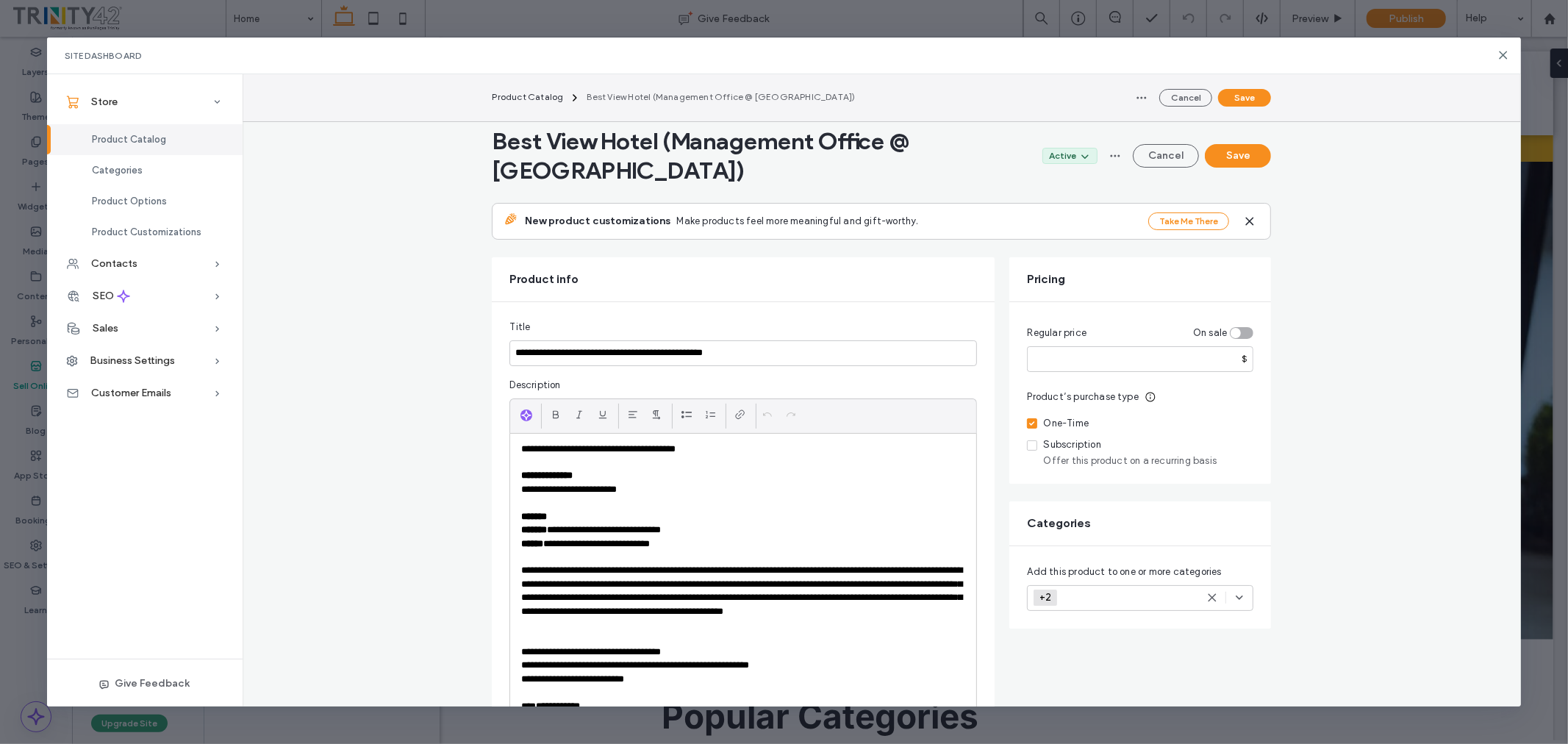
scroll to position [0, 0]
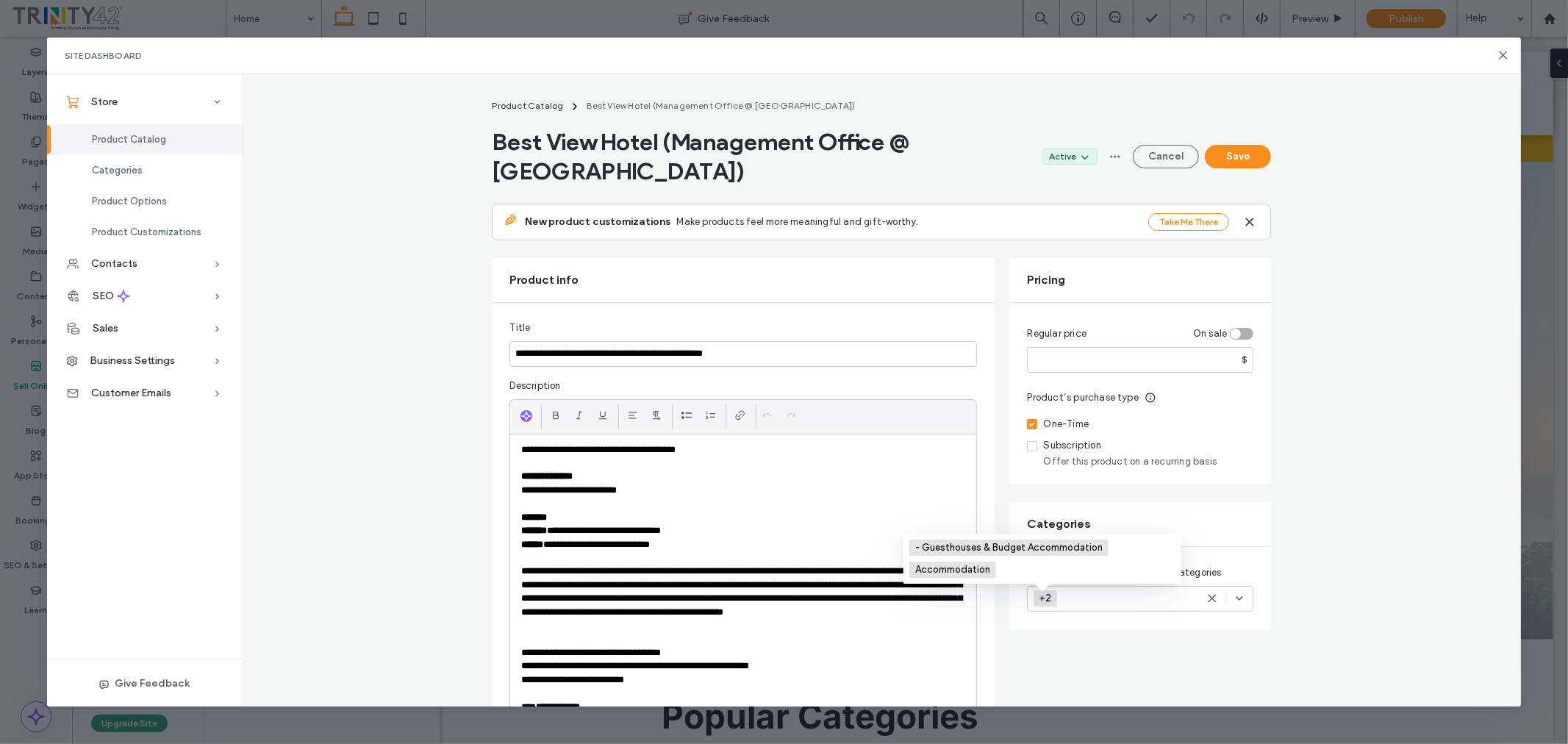
click at [1040, 601] on span "+2" at bounding box center [1047, 598] width 15 height 12
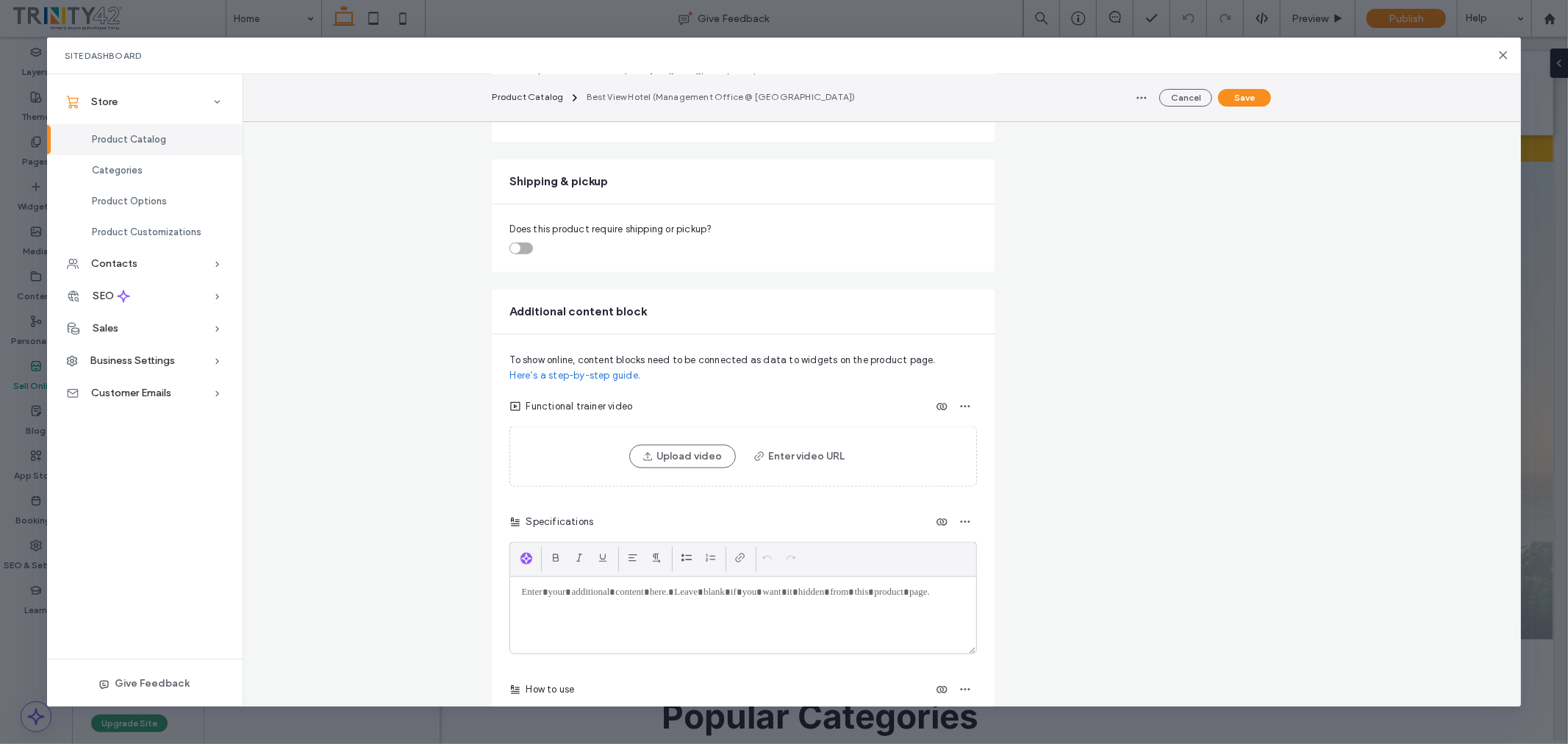
scroll to position [1062, 0]
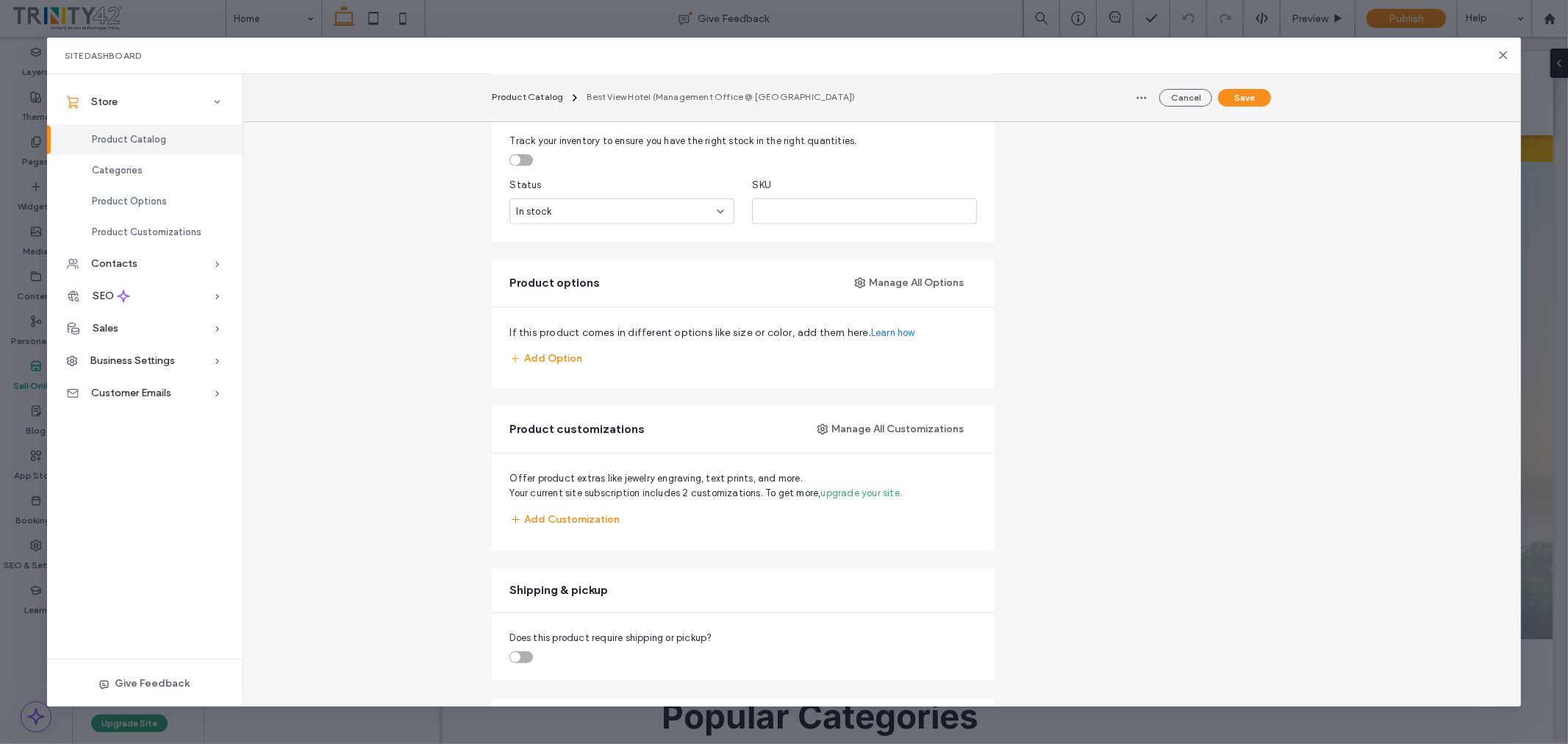
click at [520, 162] on div "toggle" at bounding box center [521, 160] width 24 height 12
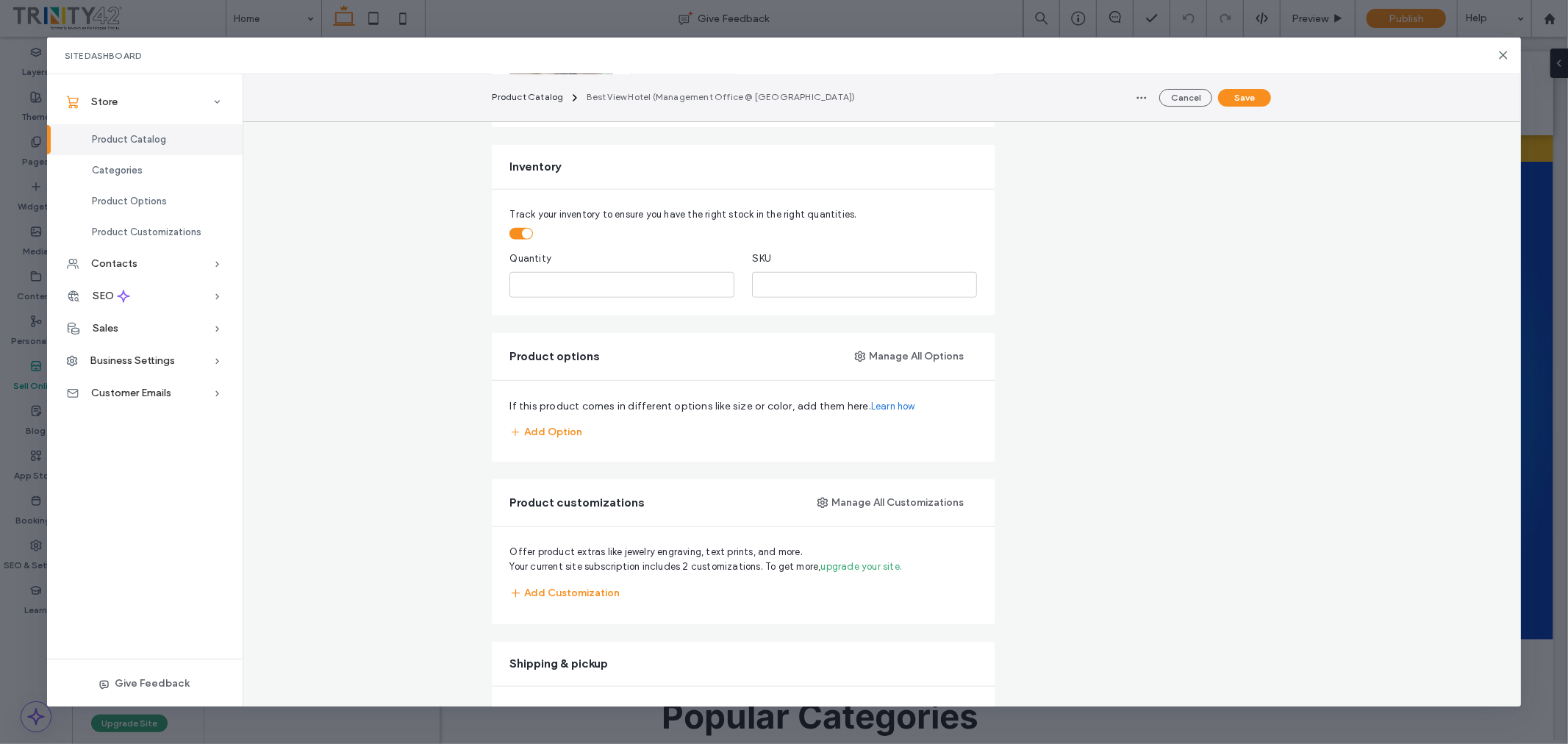
scroll to position [899, 0]
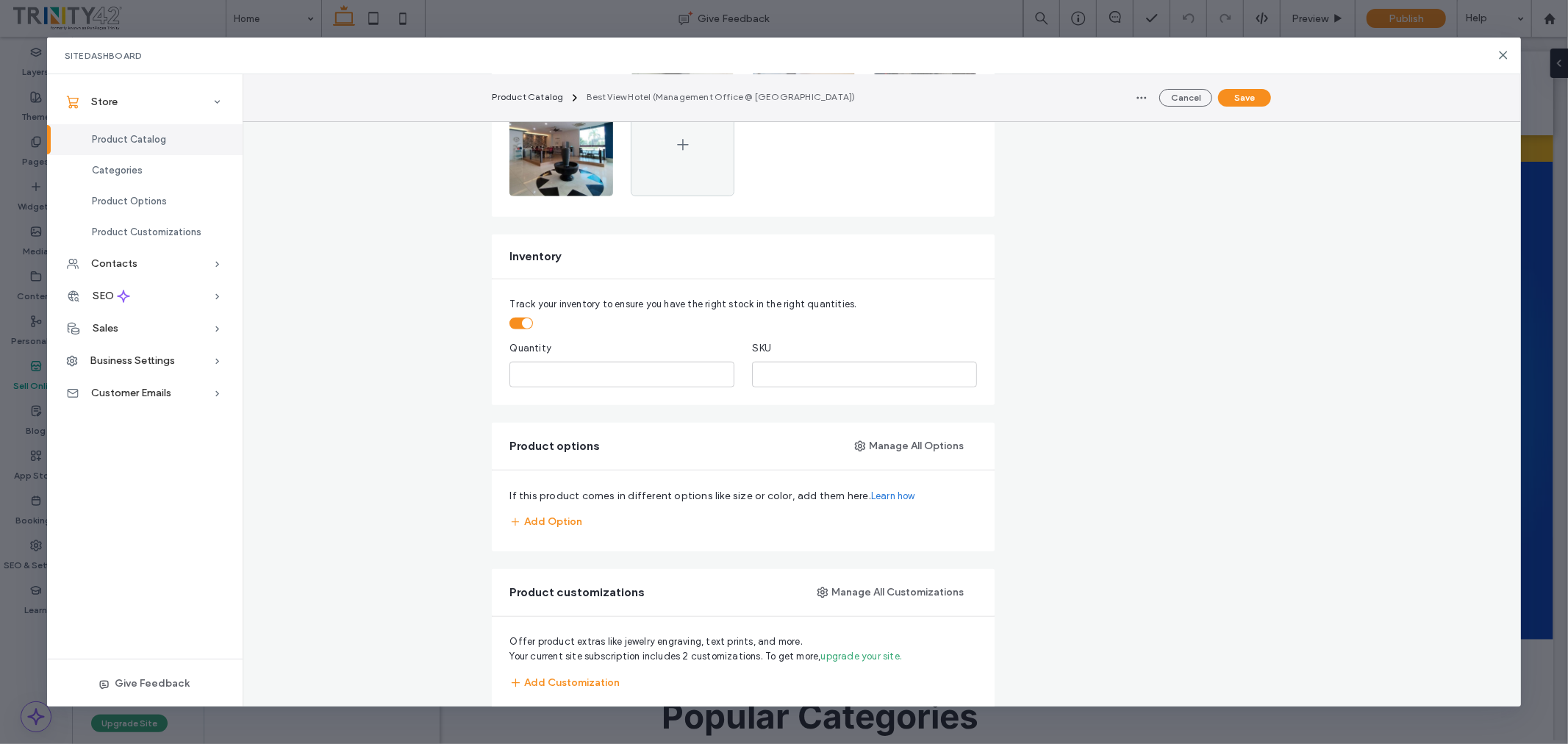
click at [514, 329] on div "toggle" at bounding box center [521, 324] width 24 height 12
click at [588, 385] on div "In stock" at bounding box center [622, 374] width 225 height 25
click at [1356, 388] on div "**********" at bounding box center [882, 554] width 1279 height 2710
click at [625, 377] on div "In stock" at bounding box center [616, 375] width 201 height 15
click at [620, 427] on div "Out of stock" at bounding box center [617, 428] width 224 height 25
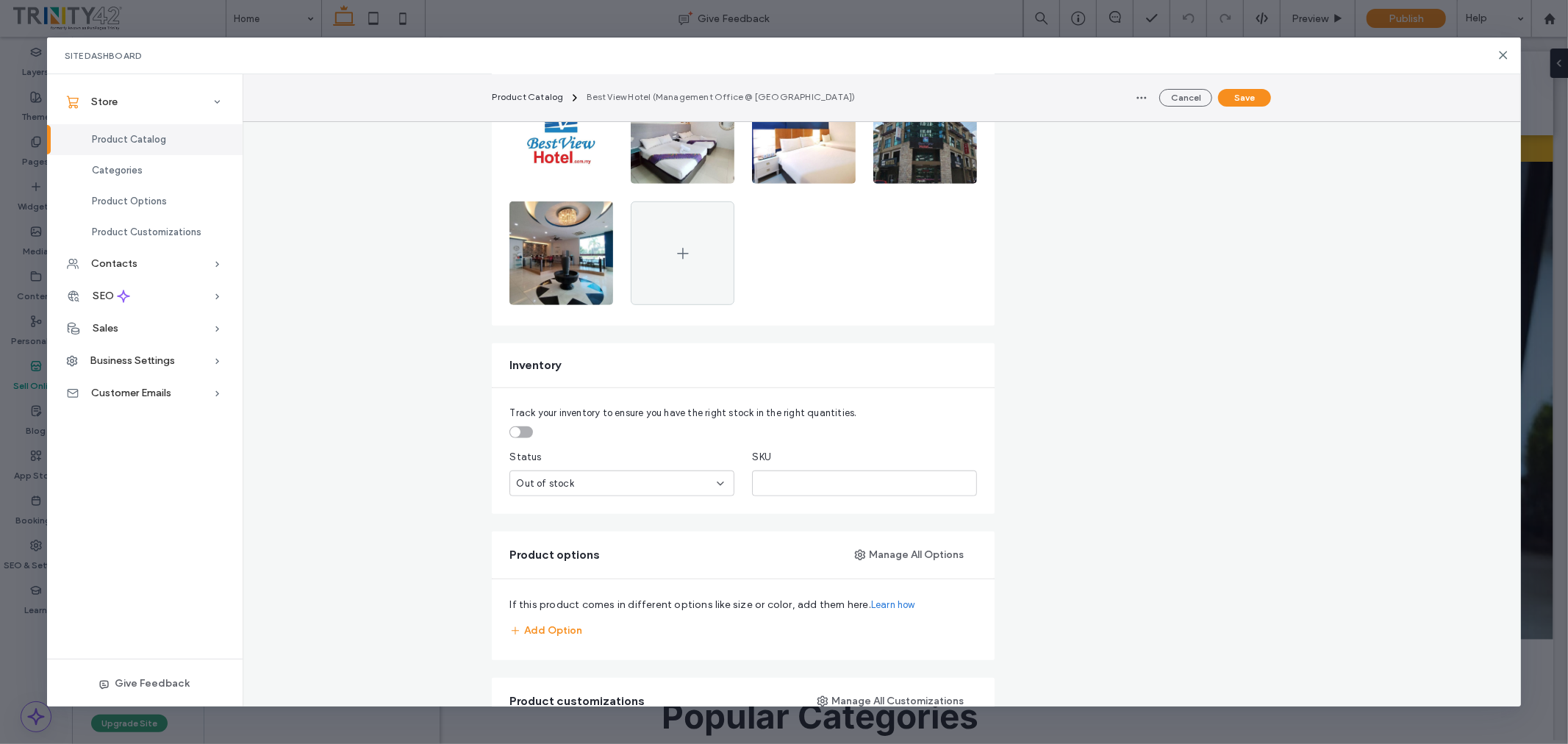
scroll to position [1062, 0]
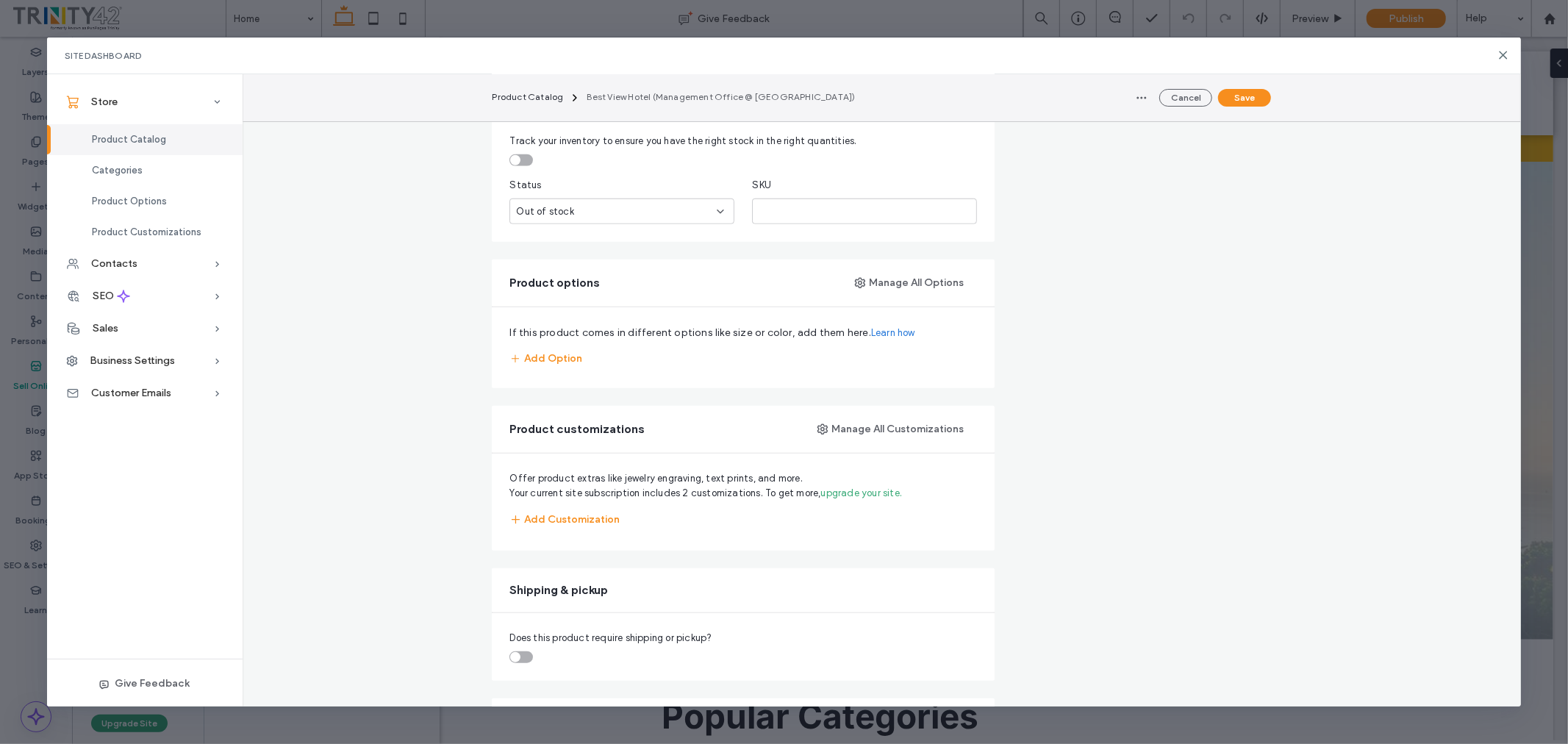
click at [1510, 57] on div "Site Dashboard" at bounding box center [784, 56] width 1474 height 37
click at [1506, 56] on use at bounding box center [1503, 55] width 7 height 7
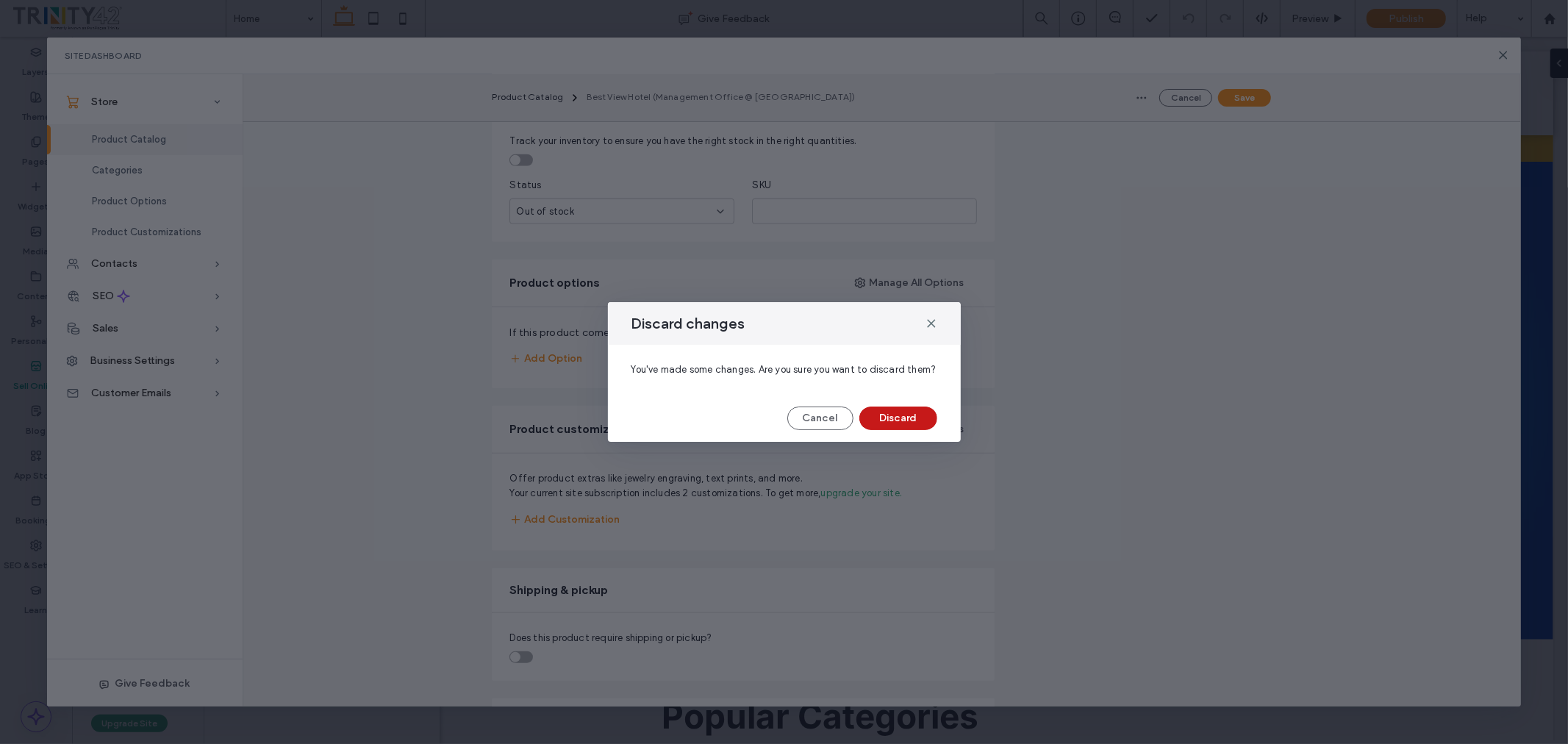
click at [901, 415] on button "Discard" at bounding box center [898, 418] width 78 height 24
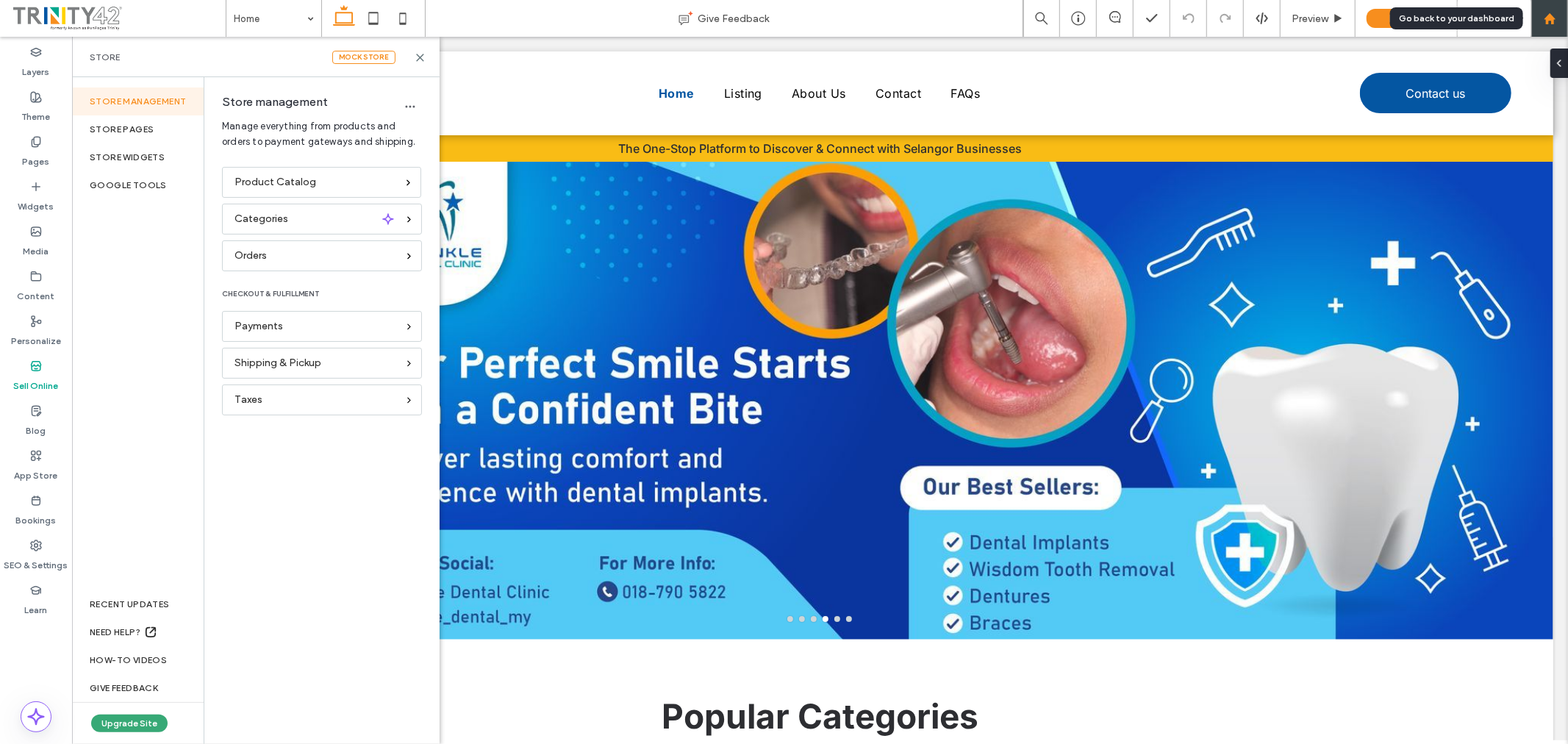
click at [1552, 21] on use at bounding box center [1549, 17] width 11 height 11
